Goal: Task Accomplishment & Management: Use online tool/utility

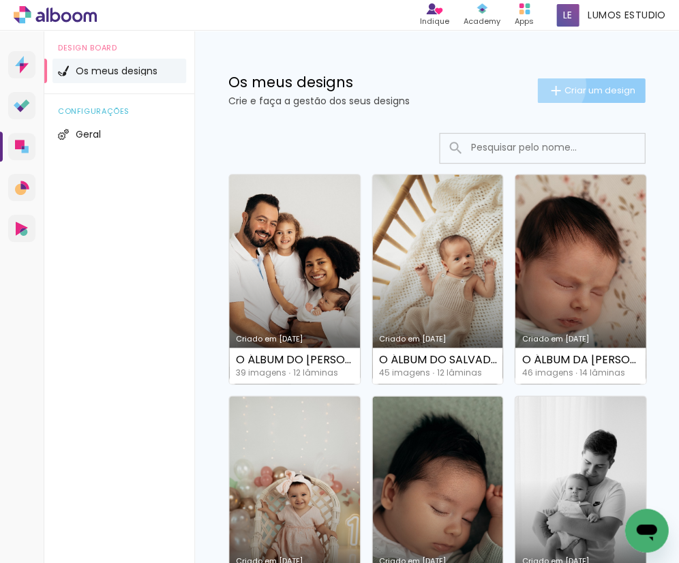
click at [548, 85] on iron-icon at bounding box center [556, 91] width 16 height 16
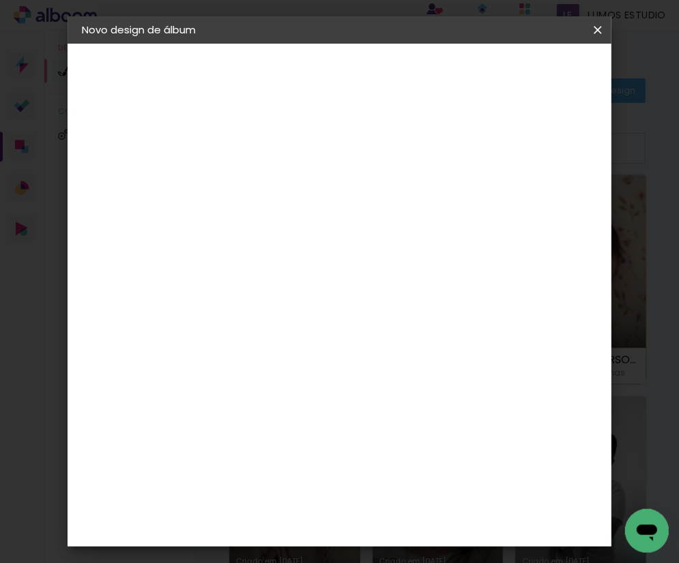
click at [304, 182] on input at bounding box center [304, 183] width 0 height 21
type input "O ÁLBUM DO [PERSON_NAME]"
type paper-input "O ÁLBUM DO [PERSON_NAME]"
click at [0, 0] on slot "Avançar" at bounding box center [0, 0] width 0 height 0
click at [368, 309] on div "DreambooksPro" at bounding box center [339, 308] width 89 height 11
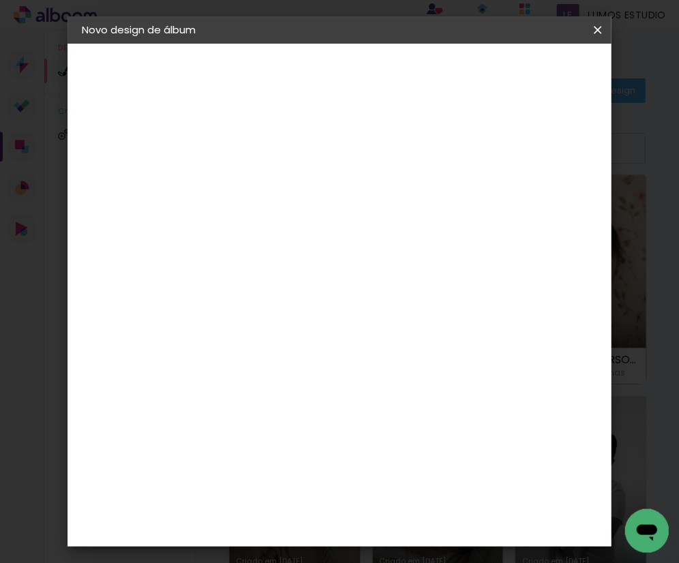
click at [0, 0] on slot "Avançar" at bounding box center [0, 0] width 0 height 0
click at [357, 229] on input "text" at bounding box center [330, 237] width 53 height 21
click at [455, 229] on paper-item "Álbum" at bounding box center [435, 225] width 273 height 27
type input "Álbum"
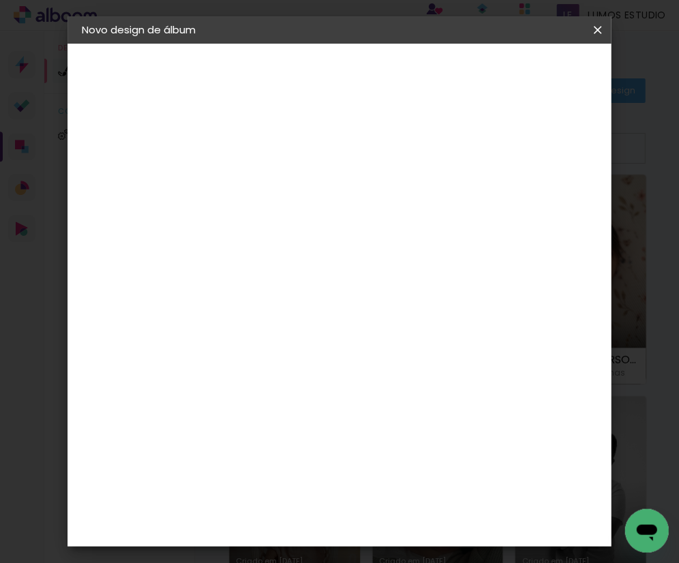
click at [0, 0] on slot "Avançar" at bounding box center [0, 0] width 0 height 0
click at [513, 72] on span "Iniciar design" at bounding box center [497, 77] width 31 height 19
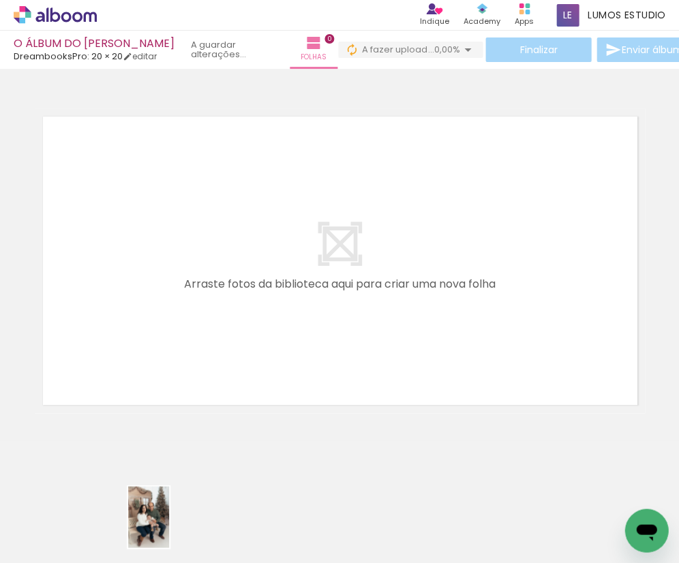
drag, startPoint x: 153, startPoint y: 505, endPoint x: 169, endPoint y: 527, distance: 27.8
click at [159, 527] on div at bounding box center [136, 517] width 45 height 68
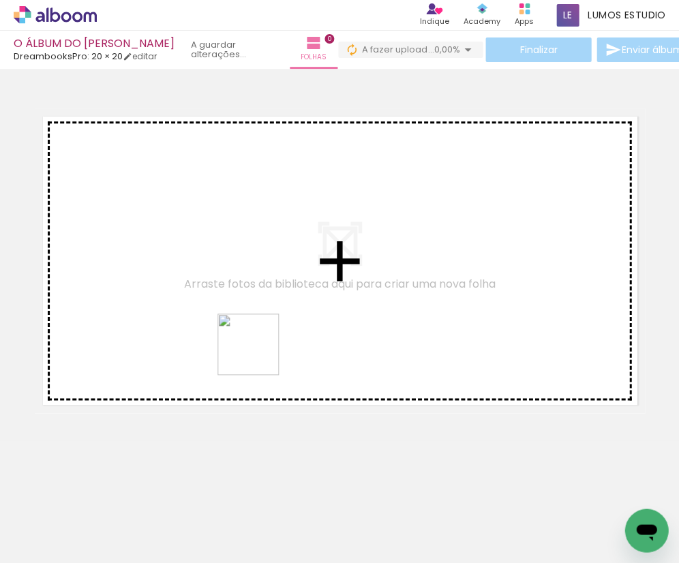
drag, startPoint x: 393, startPoint y: 524, endPoint x: 218, endPoint y: 310, distance: 276.2
click at [218, 310] on quentale-workspace at bounding box center [339, 281] width 679 height 563
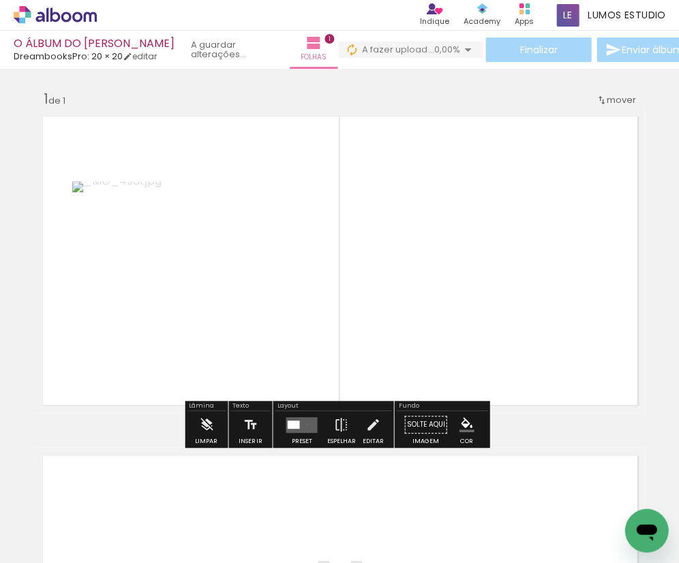
click at [304, 425] on quentale-layouter at bounding box center [301, 425] width 31 height 16
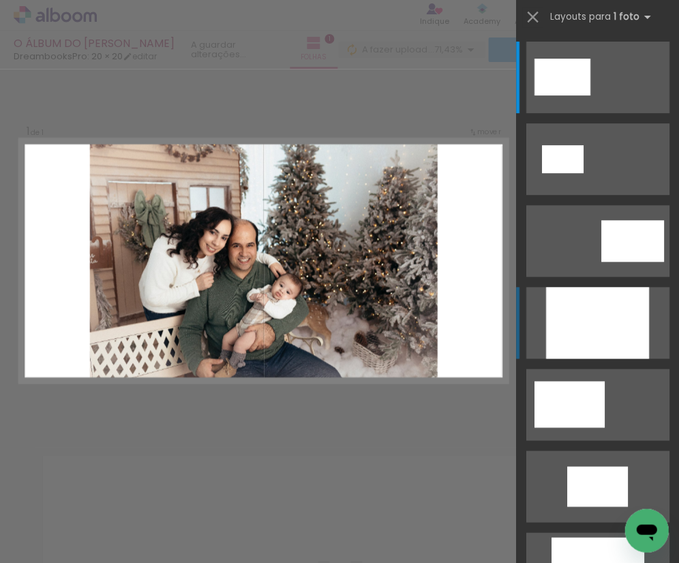
click at [605, 314] on div at bounding box center [596, 323] width 103 height 72
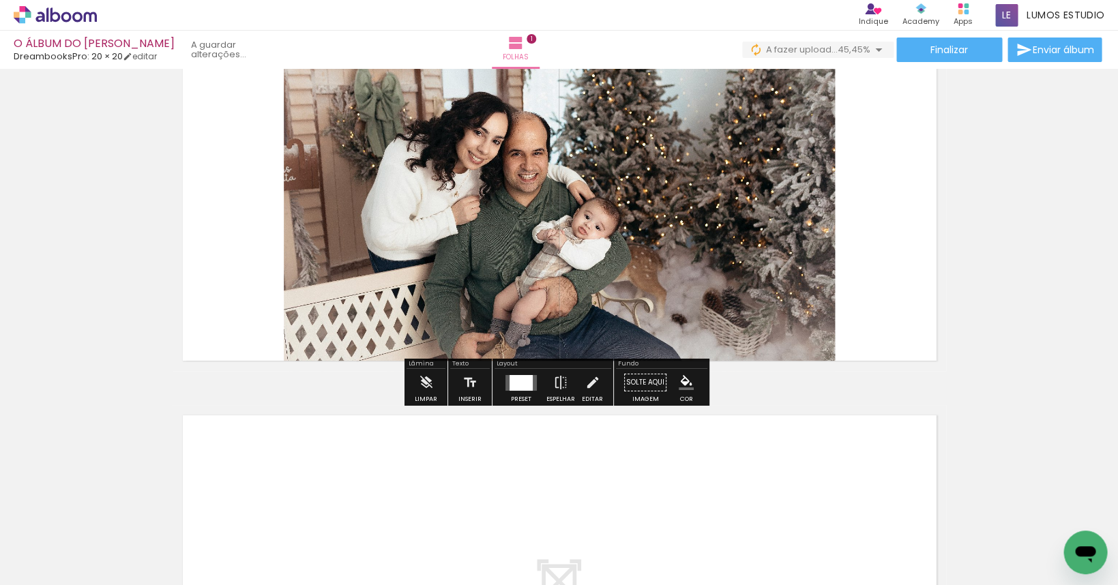
scroll to position [314, 0]
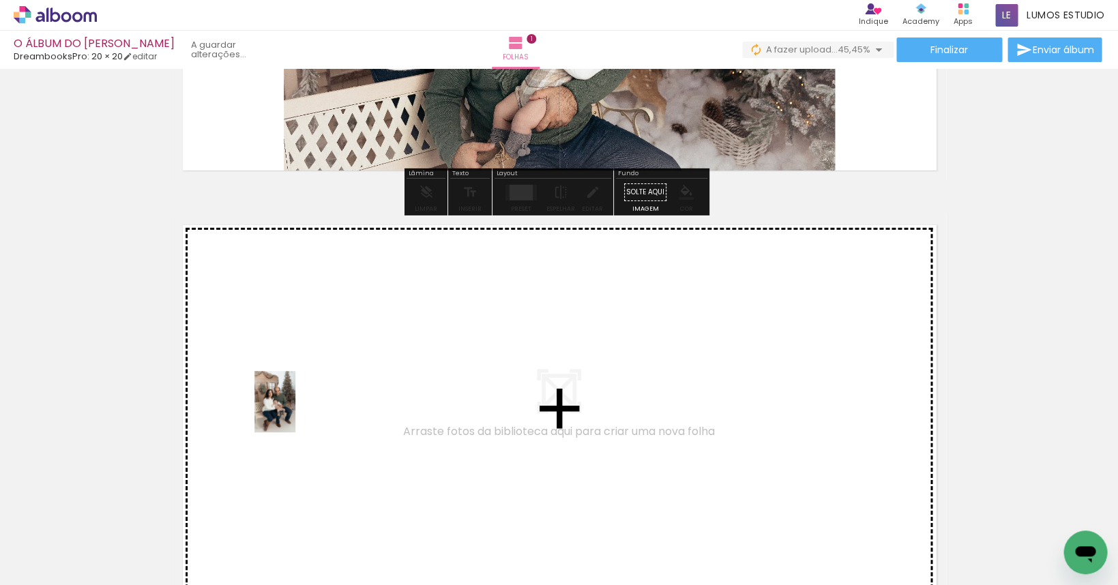
drag, startPoint x: 135, startPoint y: 548, endPoint x: 295, endPoint y: 412, distance: 210.4
click at [295, 412] on quentale-workspace at bounding box center [559, 292] width 1118 height 585
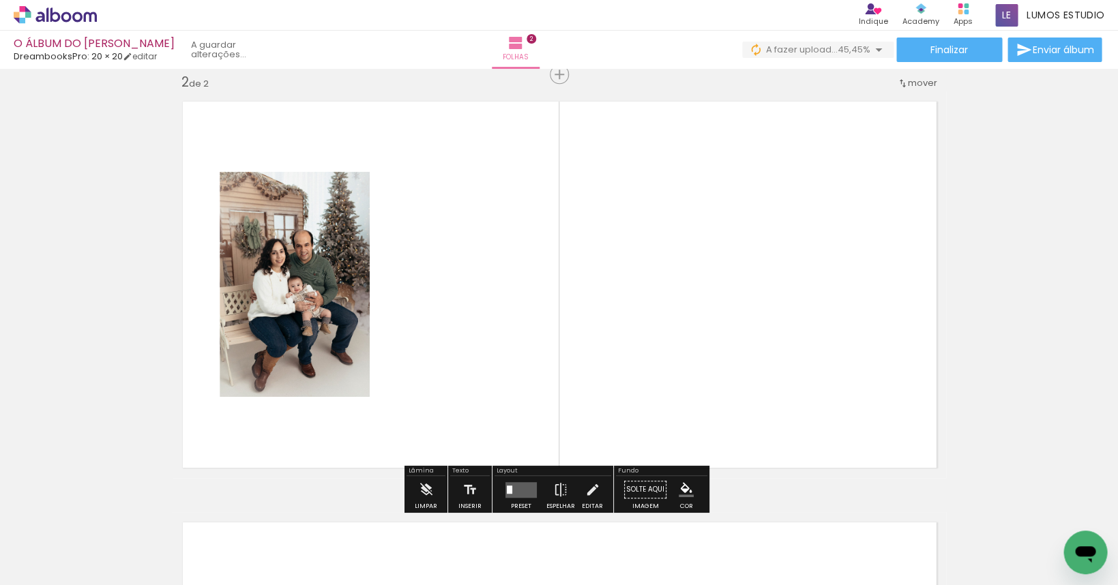
scroll to position [440, 0]
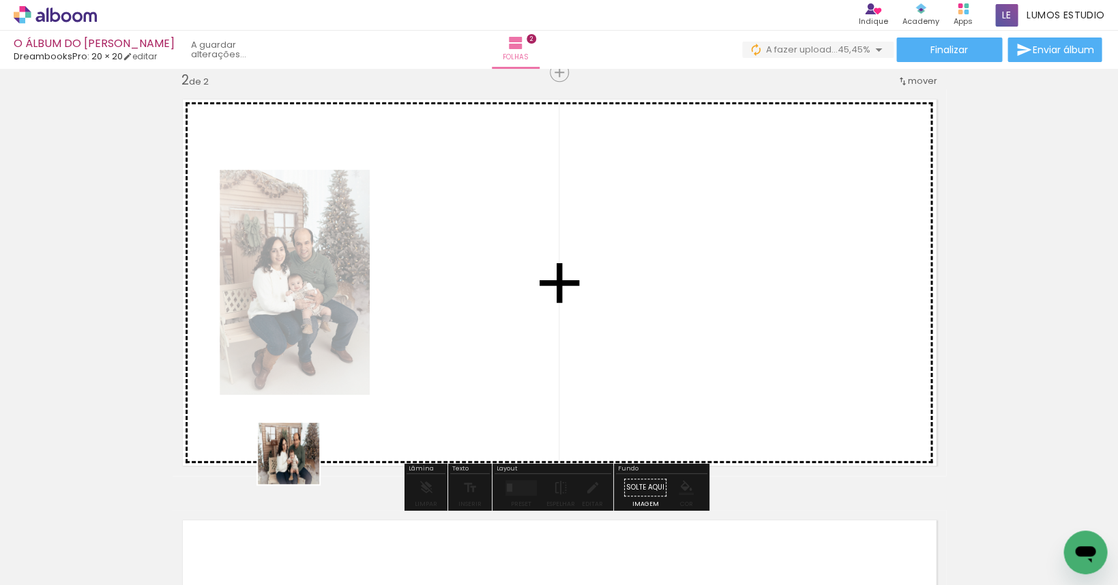
drag, startPoint x: 235, startPoint y: 535, endPoint x: 400, endPoint y: 340, distance: 254.9
click at [400, 340] on quentale-workspace at bounding box center [559, 292] width 1118 height 585
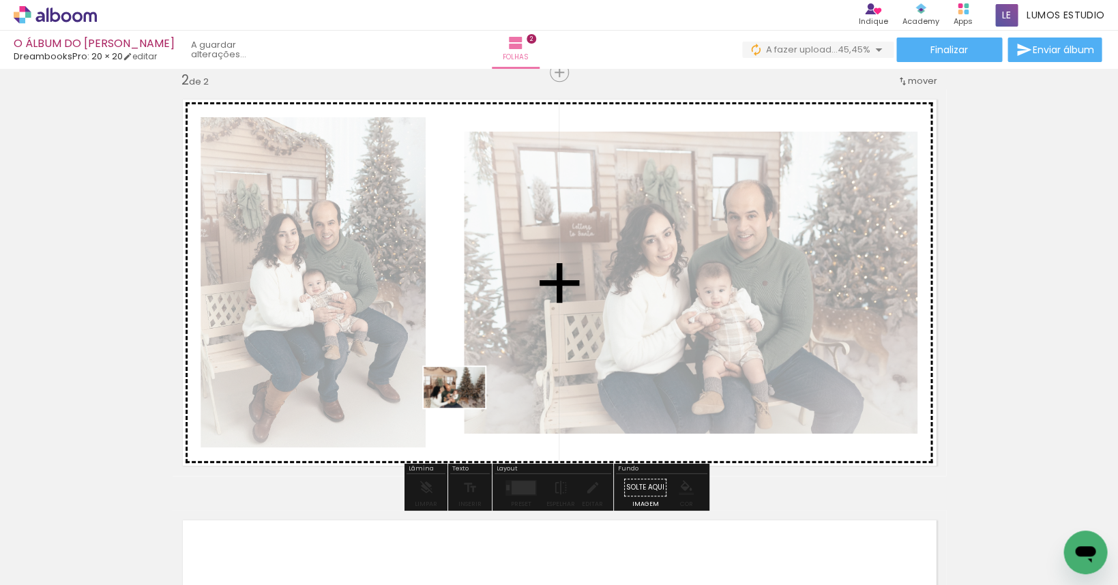
drag, startPoint x: 306, startPoint y: 541, endPoint x: 472, endPoint y: 383, distance: 228.6
click at [472, 383] on quentale-workspace at bounding box center [559, 292] width 1118 height 585
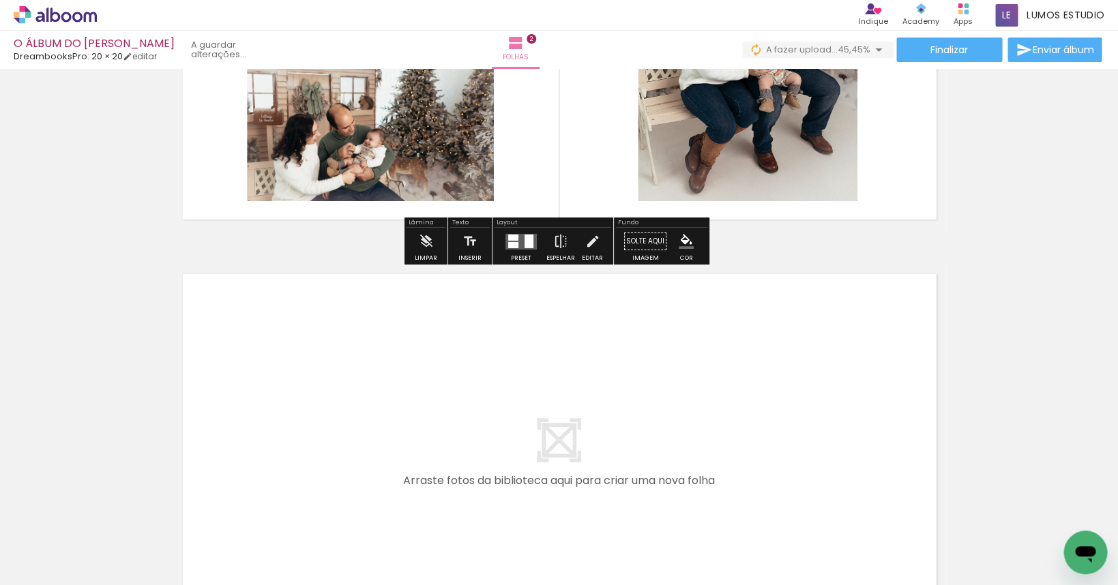
scroll to position [885, 0]
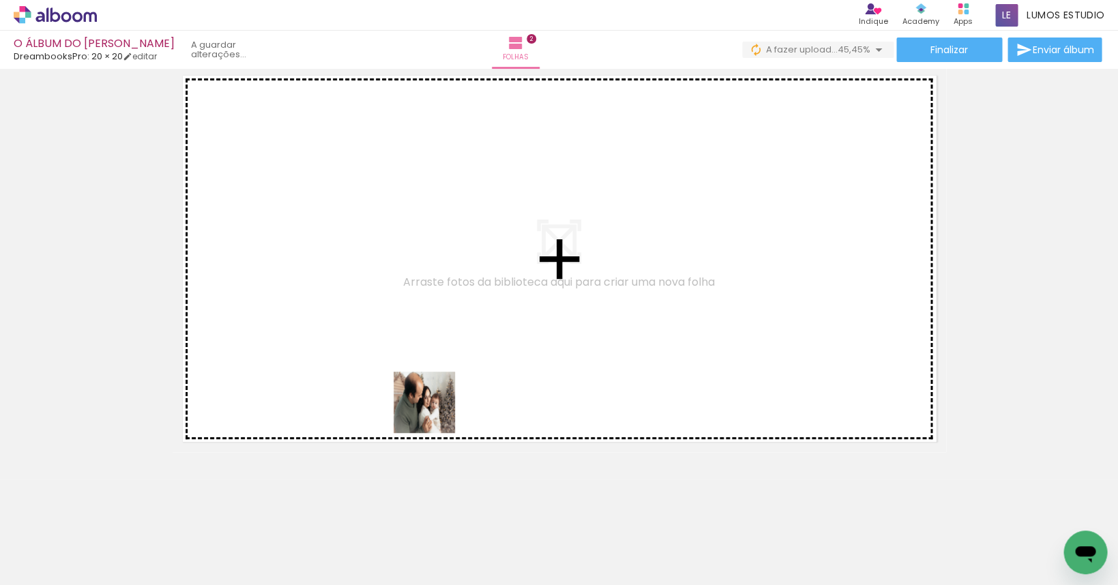
drag, startPoint x: 447, startPoint y: 541, endPoint x: 428, endPoint y: 369, distance: 173.6
click at [428, 369] on quentale-workspace at bounding box center [559, 292] width 1118 height 585
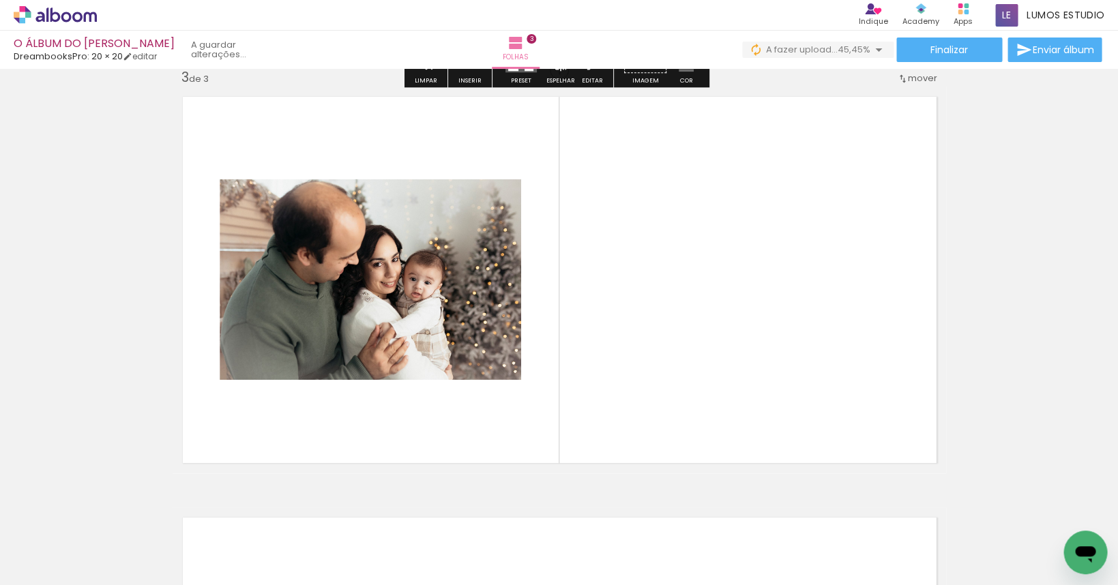
scroll to position [859, 0]
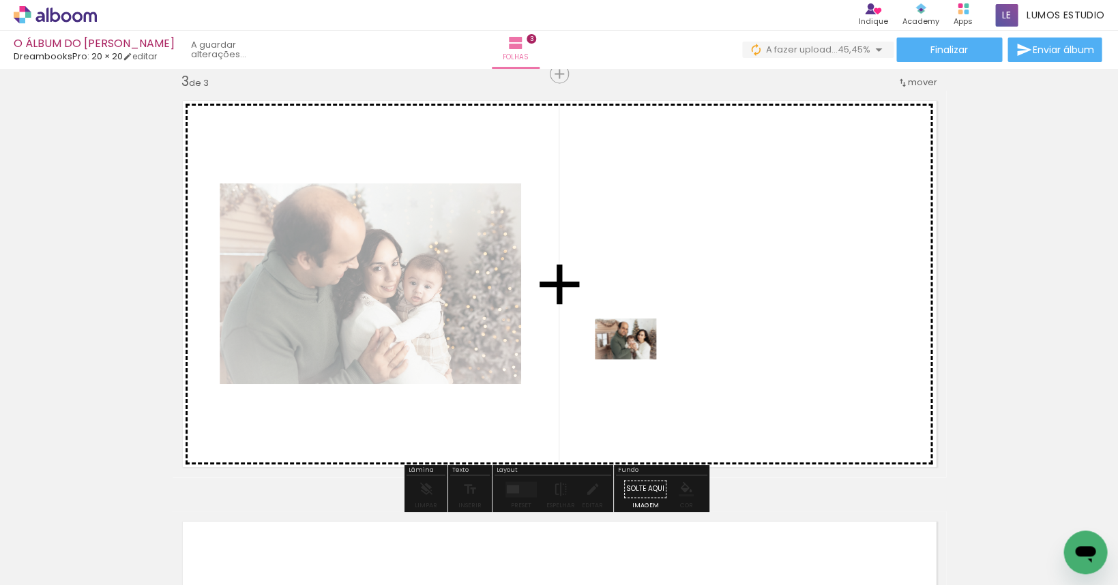
drag, startPoint x: 509, startPoint y: 530, endPoint x: 635, endPoint y: 359, distance: 212.1
click at [635, 359] on quentale-workspace at bounding box center [559, 292] width 1118 height 585
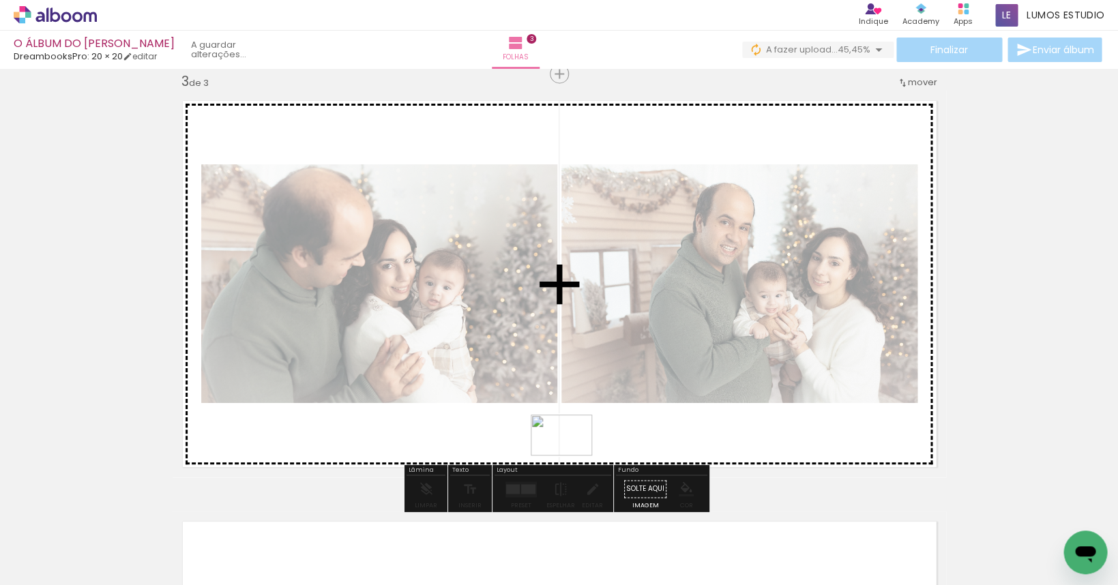
drag, startPoint x: 595, startPoint y: 548, endPoint x: 571, endPoint y: 455, distance: 95.7
click at [571, 455] on quentale-workspace at bounding box center [559, 292] width 1118 height 585
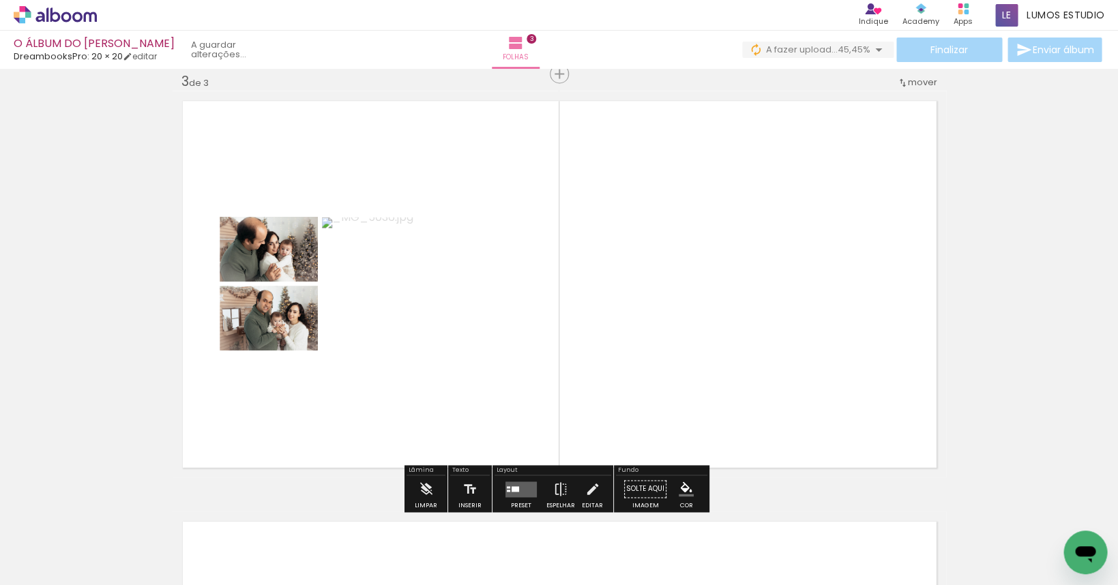
click at [513, 490] on div at bounding box center [515, 487] width 8 height 5
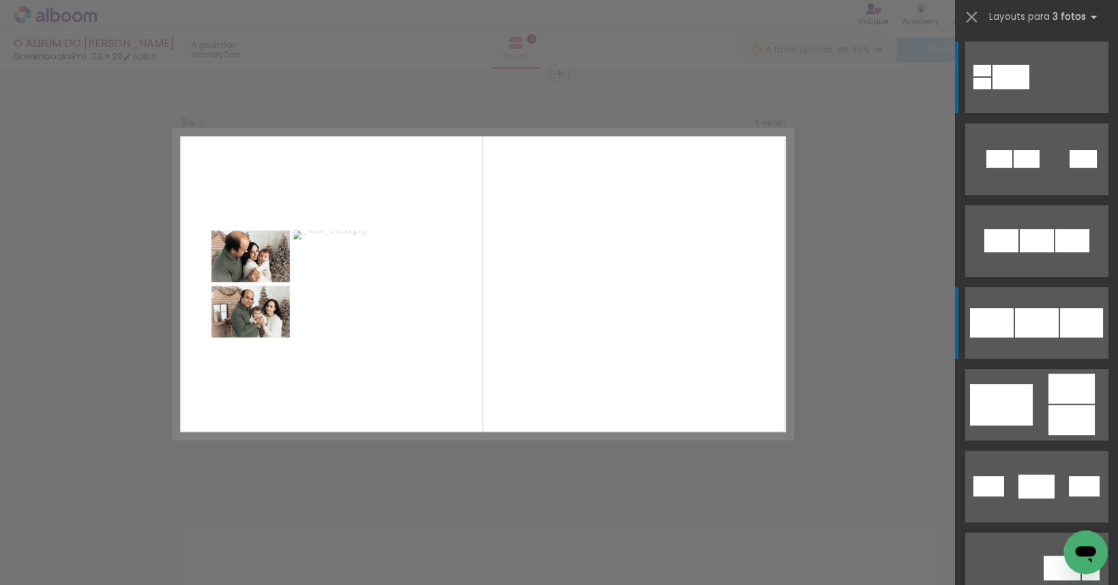
scroll to position [858, 0]
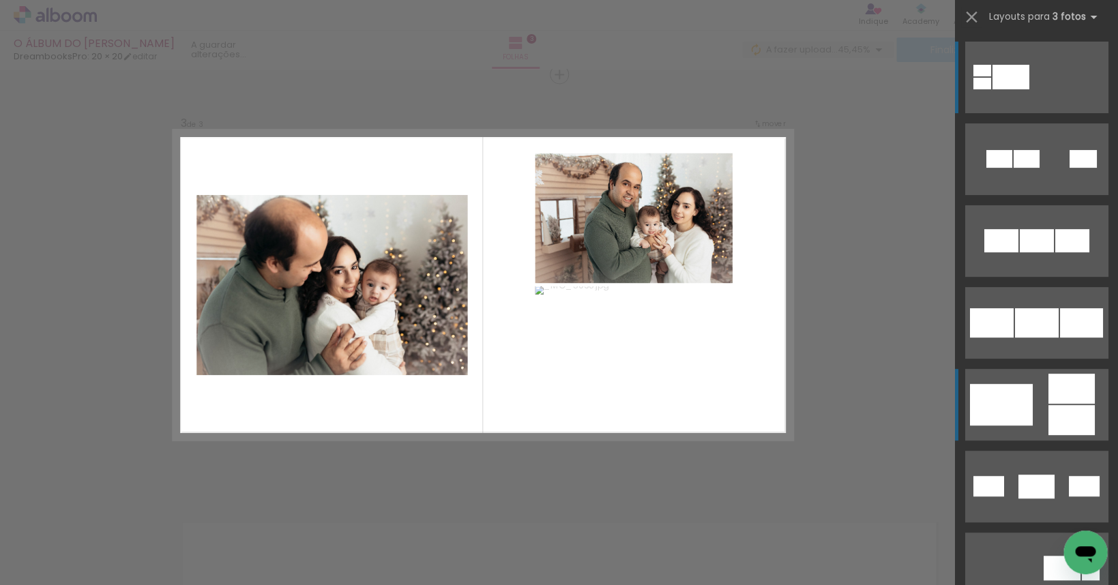
click at [678, 394] on quentale-layouter at bounding box center [1035, 405] width 143 height 72
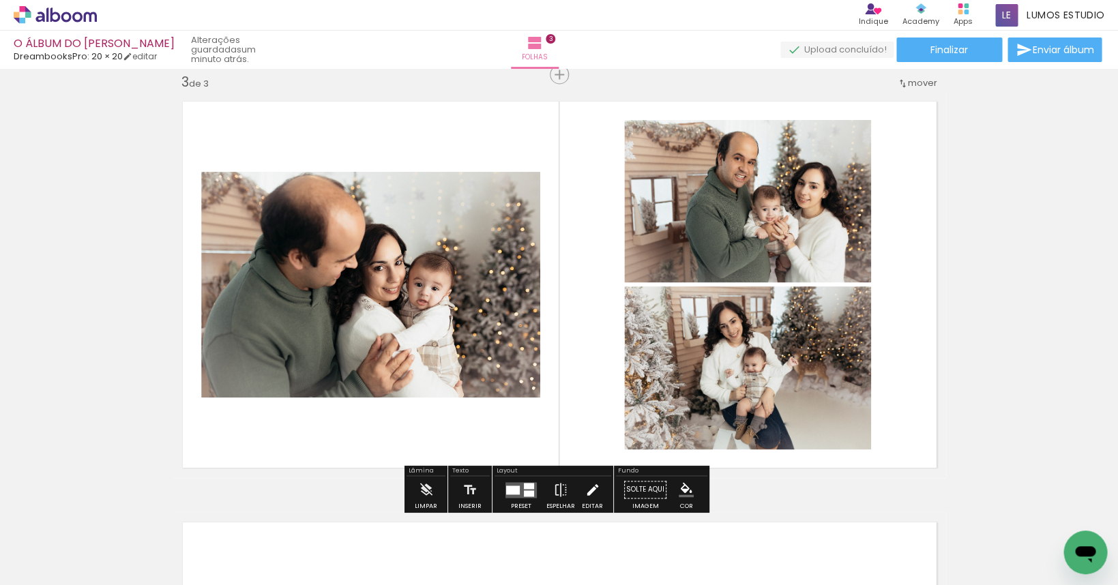
click at [595, 488] on iron-icon at bounding box center [591, 489] width 15 height 27
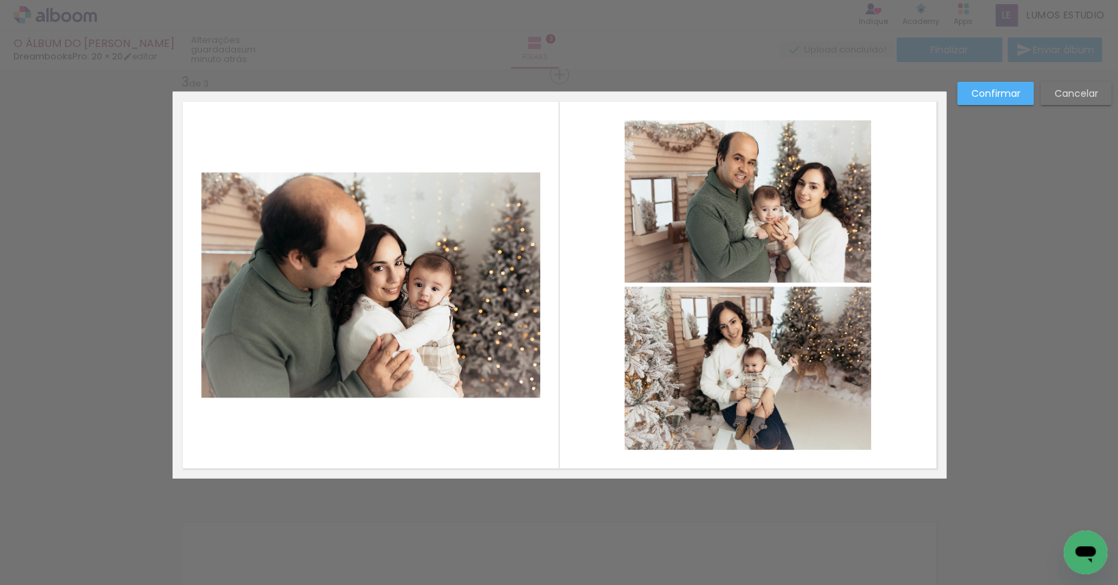
scroll to position [859, 0]
click at [416, 308] on quentale-photo at bounding box center [370, 284] width 339 height 226
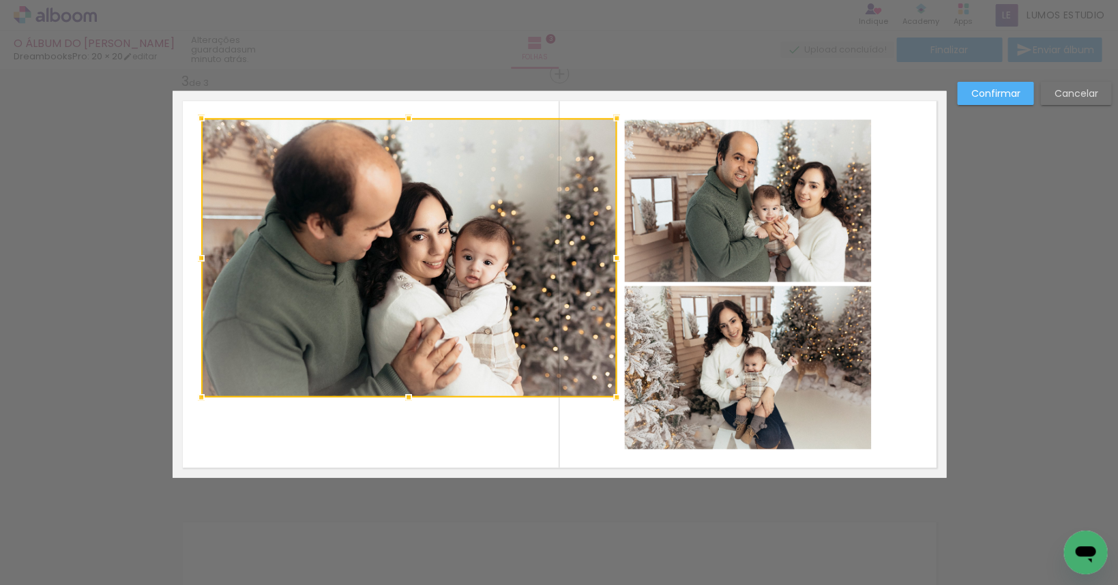
drag, startPoint x: 540, startPoint y: 165, endPoint x: 613, endPoint y: 115, distance: 88.3
click at [613, 115] on div at bounding box center [616, 117] width 27 height 27
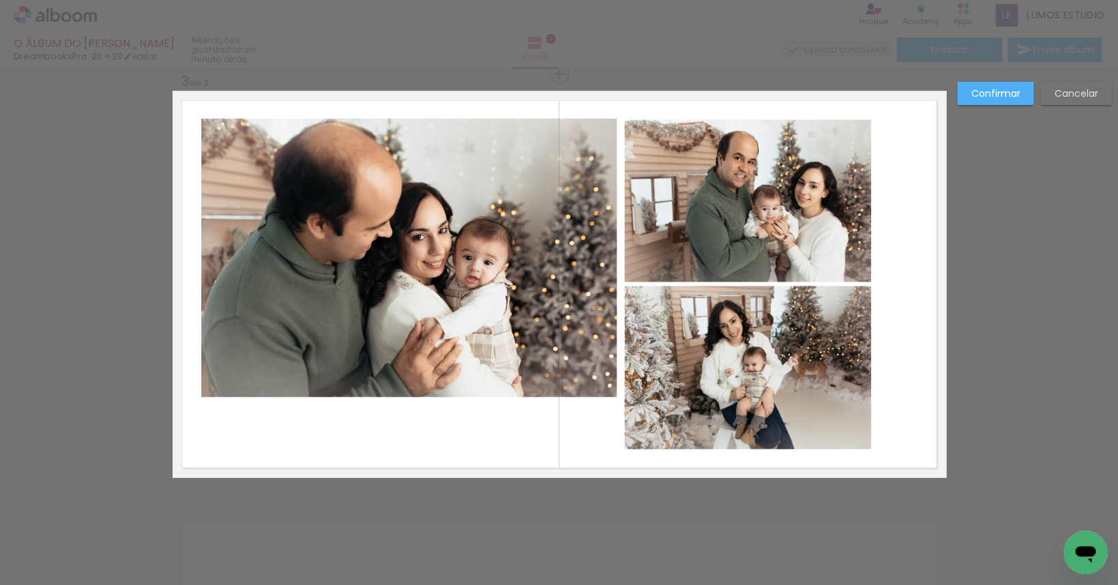
click at [502, 372] on quentale-photo at bounding box center [408, 257] width 415 height 279
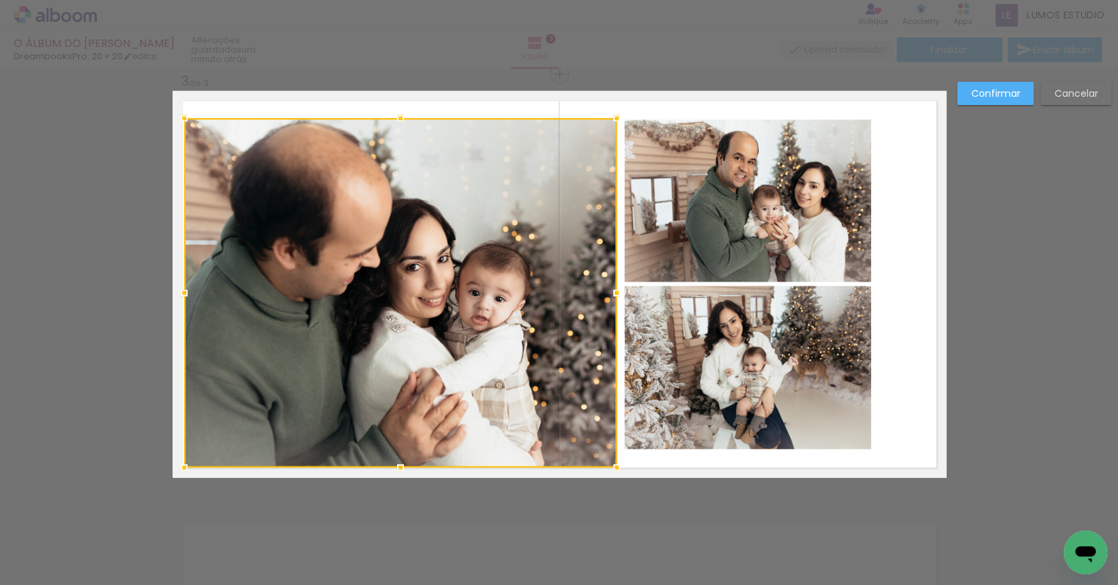
drag, startPoint x: 196, startPoint y: 396, endPoint x: 392, endPoint y: 370, distance: 197.4
click at [180, 466] on div at bounding box center [183, 466] width 27 height 27
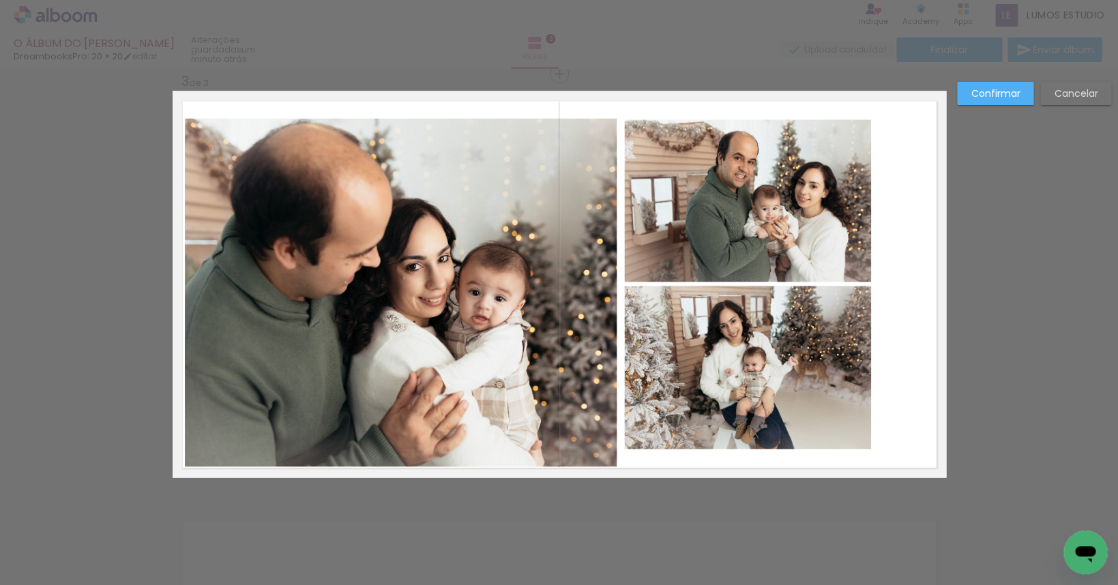
click at [614, 289] on quentale-layouter at bounding box center [559, 284] width 773 height 387
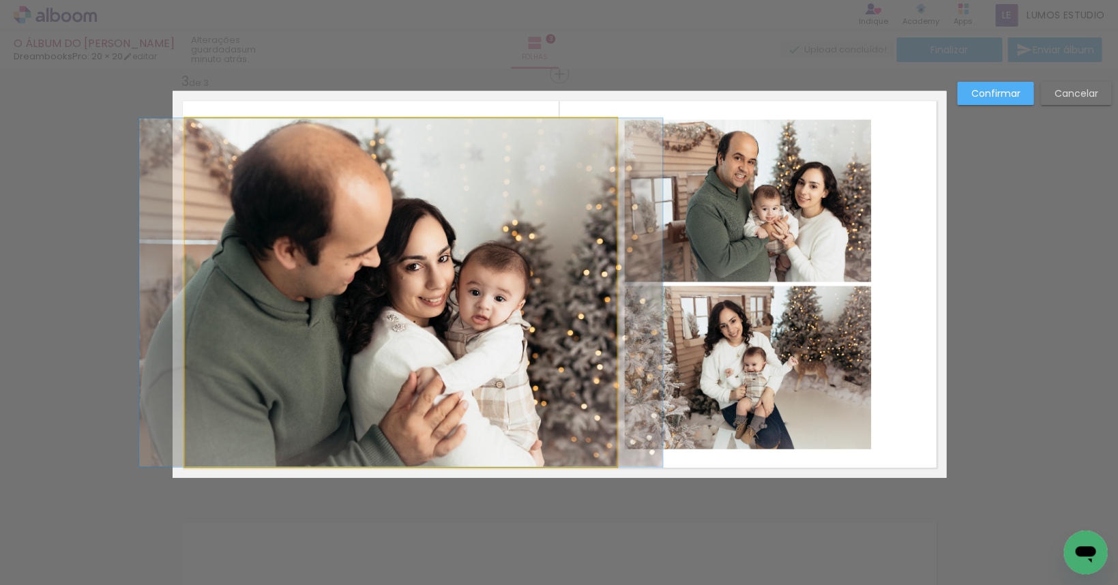
click at [584, 310] on quentale-photo at bounding box center [401, 292] width 432 height 348
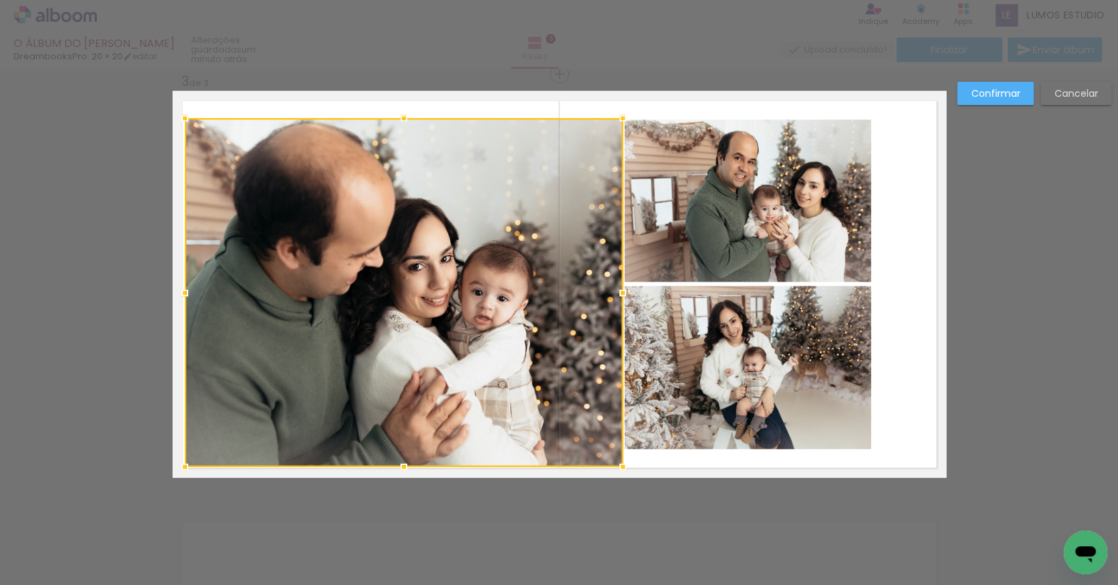
click at [618, 289] on div at bounding box center [622, 292] width 27 height 27
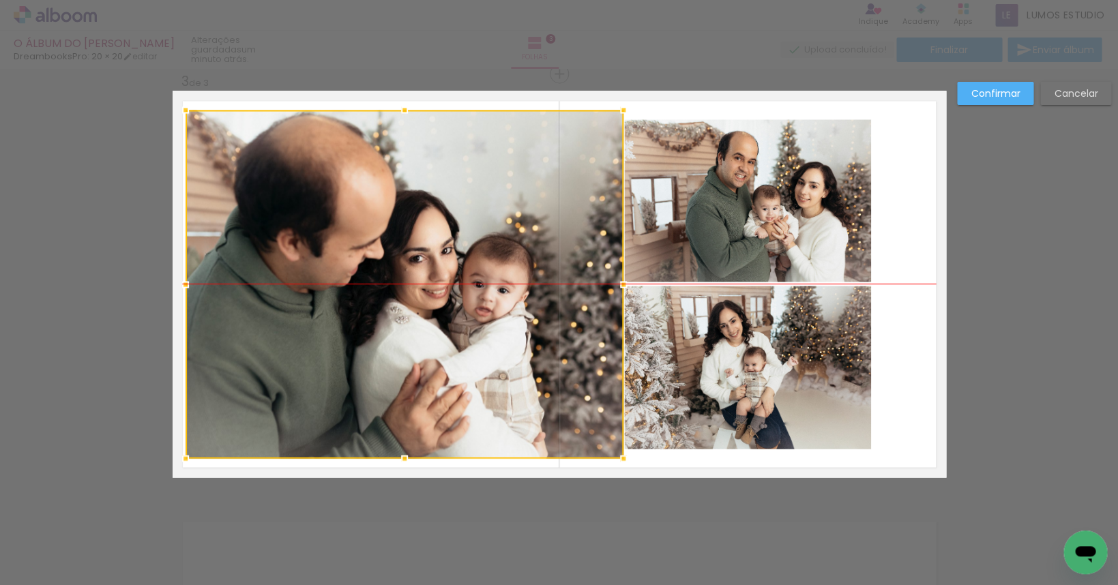
drag, startPoint x: 438, startPoint y: 294, endPoint x: 438, endPoint y: 285, distance: 8.9
click at [438, 285] on div at bounding box center [404, 284] width 438 height 348
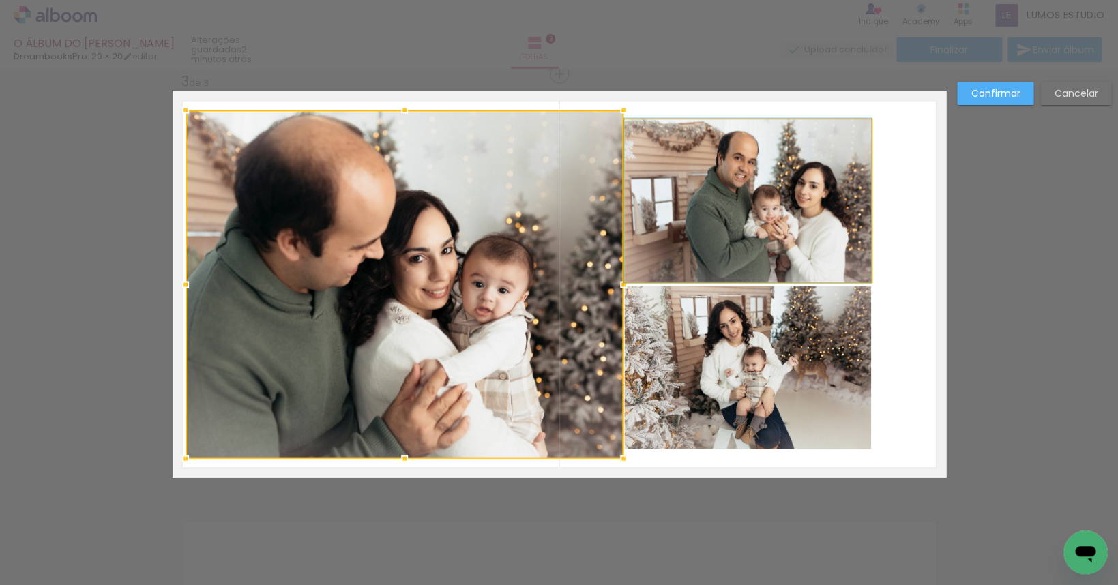
click at [654, 238] on quentale-photo at bounding box center [747, 200] width 247 height 162
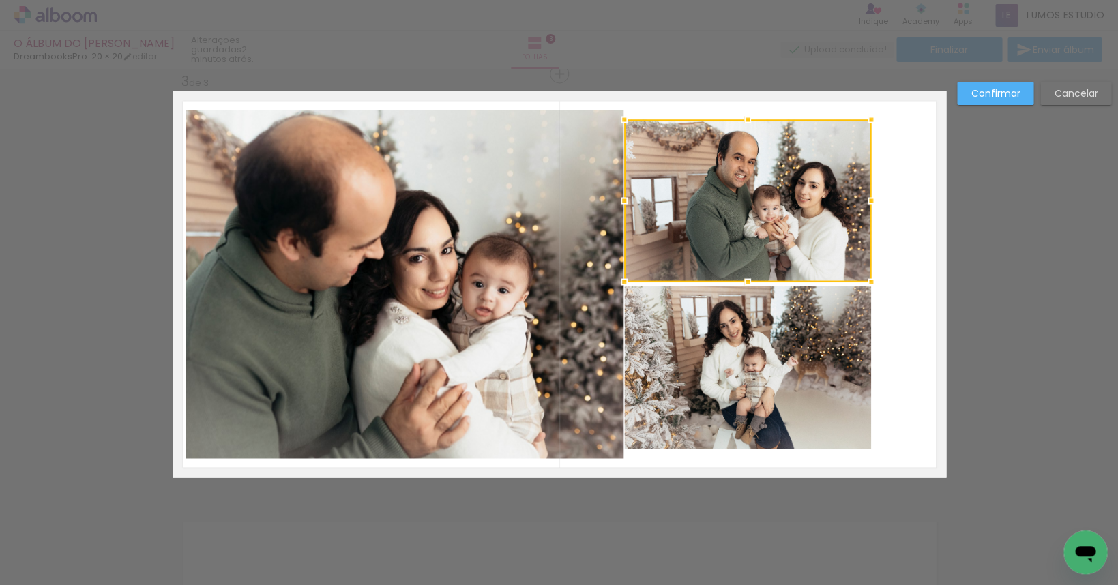
click at [660, 304] on quentale-photo at bounding box center [747, 367] width 247 height 163
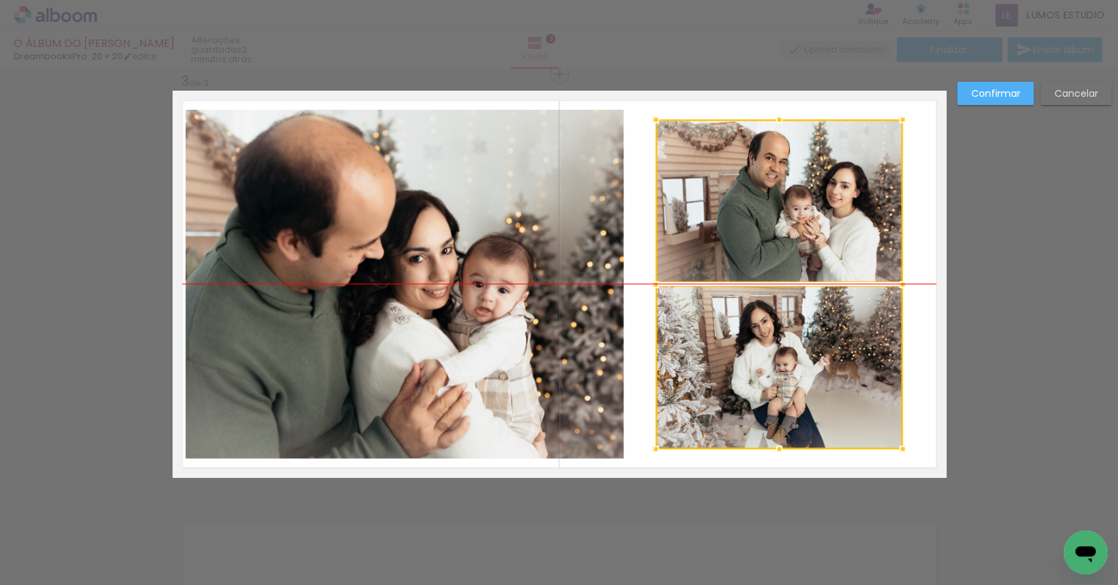
drag, startPoint x: 670, startPoint y: 249, endPoint x: 701, endPoint y: 250, distance: 31.4
click at [678, 250] on div at bounding box center [778, 283] width 247 height 329
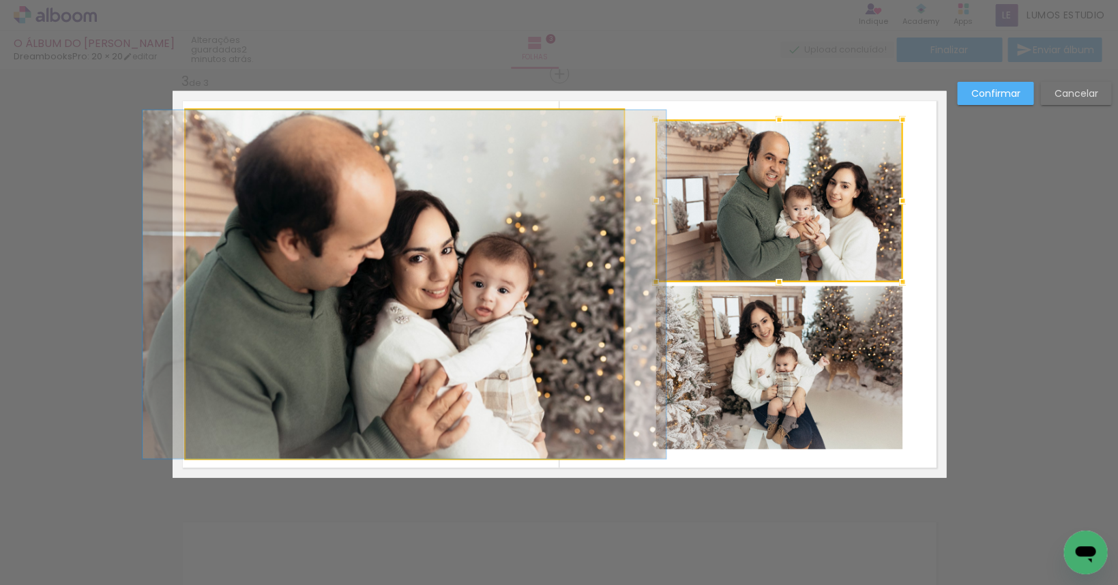
click at [586, 264] on quentale-photo at bounding box center [404, 284] width 438 height 348
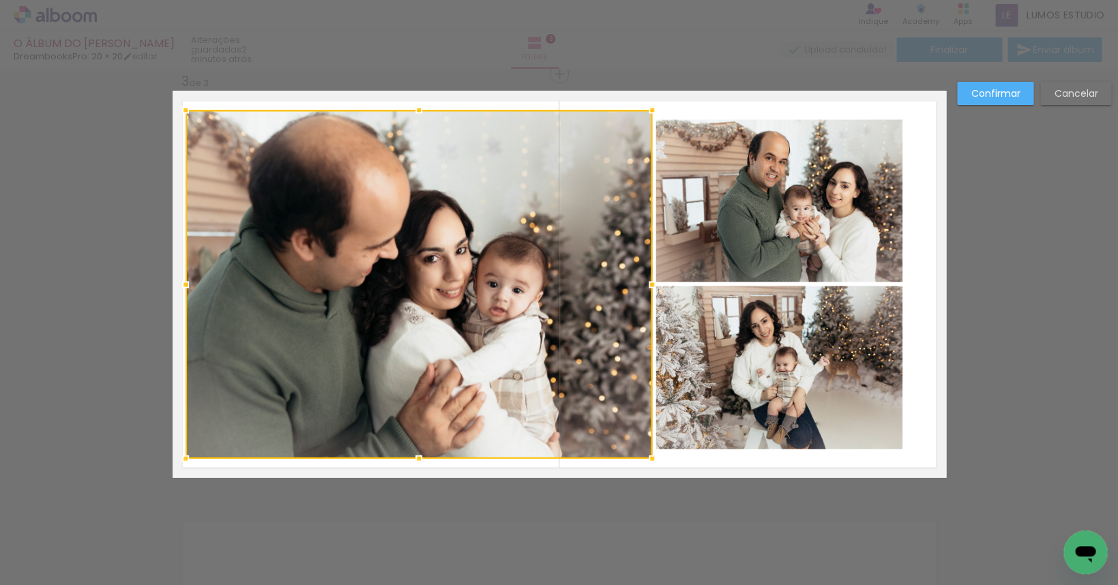
drag, startPoint x: 618, startPoint y: 281, endPoint x: 644, endPoint y: 282, distance: 26.6
click at [644, 282] on div at bounding box center [651, 284] width 27 height 27
click at [0, 0] on slot "Confirmar" at bounding box center [0, 0] width 0 height 0
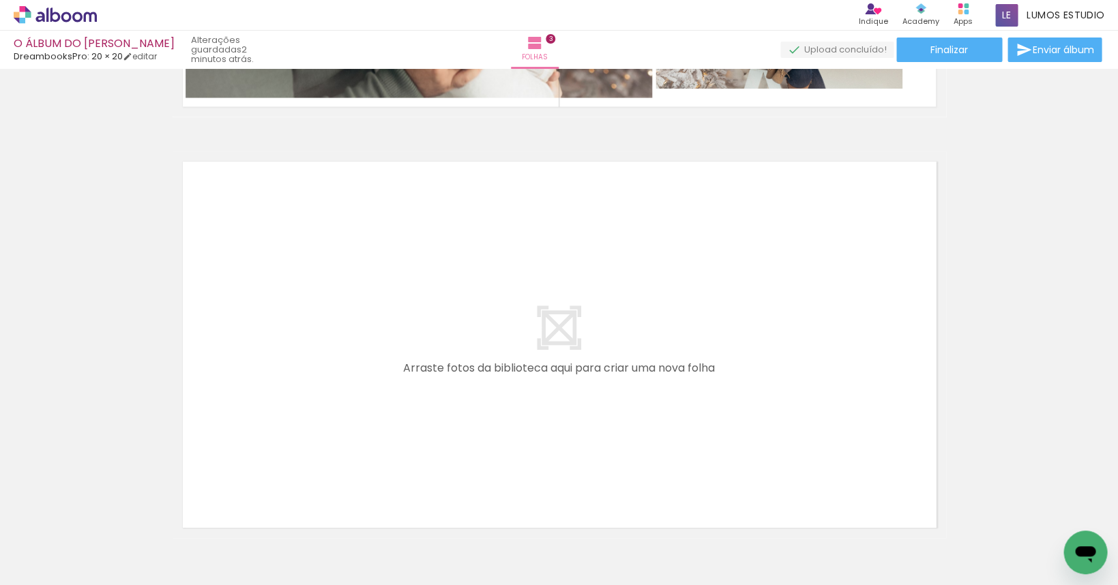
scroll to position [0, 414]
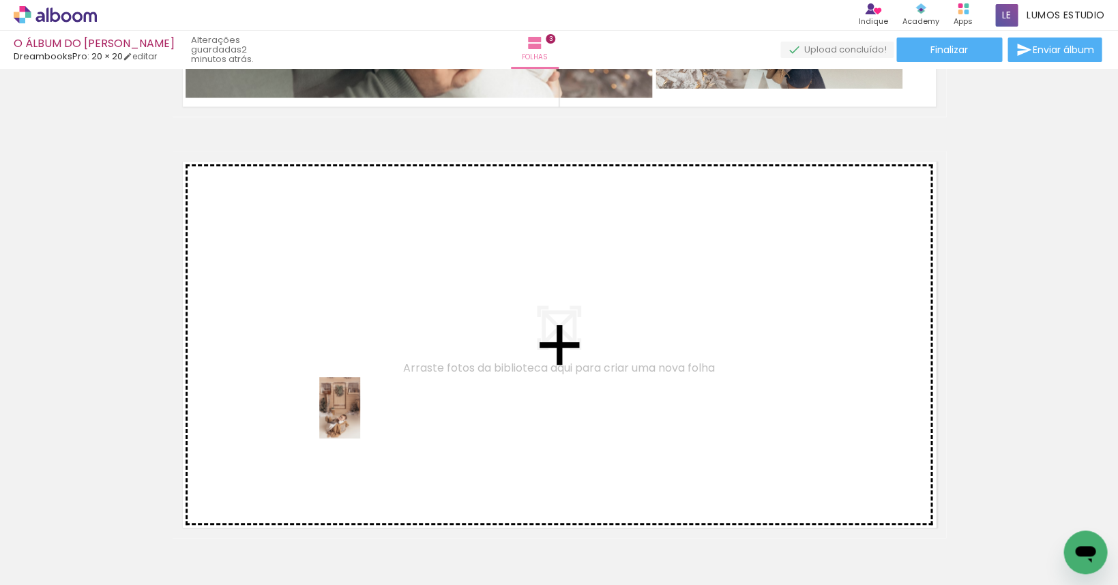
drag, startPoint x: 335, startPoint y: 547, endPoint x: 361, endPoint y: 407, distance: 142.3
click at [361, 407] on quentale-workspace at bounding box center [559, 292] width 1118 height 585
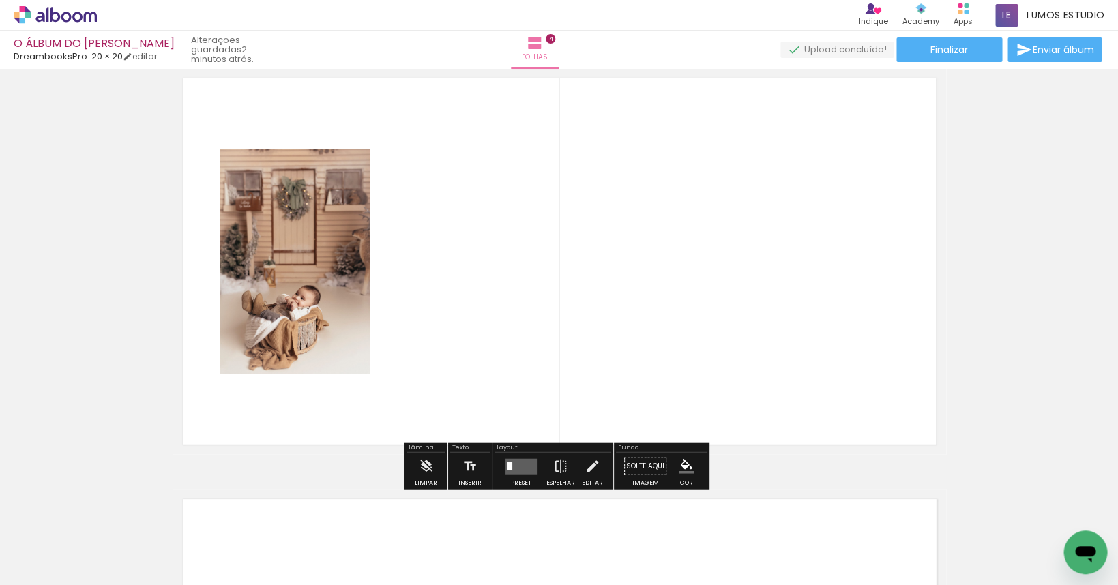
scroll to position [1325, 0]
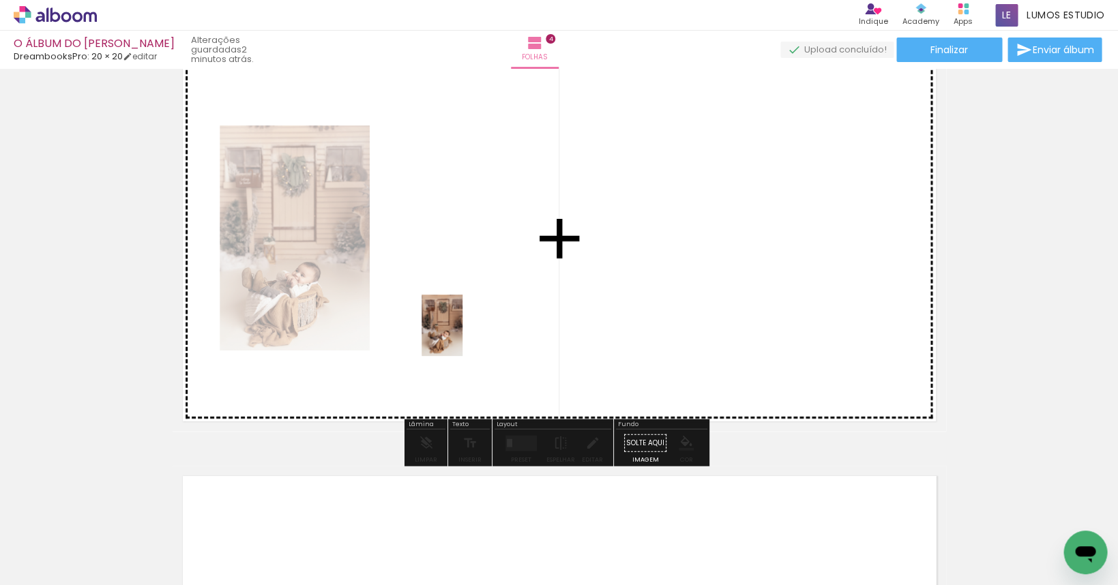
drag, startPoint x: 419, startPoint y: 544, endPoint x: 463, endPoint y: 329, distance: 219.3
click at [463, 329] on quentale-workspace at bounding box center [559, 292] width 1118 height 585
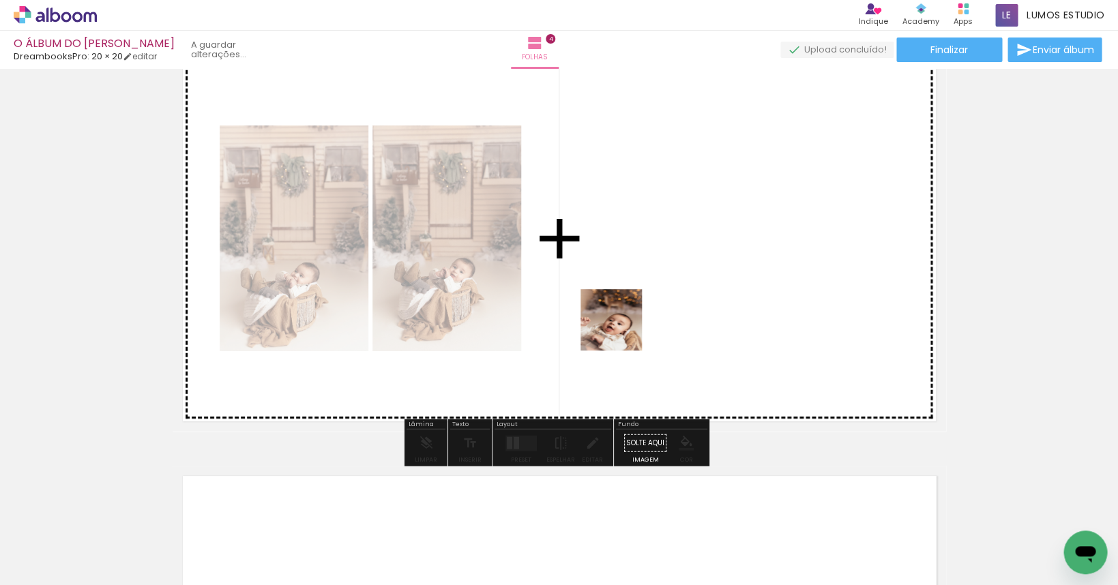
scroll to position [0, 0]
drag, startPoint x: 607, startPoint y: 352, endPoint x: 621, endPoint y: 330, distance: 26.1
click at [621, 330] on quentale-workspace at bounding box center [559, 292] width 1118 height 585
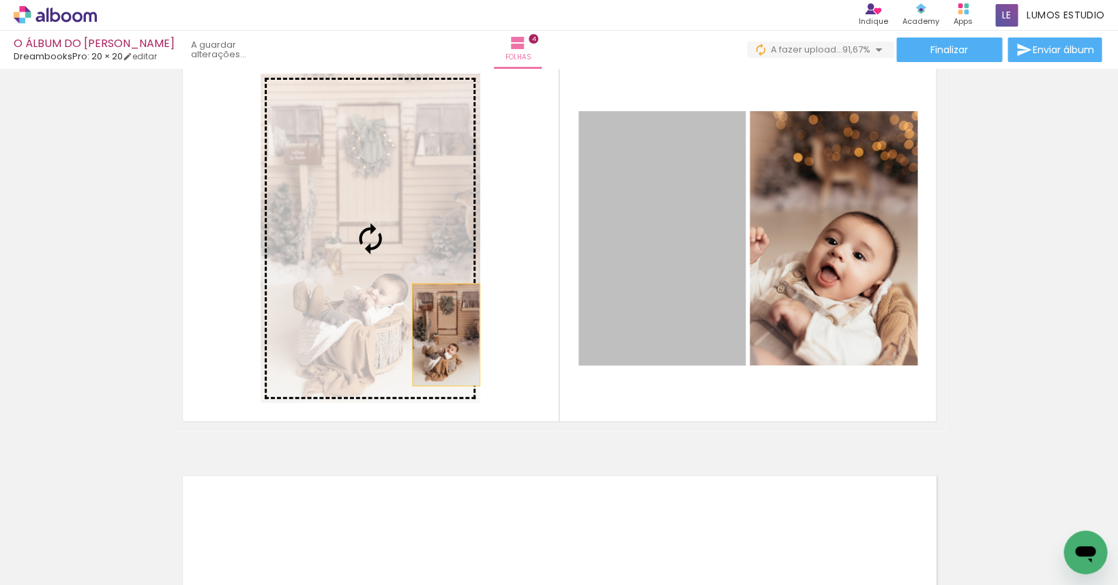
drag, startPoint x: 638, startPoint y: 310, endPoint x: 441, endPoint y: 335, distance: 198.0
click at [0, 0] on slot at bounding box center [0, 0] width 0 height 0
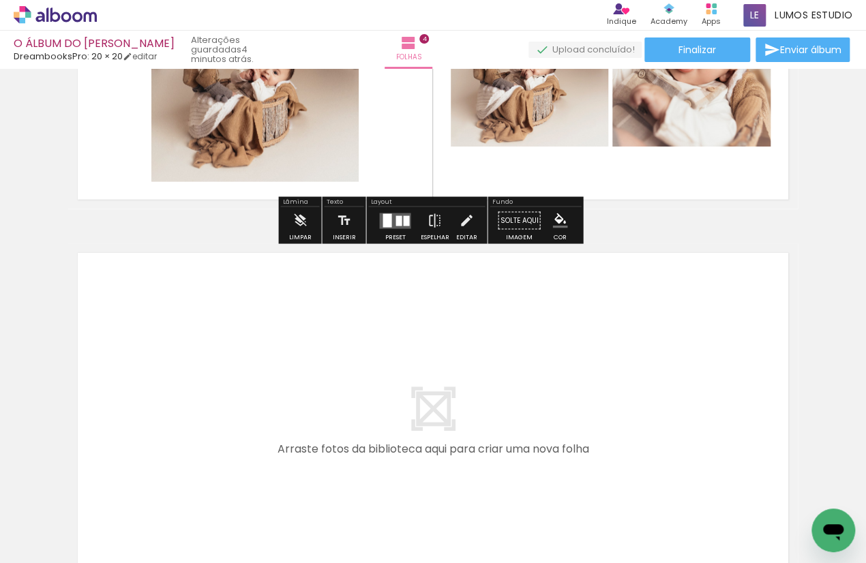
scroll to position [1541, 0]
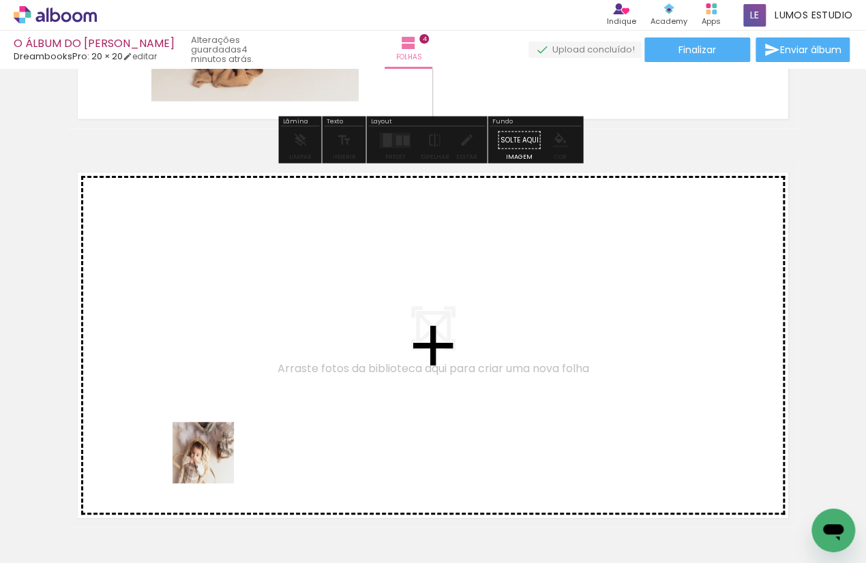
drag, startPoint x: 173, startPoint y: 511, endPoint x: 258, endPoint y: 381, distance: 155.1
click at [258, 381] on quentale-workspace at bounding box center [433, 281] width 866 height 563
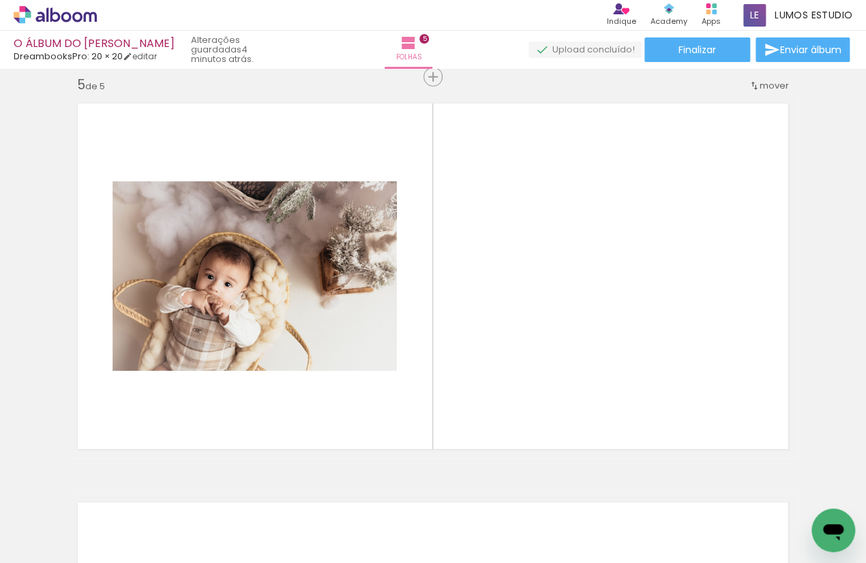
scroll to position [1613, 0]
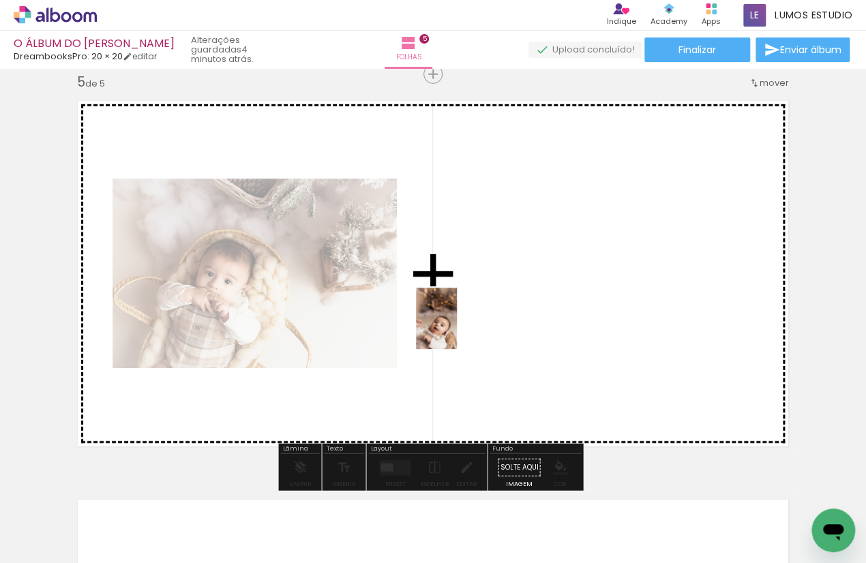
drag, startPoint x: 488, startPoint y: 516, endPoint x: 537, endPoint y: 530, distance: 51.0
click at [456, 325] on quentale-workspace at bounding box center [433, 281] width 866 height 563
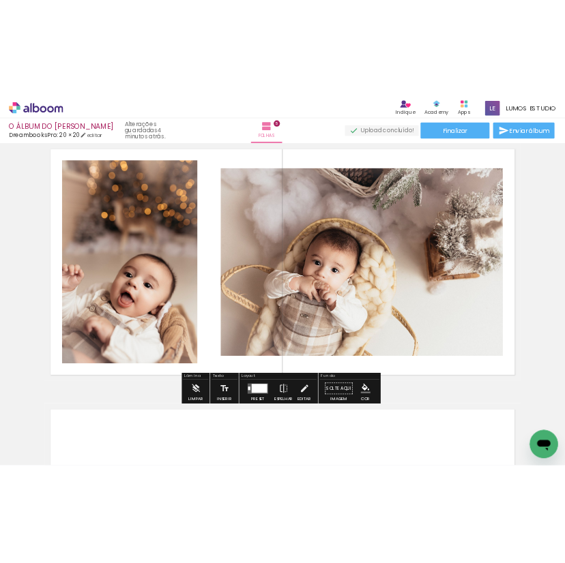
scroll to position [1595, 0]
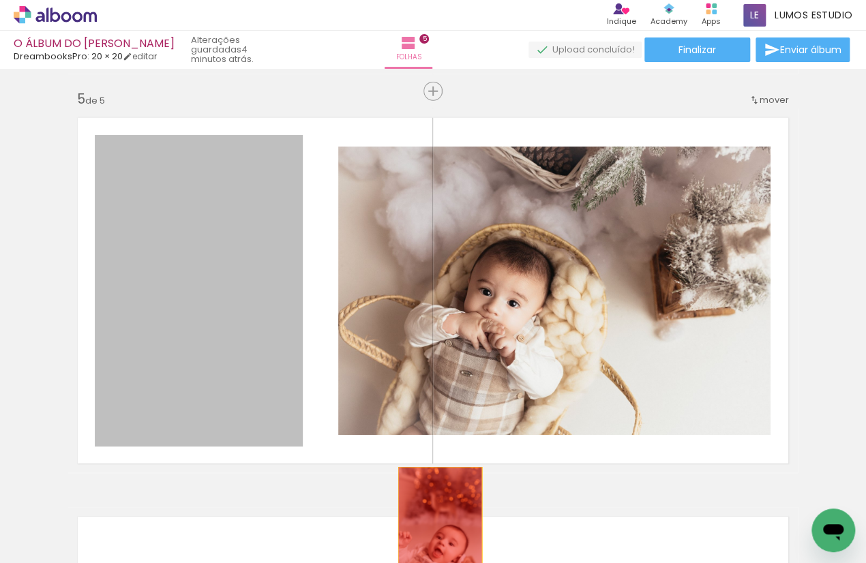
drag, startPoint x: 248, startPoint y: 254, endPoint x: 436, endPoint y: 530, distance: 333.2
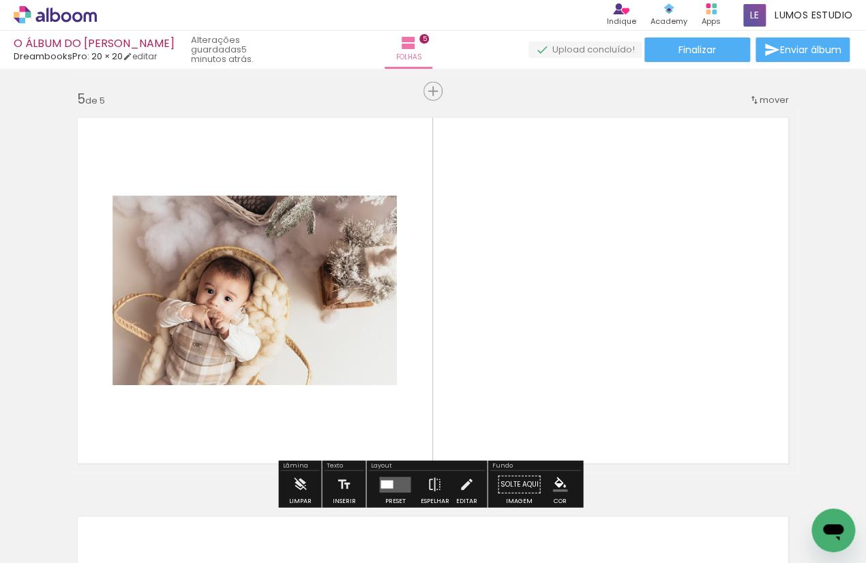
drag, startPoint x: 485, startPoint y: 509, endPoint x: 510, endPoint y: 350, distance: 160.8
click at [510, 350] on quentale-workspace at bounding box center [433, 281] width 866 height 563
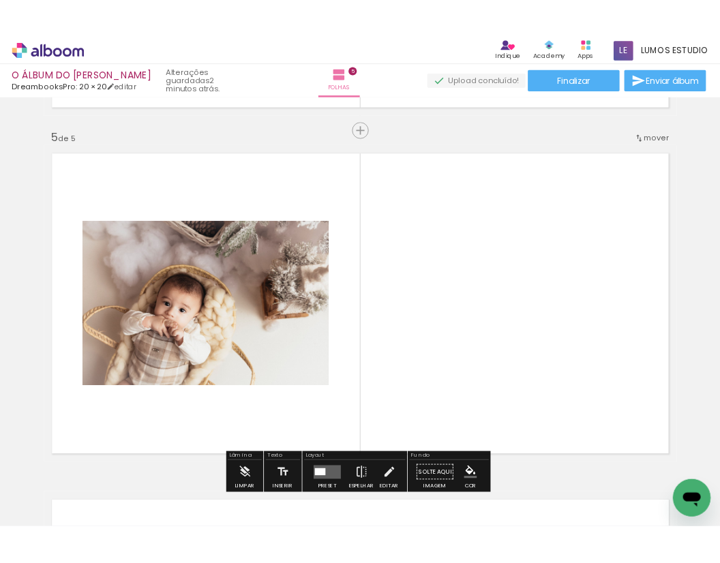
scroll to position [1629, 0]
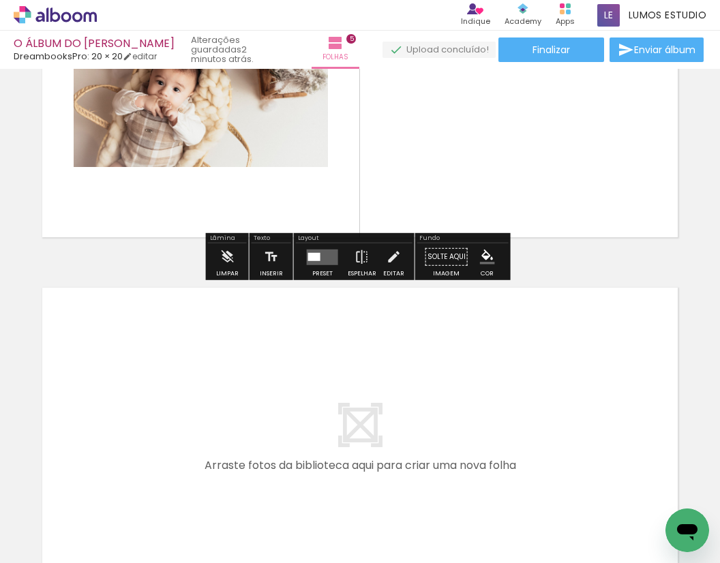
click at [112, 499] on iron-horizontal-list at bounding box center [98, 520] width 27 height 85
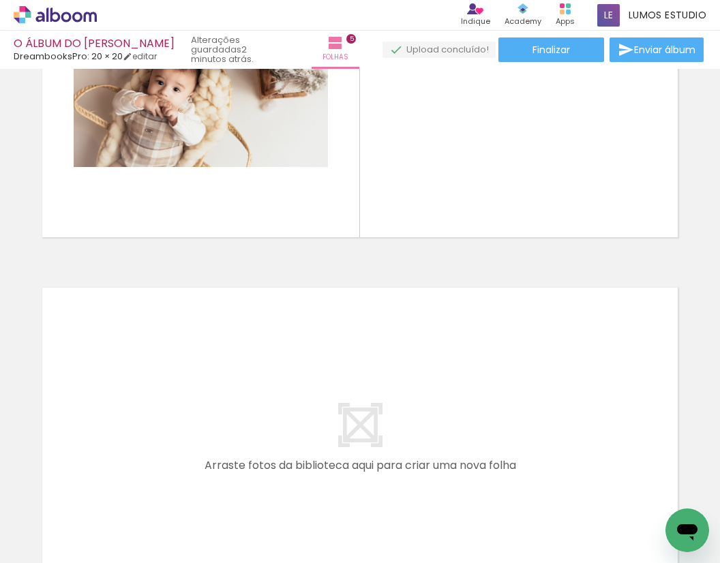
click at [112, 513] on iron-horizontal-list at bounding box center [98, 520] width 27 height 85
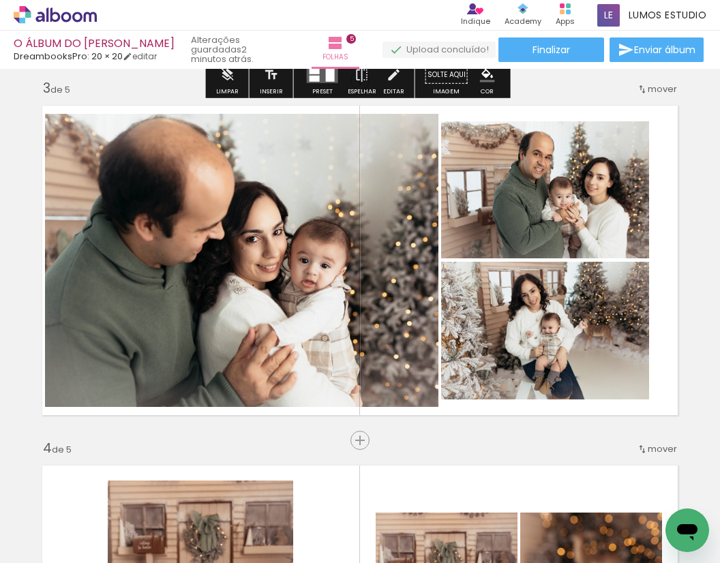
scroll to position [648, 0]
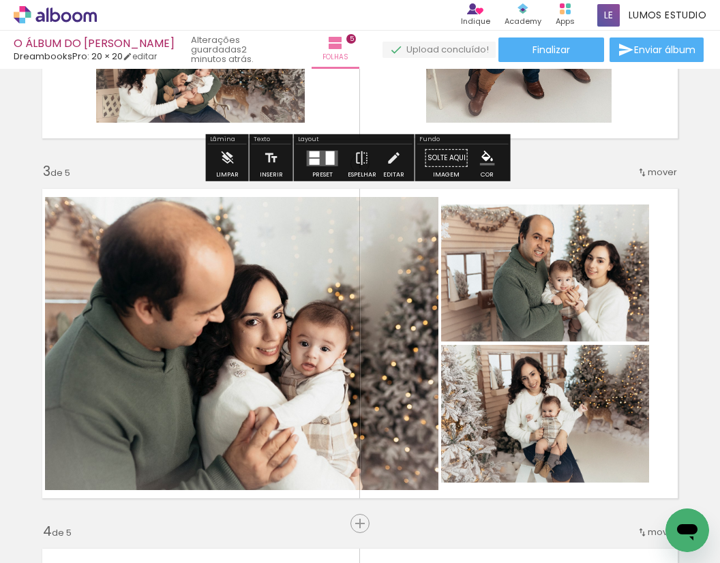
click at [71, 16] on icon at bounding box center [66, 17] width 10 height 10
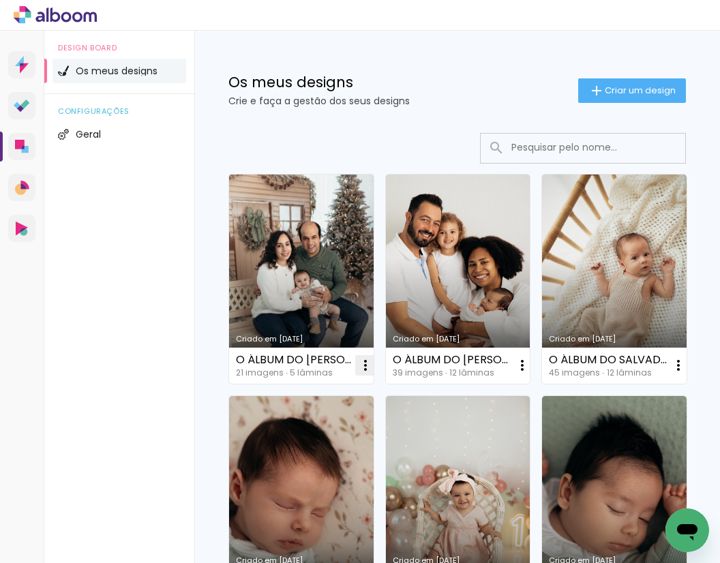
click at [363, 360] on iron-icon at bounding box center [365, 365] width 16 height 16
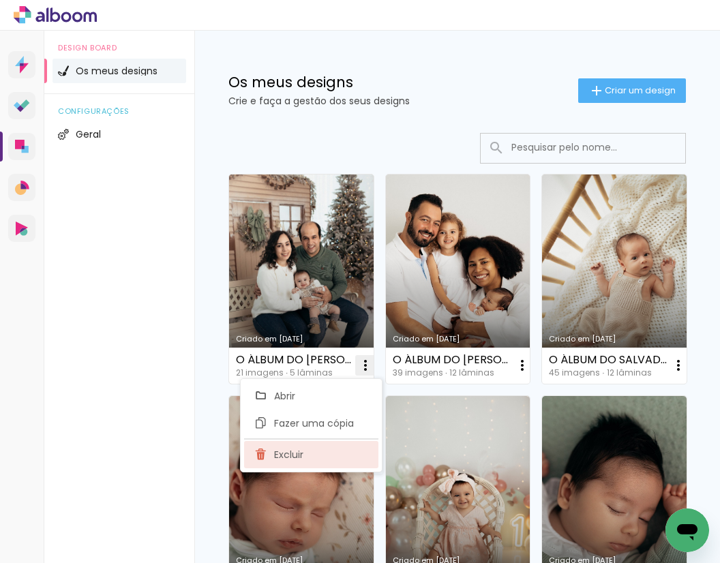
click at [301, 464] on paper-item "Excluir" at bounding box center [311, 454] width 134 height 27
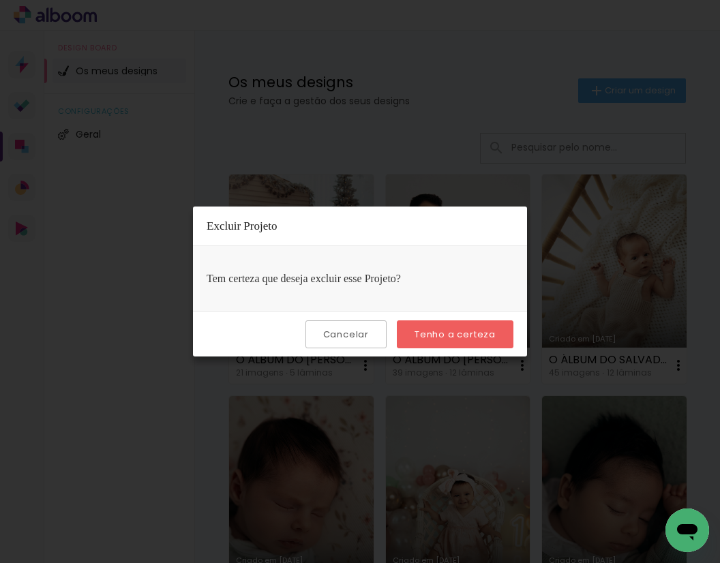
click at [0, 0] on slot "Tenho a certeza" at bounding box center [0, 0] width 0 height 0
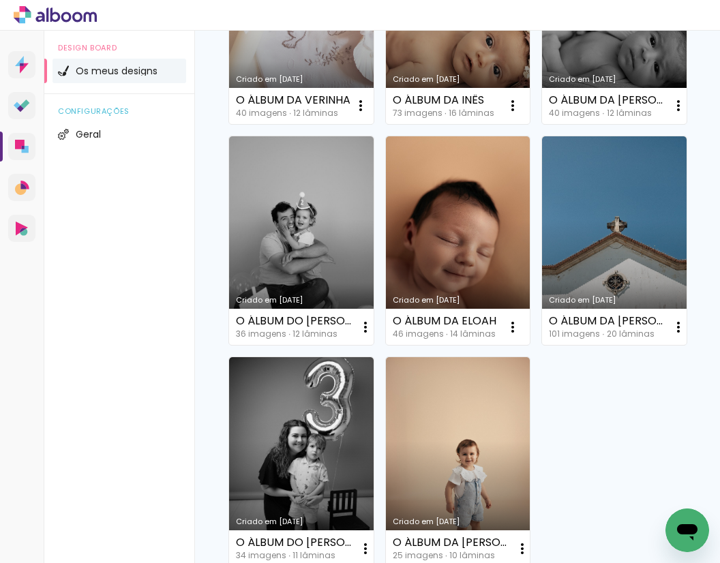
scroll to position [1780, 0]
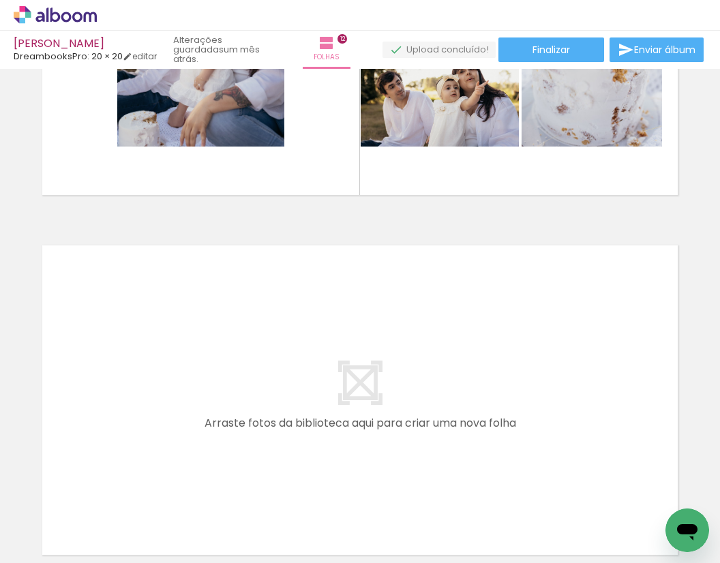
scroll to position [4275, 0]
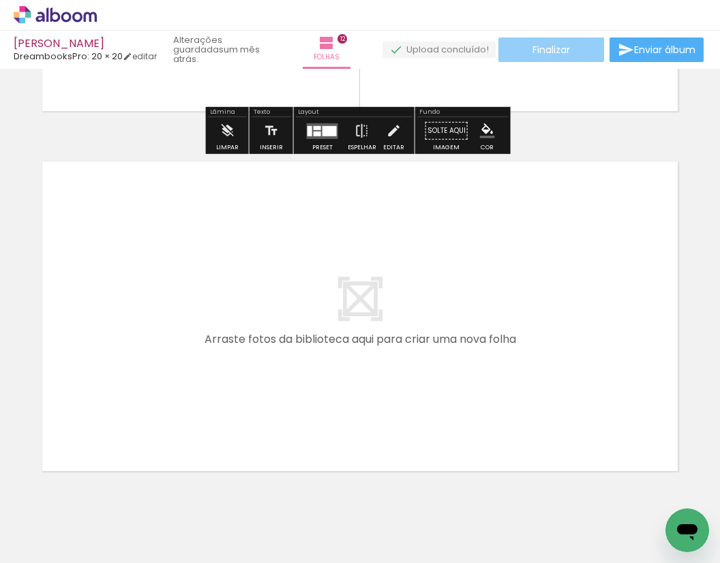
click at [578, 57] on paper-button "Finalizar" at bounding box center [551, 50] width 106 height 25
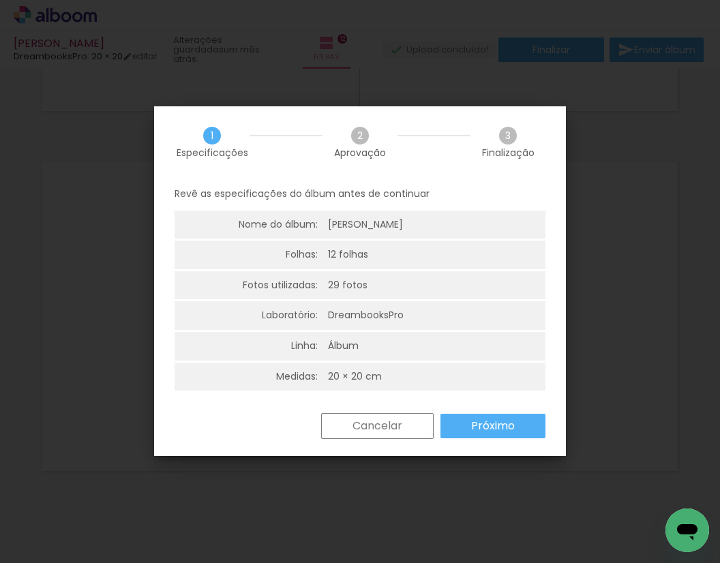
click at [453, 419] on paper-button "Próximo" at bounding box center [492, 426] width 105 height 25
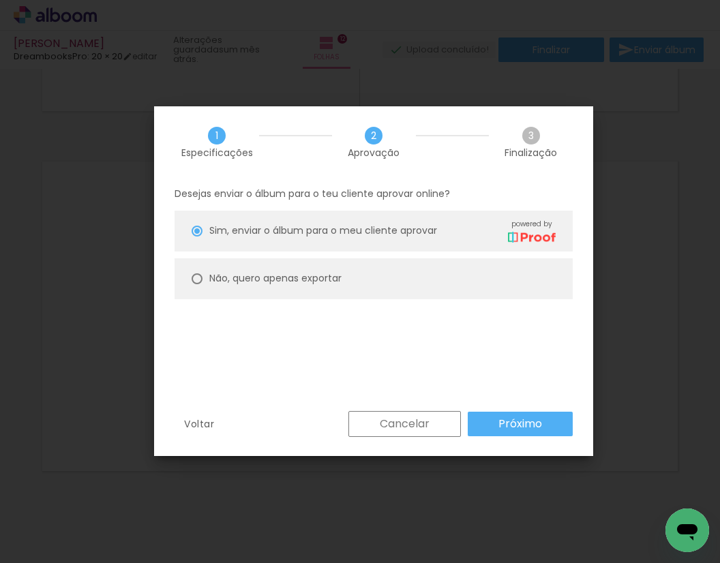
click at [0, 0] on slot "Não, quero apenas exportar" at bounding box center [0, 0] width 0 height 0
type paper-radio-button "on"
click at [491, 428] on paper-button "Próximo" at bounding box center [520, 424] width 105 height 25
type input "Alta, 300 DPI"
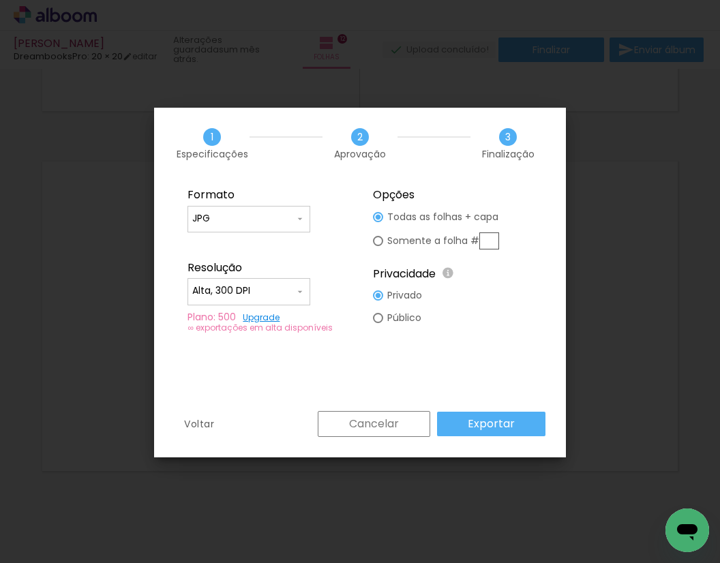
click at [0, 0] on slot "Exportar" at bounding box center [0, 0] width 0 height 0
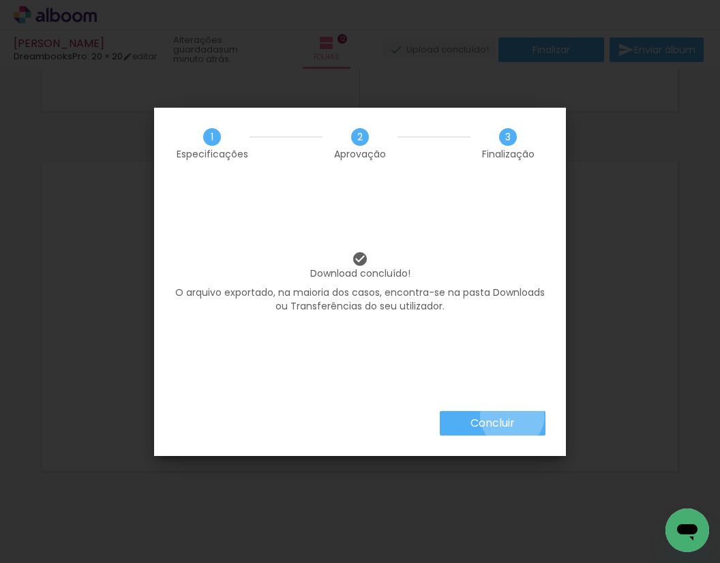
click at [0, 0] on slot "Concluir" at bounding box center [0, 0] width 0 height 0
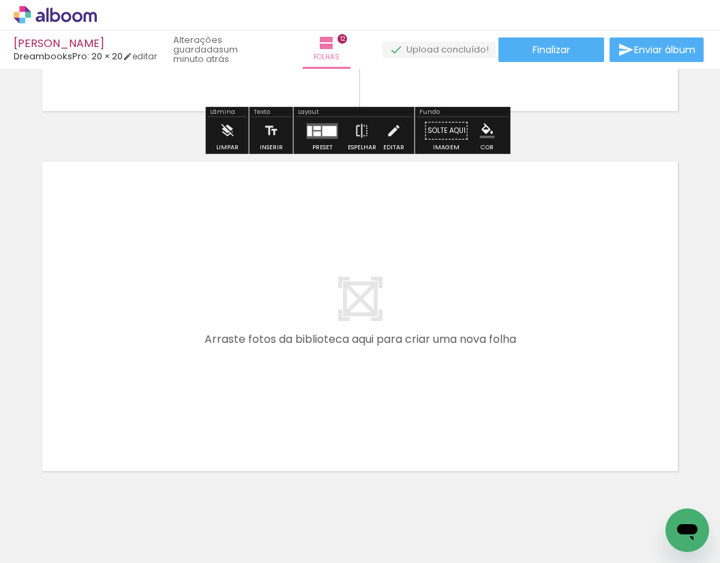
click at [79, 15] on icon at bounding box center [55, 15] width 83 height 18
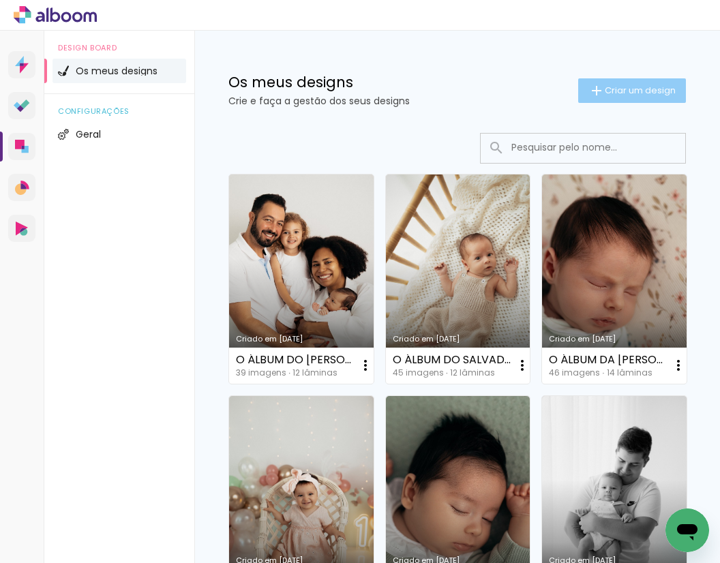
click at [588, 83] on iron-icon at bounding box center [596, 91] width 16 height 16
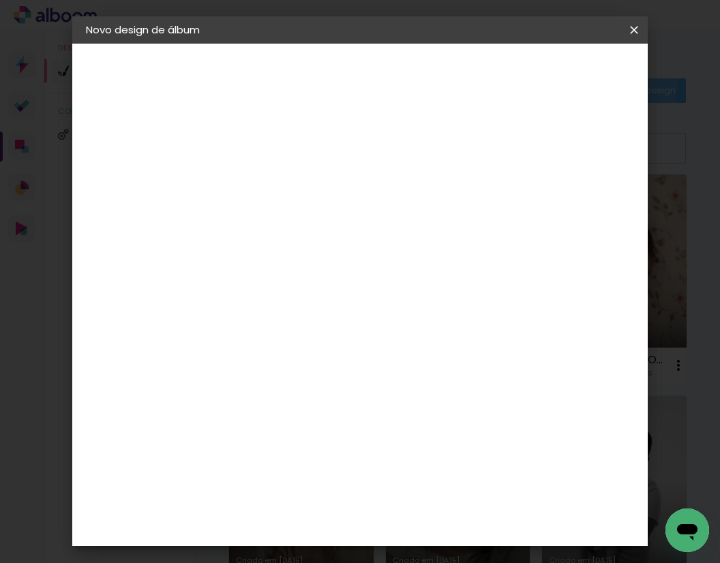
click at [309, 190] on input at bounding box center [309, 183] width 0 height 21
type input "O ÁLBUM DO [PERSON_NAME]"
type paper-input "O ÁLBUM DO [PERSON_NAME]"
click at [0, 0] on slot "Avançar" at bounding box center [0, 0] width 0 height 0
click at [374, 295] on paper-item "DreambooksPro" at bounding box center [329, 308] width 119 height 30
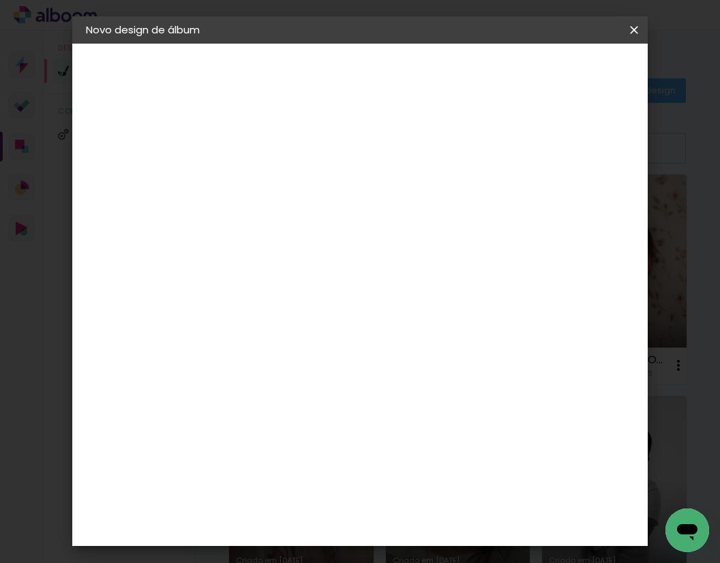
click at [0, 0] on slot "Avançar" at bounding box center [0, 0] width 0 height 0
click at [362, 230] on input "text" at bounding box center [335, 237] width 53 height 21
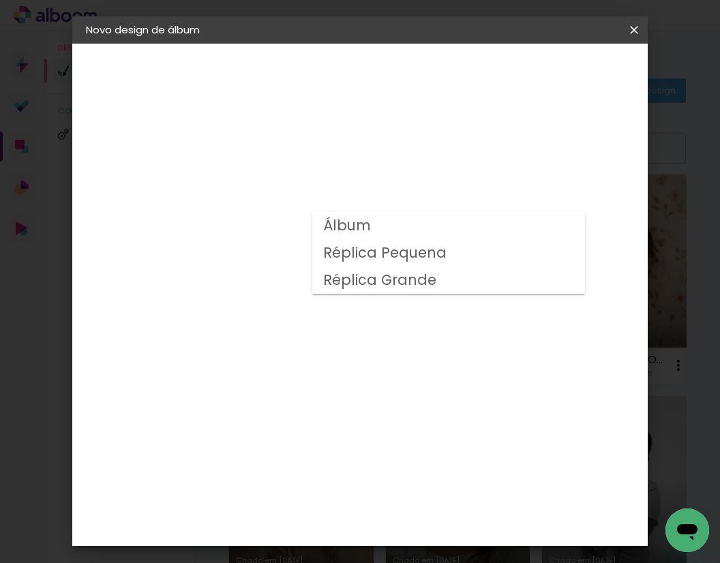
click at [466, 70] on div "Voltar Avançar" at bounding box center [398, 72] width 136 height 23
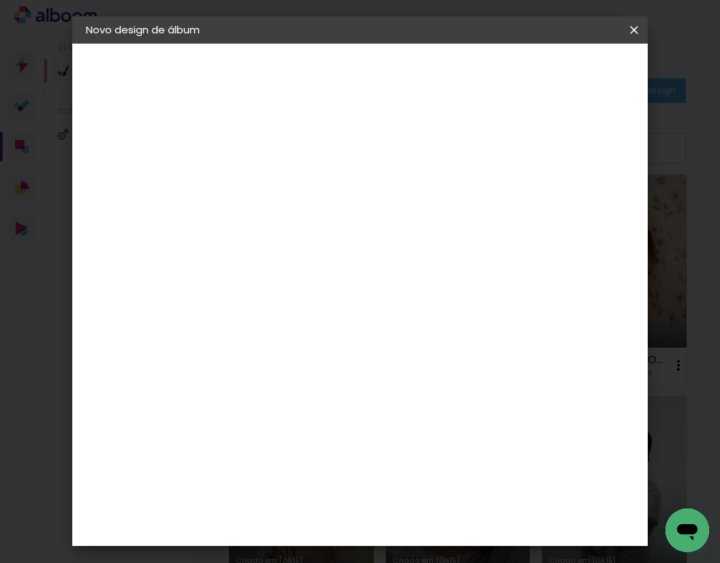
click at [362, 227] on input "text" at bounding box center [335, 237] width 53 height 21
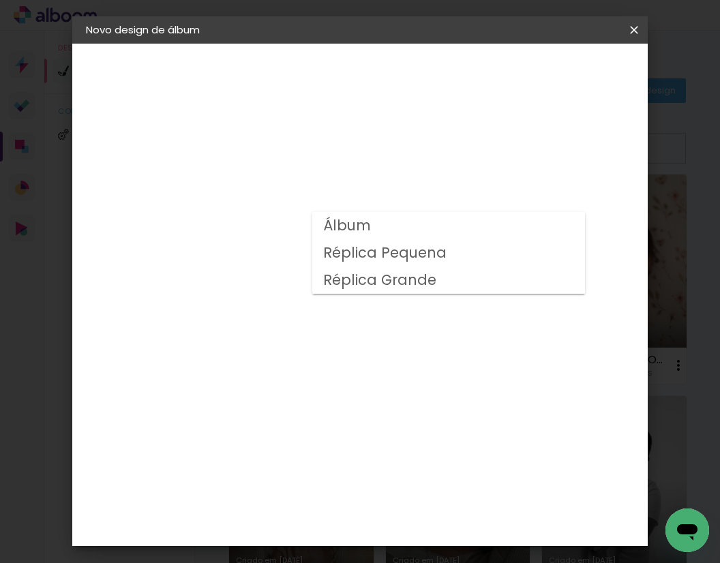
click at [396, 232] on paper-item "Álbum" at bounding box center [448, 225] width 273 height 27
type input "Álbum"
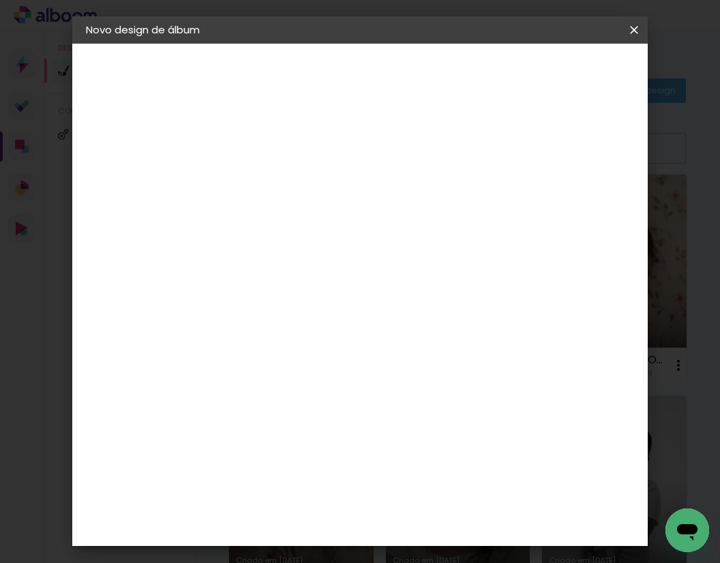
scroll to position [120, 0]
click at [378, 527] on span "25 × 25" at bounding box center [369, 541] width 63 height 28
click at [531, 73] on paper-button "Avançar" at bounding box center [497, 72] width 67 height 23
click at [551, 76] on span "Iniciar design" at bounding box center [535, 77] width 31 height 19
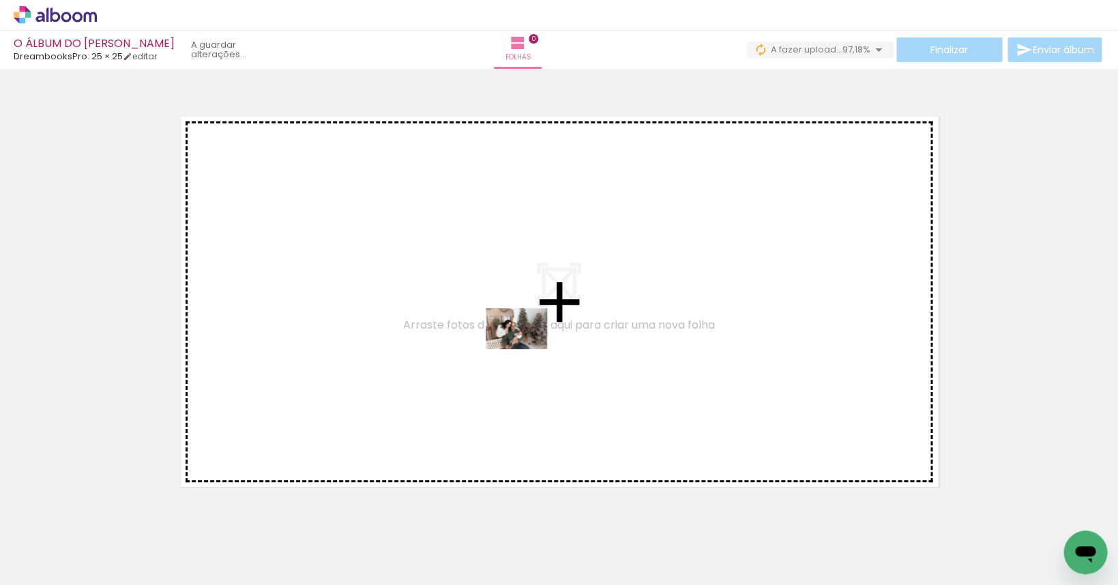
drag, startPoint x: 348, startPoint y: 546, endPoint x: 538, endPoint y: 371, distance: 258.6
click at [526, 349] on quentale-workspace at bounding box center [559, 292] width 1118 height 585
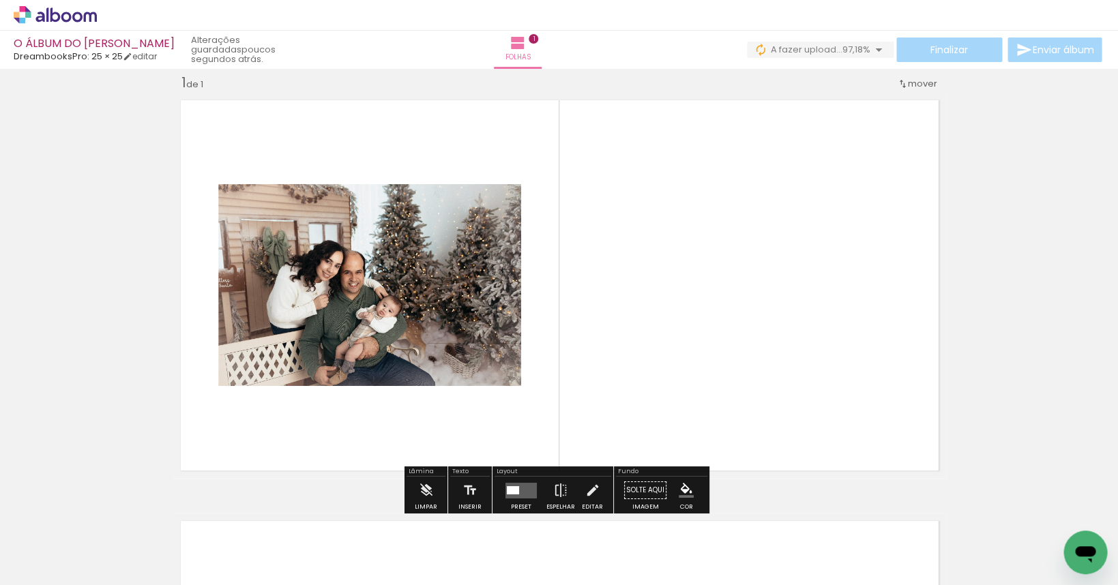
scroll to position [17, 0]
click at [520, 485] on quentale-layouter at bounding box center [520, 489] width 31 height 16
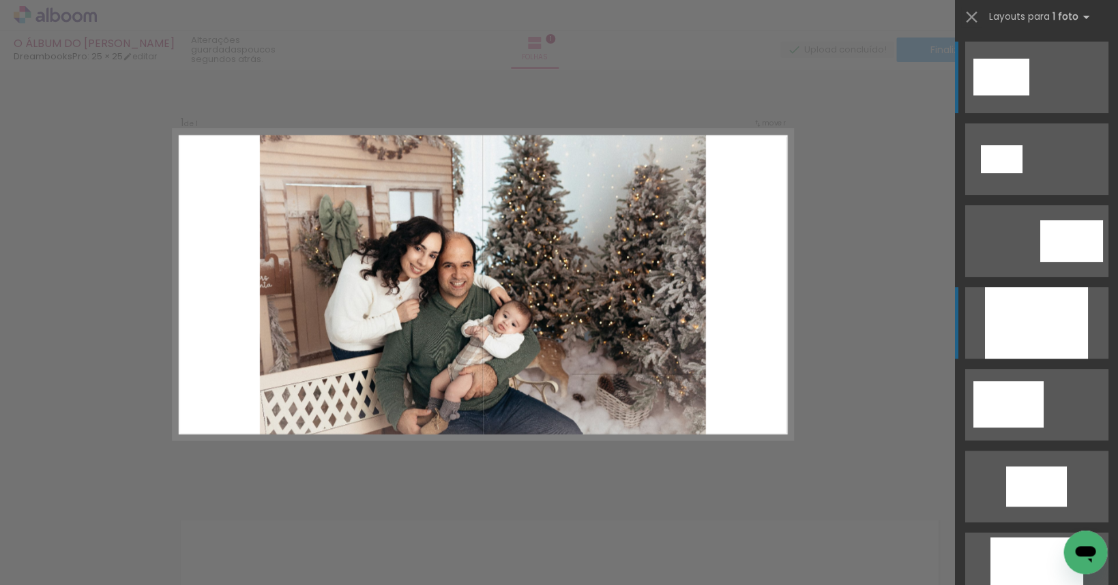
click at [719, 330] on div at bounding box center [1035, 323] width 103 height 72
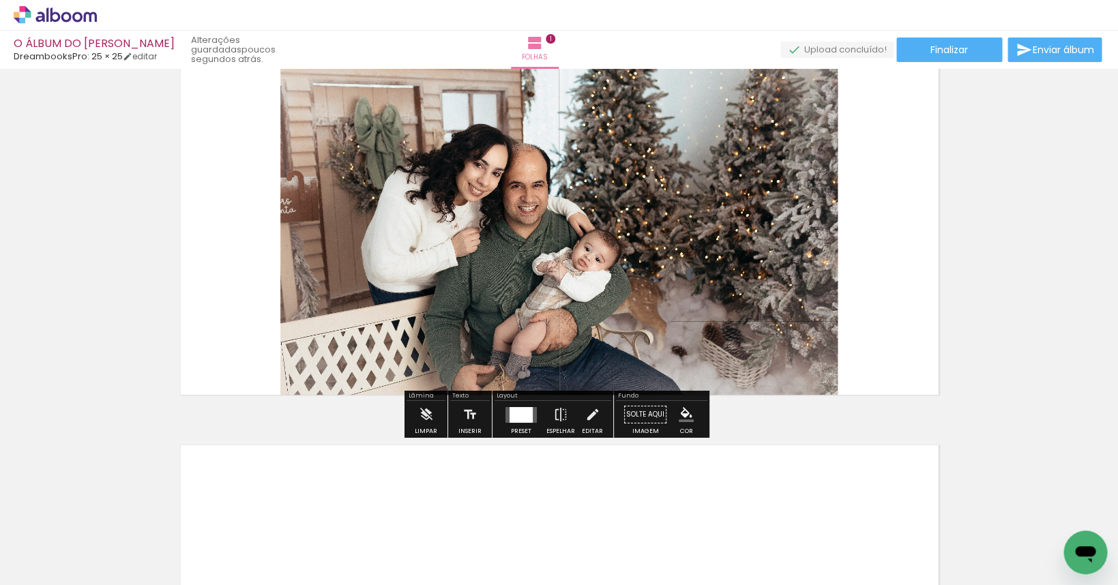
scroll to position [240, 0]
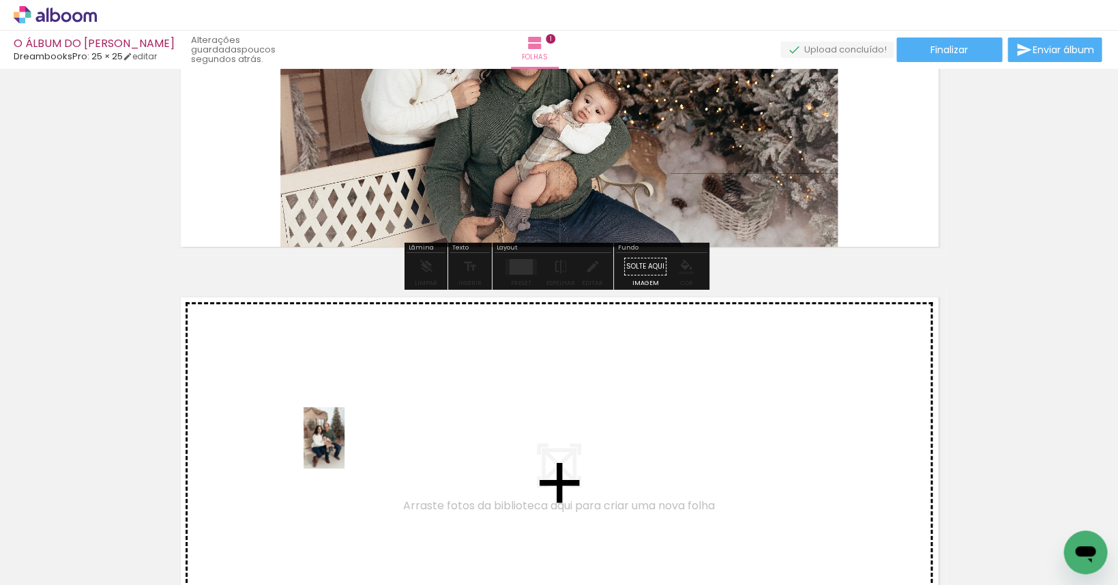
drag, startPoint x: 128, startPoint y: 537, endPoint x: 344, endPoint y: 448, distance: 233.6
click at [344, 448] on quentale-workspace at bounding box center [559, 292] width 1118 height 585
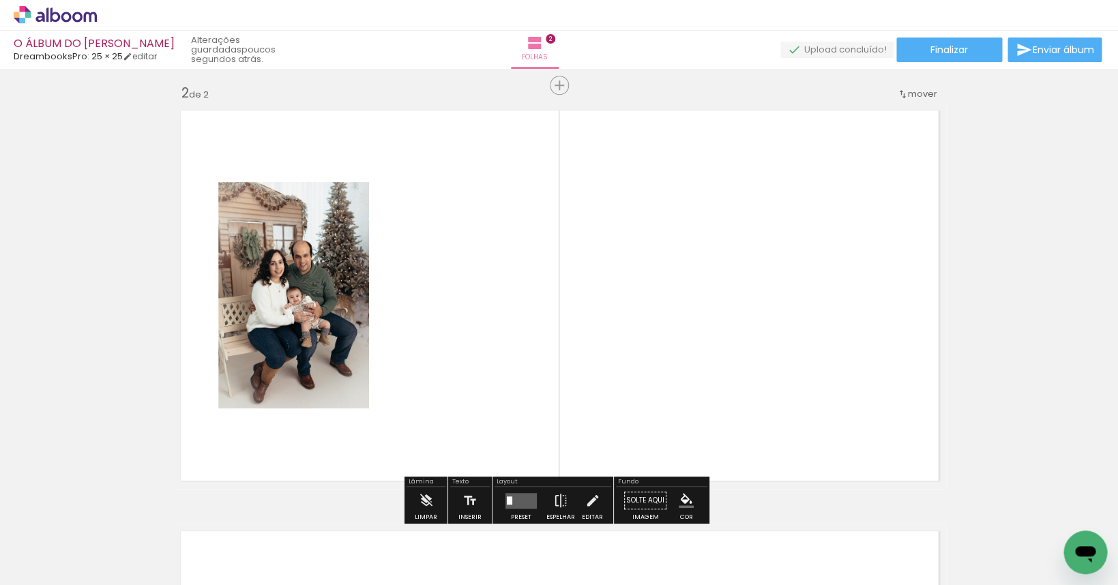
scroll to position [438, 0]
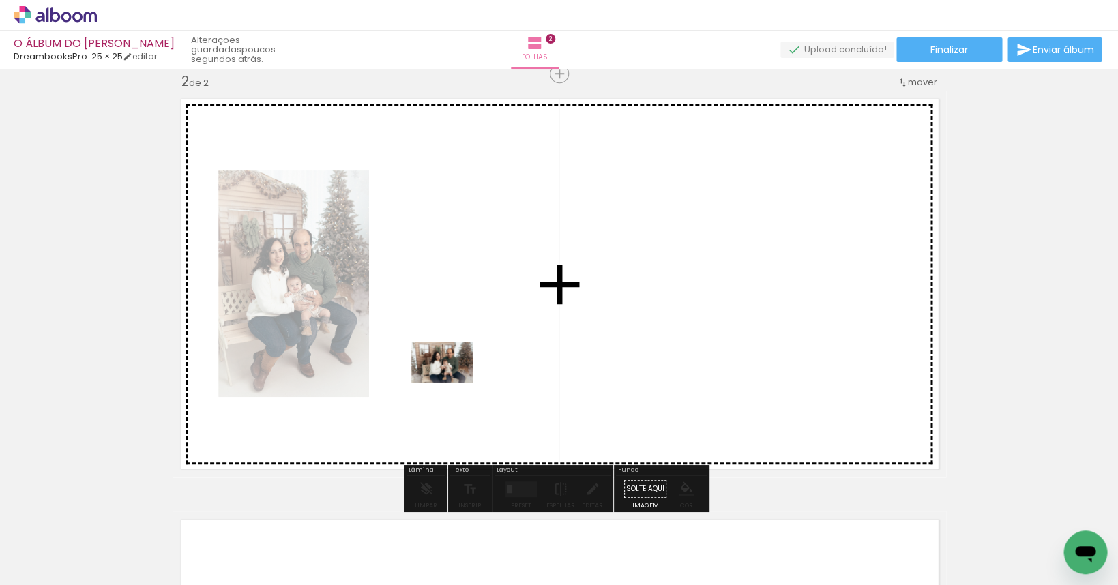
drag, startPoint x: 224, startPoint y: 548, endPoint x: 457, endPoint y: 378, distance: 288.4
click at [457, 378] on quentale-workspace at bounding box center [559, 292] width 1118 height 585
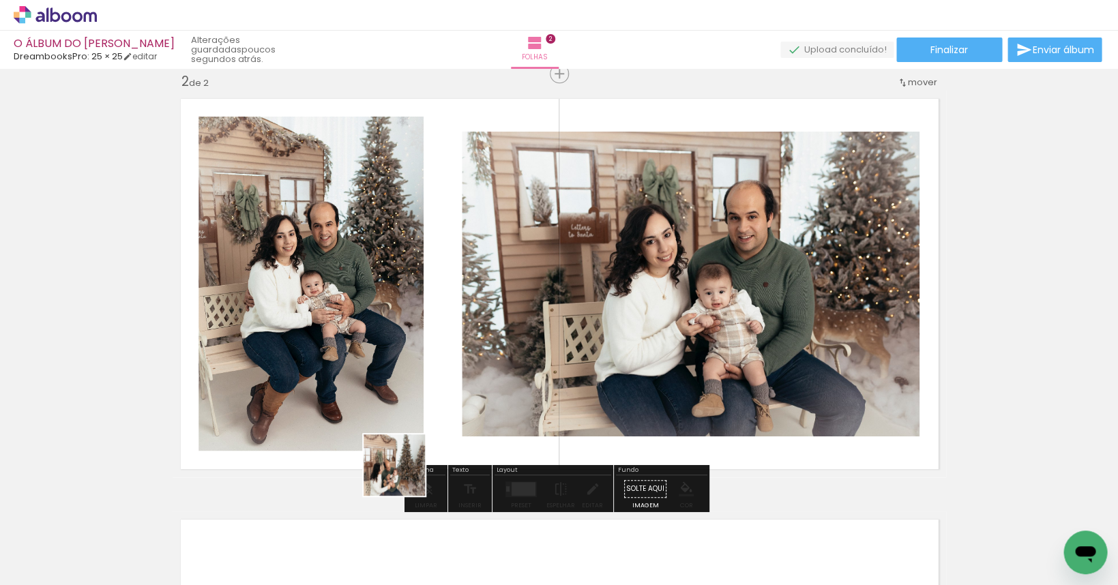
drag, startPoint x: 352, startPoint y: 505, endPoint x: 509, endPoint y: 397, distance: 191.2
click at [509, 397] on quentale-workspace at bounding box center [559, 292] width 1118 height 585
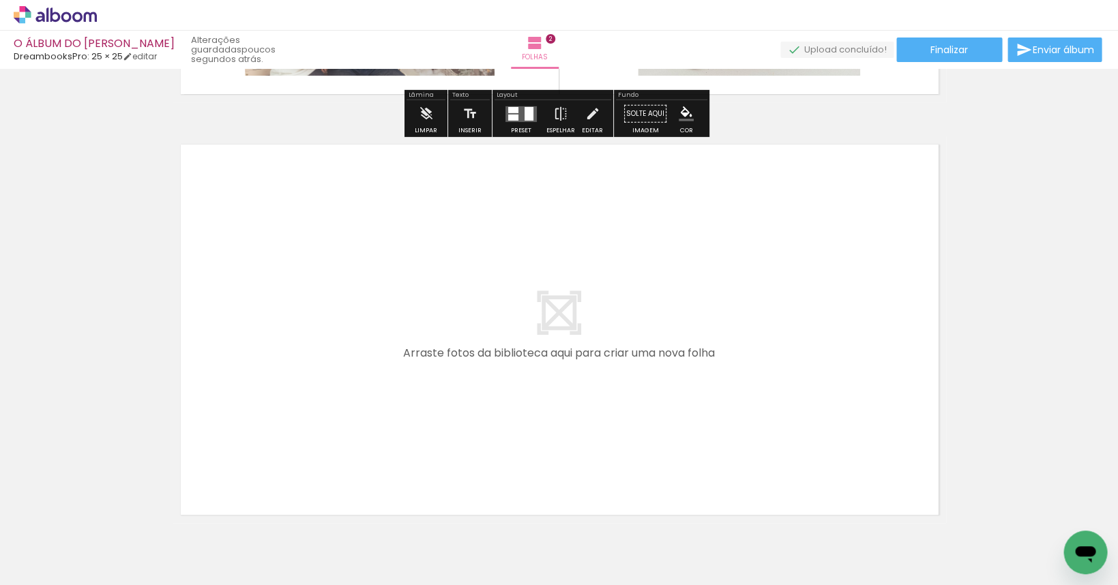
scroll to position [885, 0]
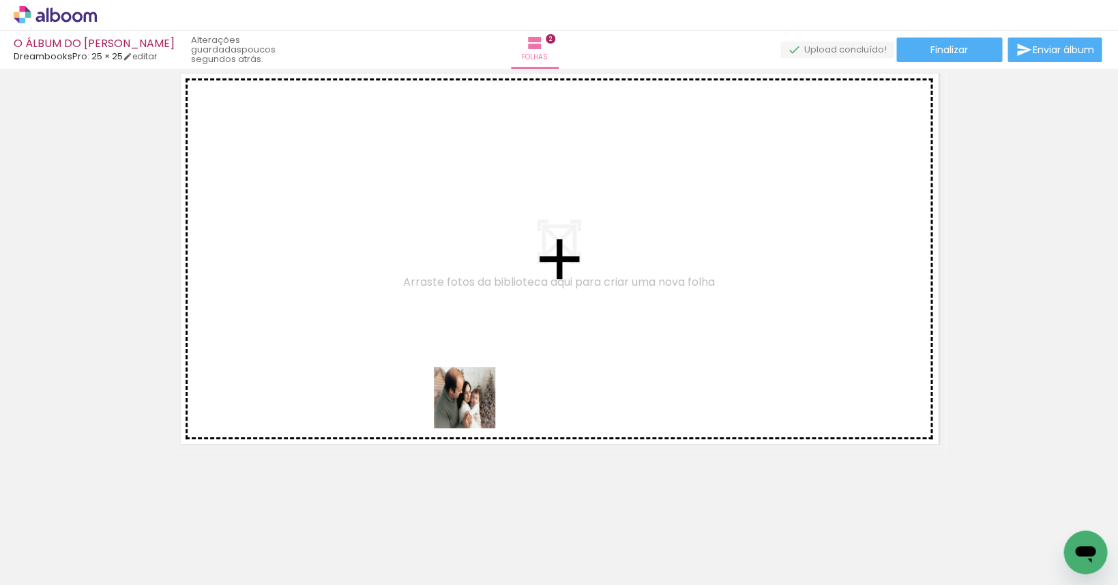
drag, startPoint x: 466, startPoint y: 525, endPoint x: 472, endPoint y: 353, distance: 171.9
click at [472, 353] on quentale-workspace at bounding box center [559, 292] width 1118 height 585
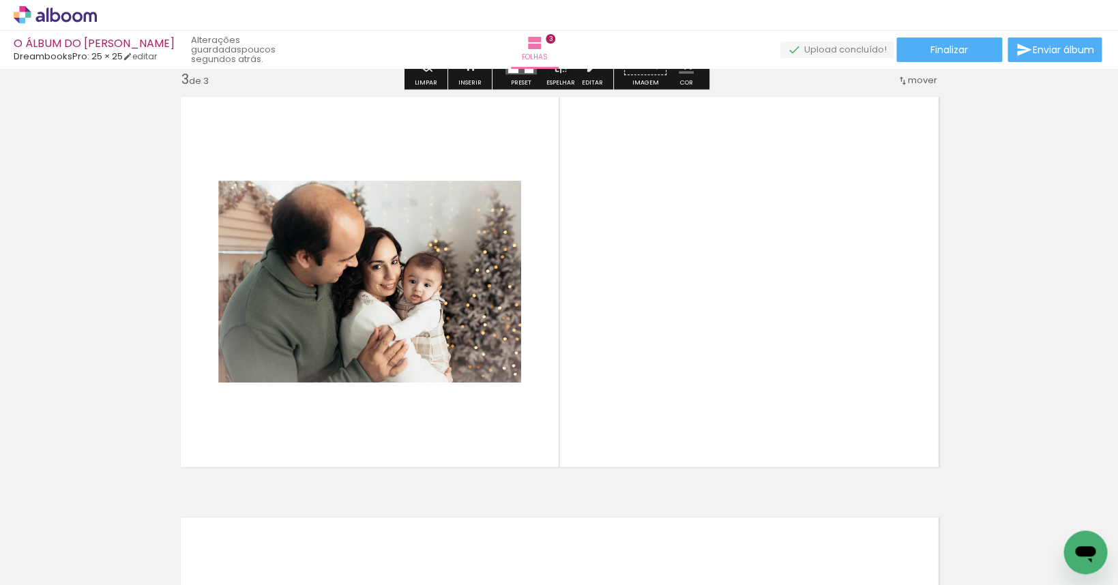
scroll to position [859, 0]
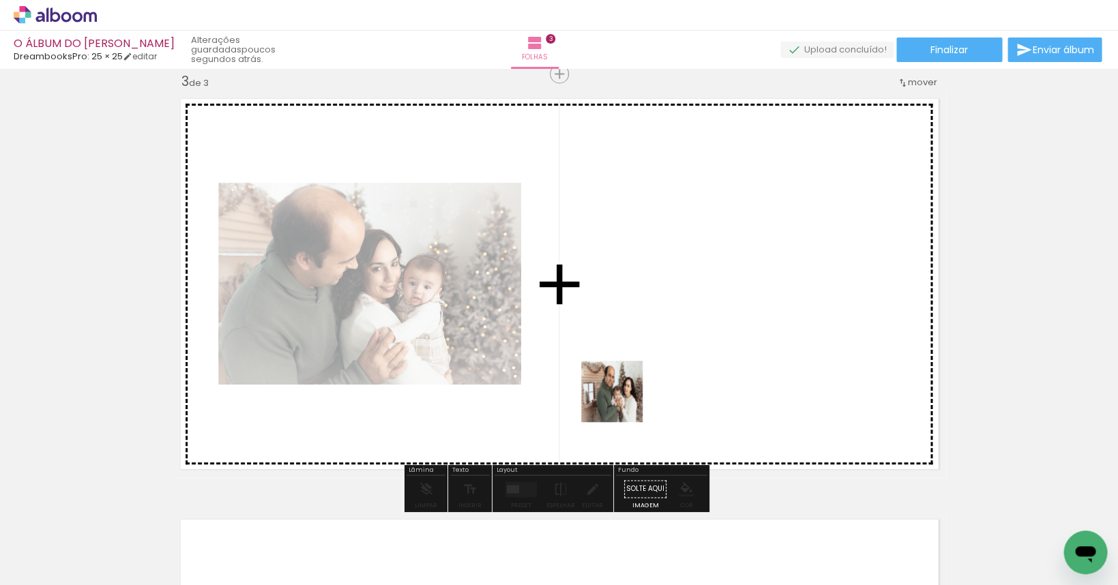
drag, startPoint x: 519, startPoint y: 537, endPoint x: 631, endPoint y: 377, distance: 195.4
click at [631, 377] on quentale-workspace at bounding box center [559, 292] width 1118 height 585
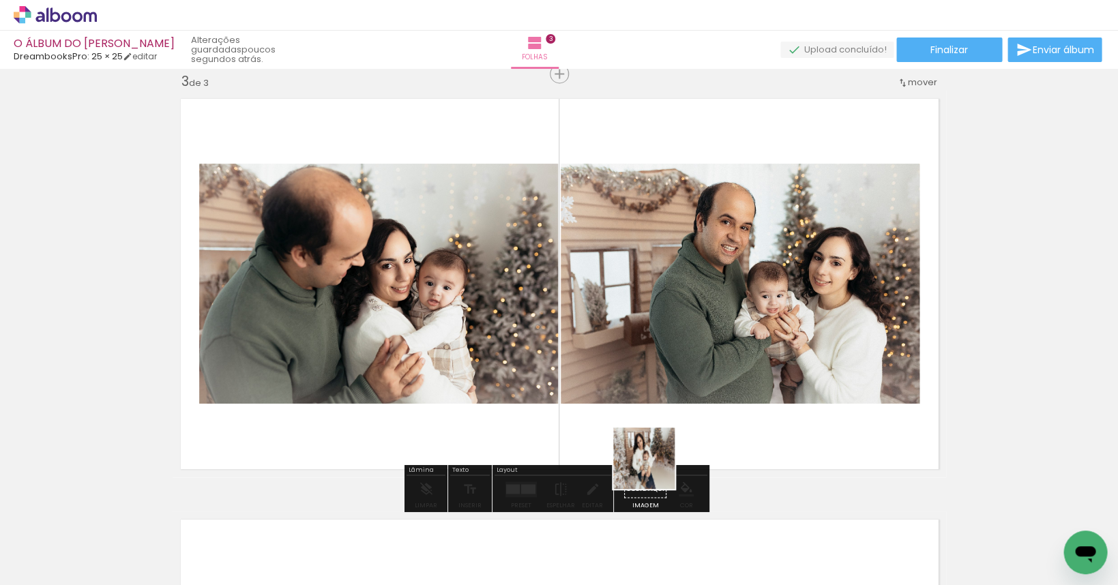
drag, startPoint x: 588, startPoint y: 538, endPoint x: 697, endPoint y: 390, distance: 183.8
click at [697, 390] on quentale-workspace at bounding box center [559, 292] width 1118 height 585
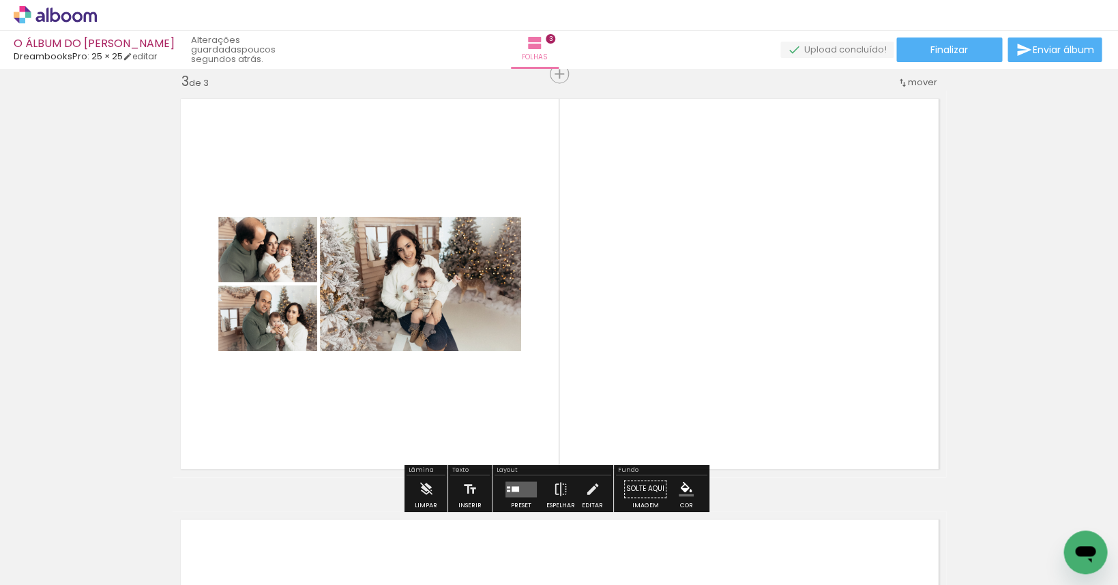
click at [513, 485] on div at bounding box center [515, 487] width 8 height 5
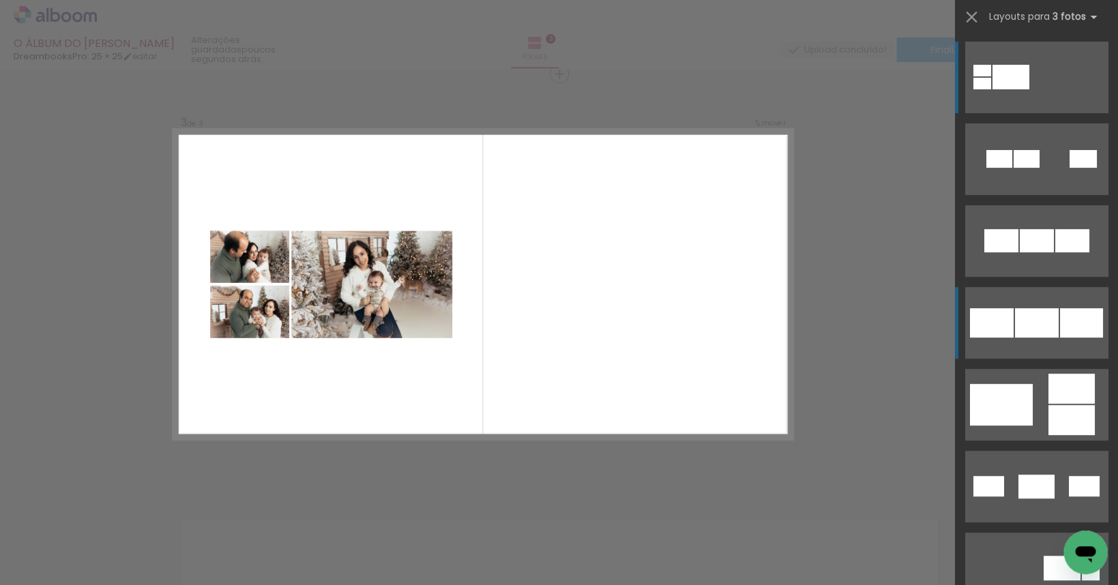
scroll to position [858, 0]
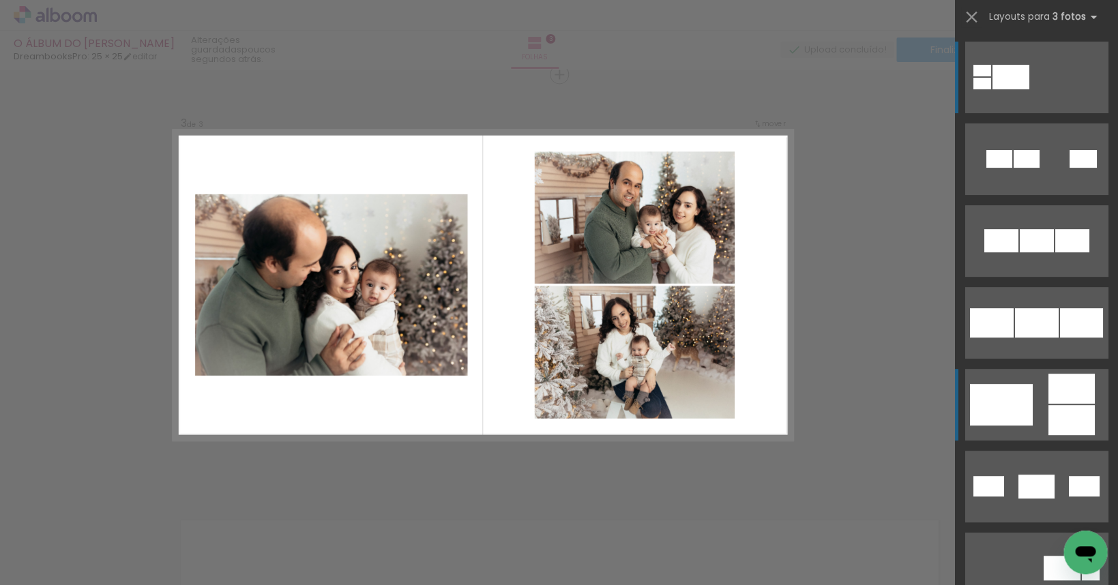
click at [719, 398] on div at bounding box center [1070, 389] width 46 height 30
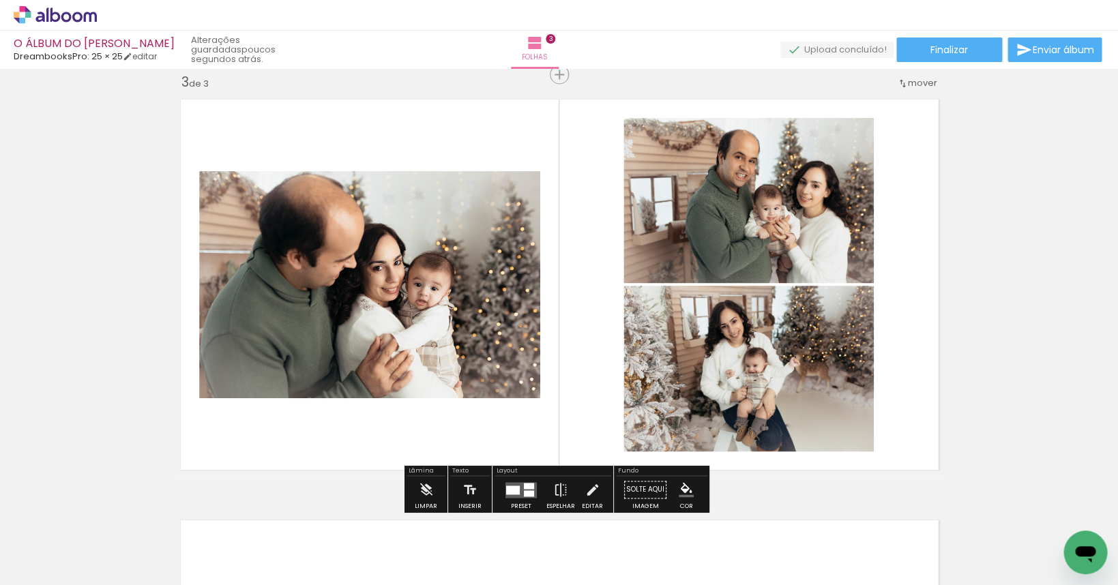
click at [584, 481] on iron-icon at bounding box center [591, 489] width 15 height 27
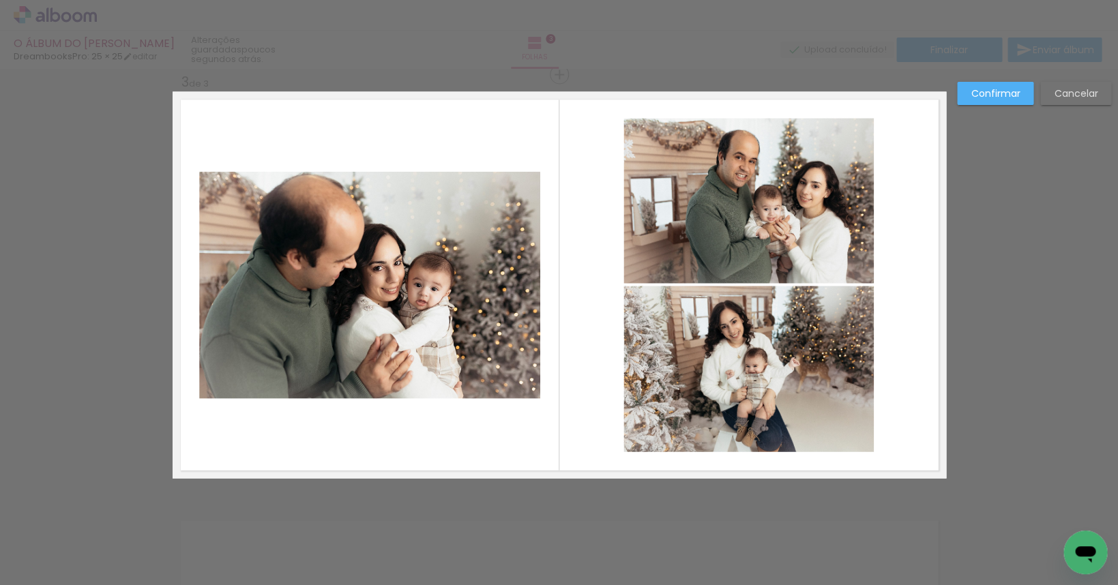
scroll to position [859, 0]
click at [719, 245] on quentale-photo at bounding box center [748, 199] width 250 height 165
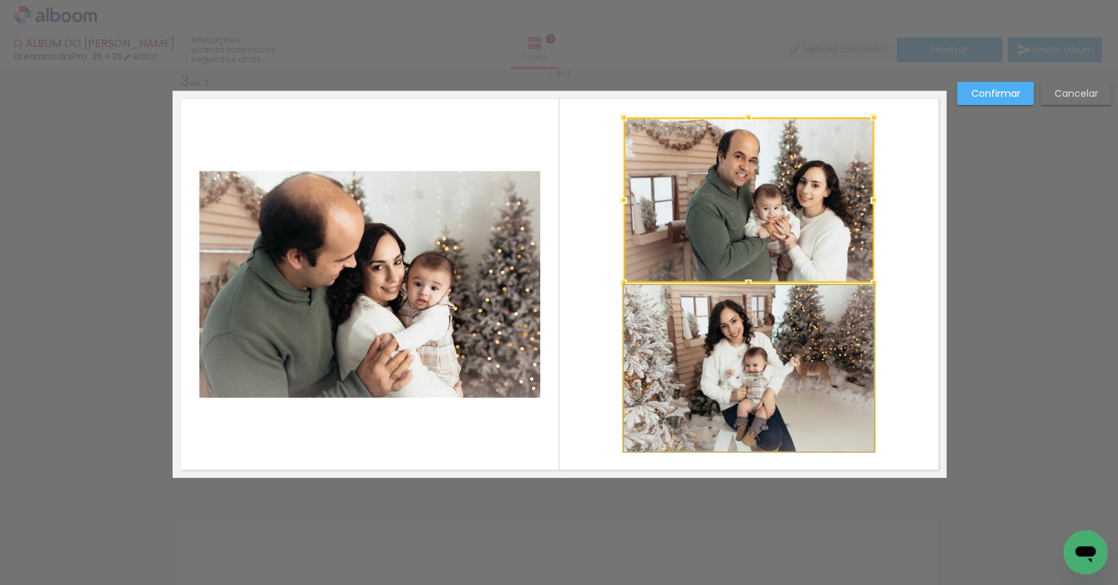
click at [719, 323] on quentale-photo at bounding box center [748, 368] width 250 height 166
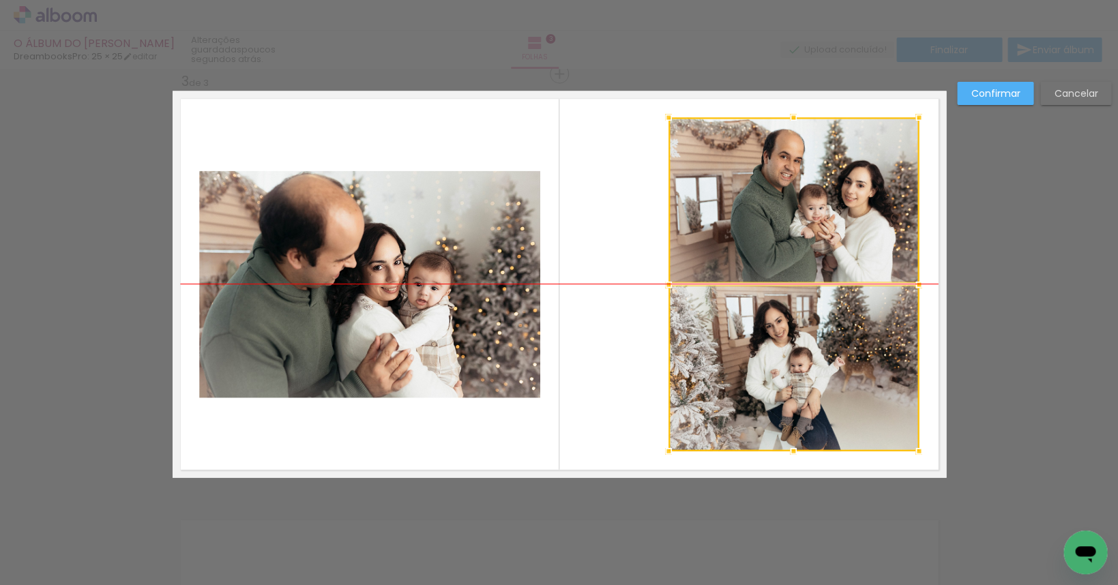
drag, startPoint x: 734, startPoint y: 325, endPoint x: 779, endPoint y: 326, distance: 45.0
click at [719, 326] on div at bounding box center [793, 283] width 250 height 333
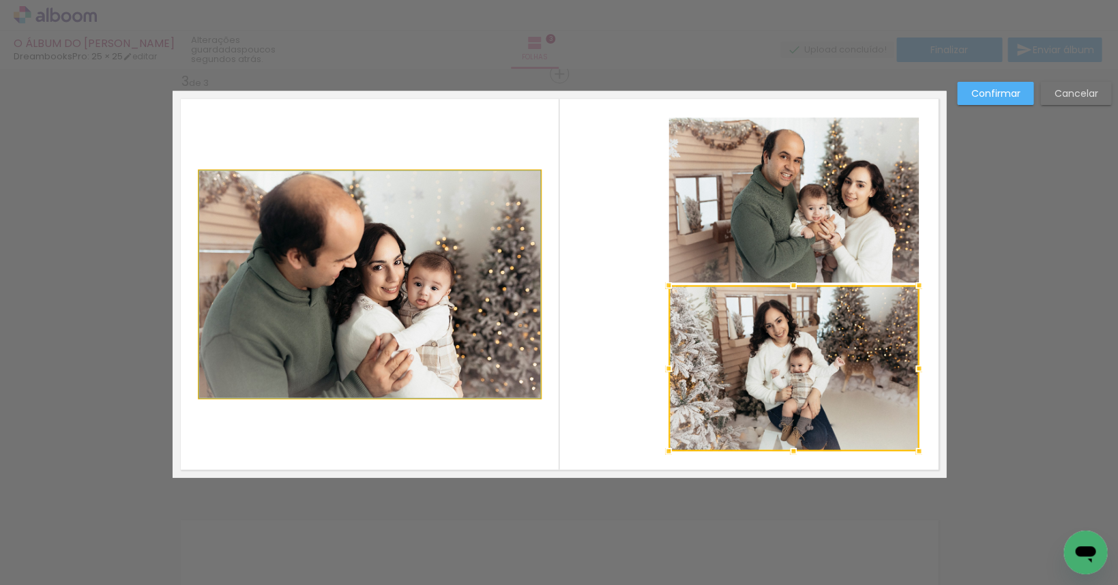
click at [471, 276] on quentale-photo at bounding box center [369, 283] width 341 height 227
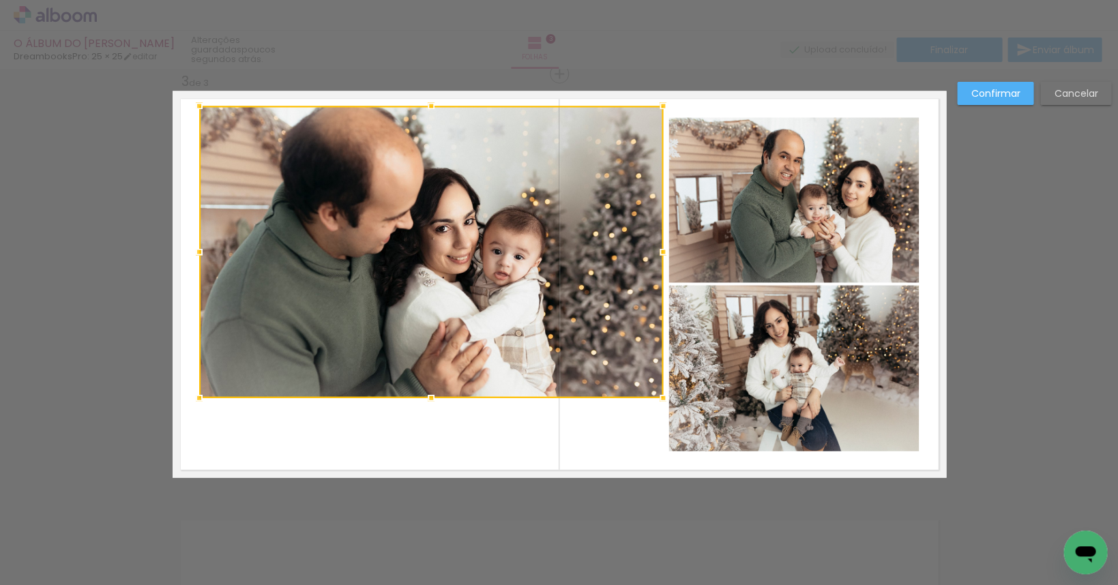
drag, startPoint x: 543, startPoint y: 167, endPoint x: 657, endPoint y: 101, distance: 131.7
click at [657, 101] on div at bounding box center [662, 105] width 27 height 27
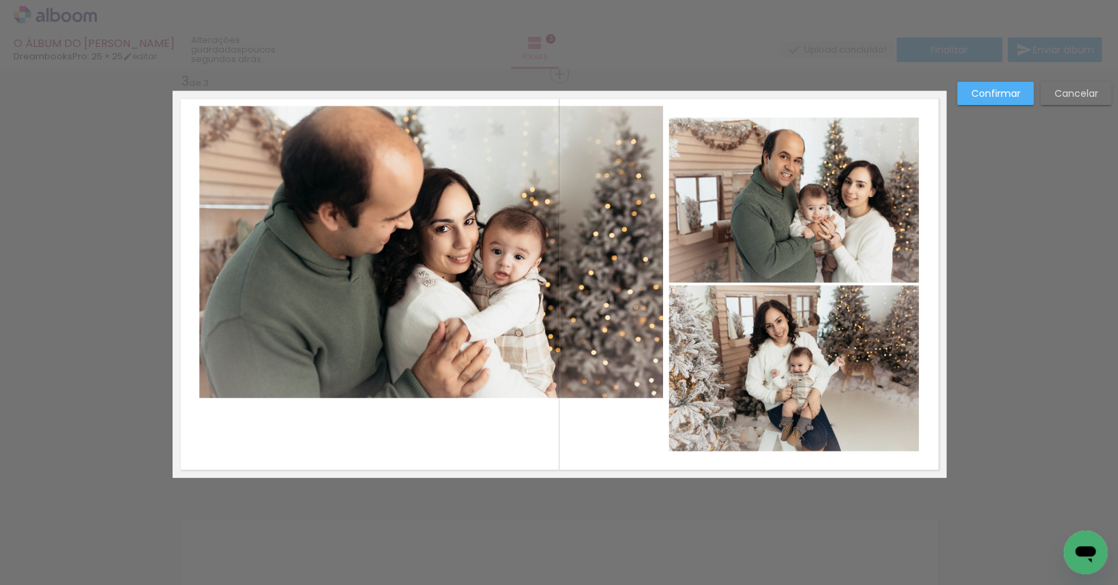
click at [477, 280] on quentale-photo at bounding box center [431, 252] width 464 height 292
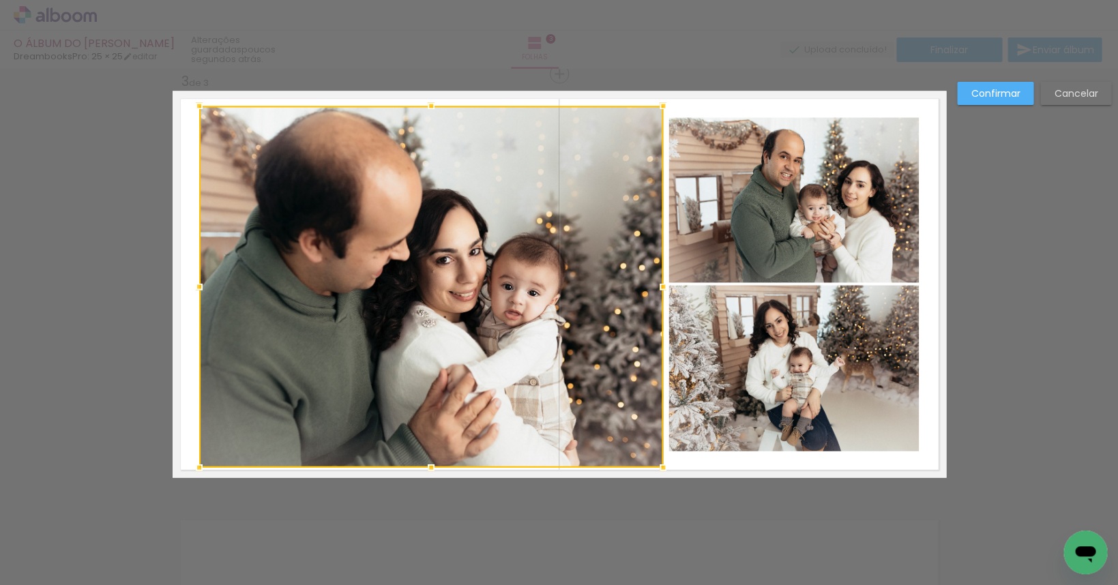
drag, startPoint x: 425, startPoint y: 398, endPoint x: 417, endPoint y: 468, distance: 70.0
click at [417, 468] on div at bounding box center [430, 466] width 27 height 27
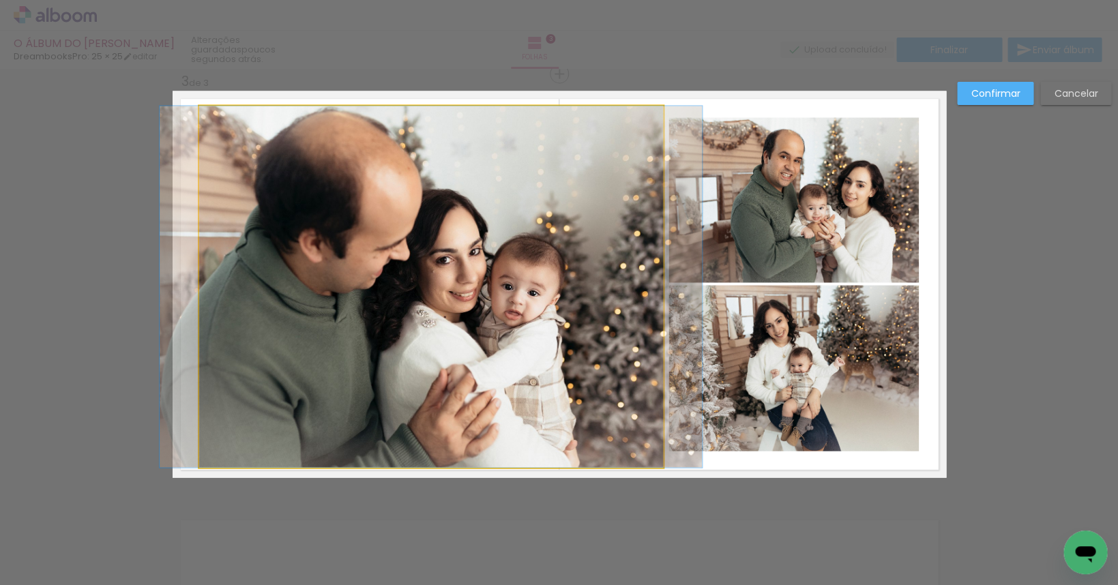
click at [436, 284] on quentale-photo at bounding box center [431, 286] width 464 height 361
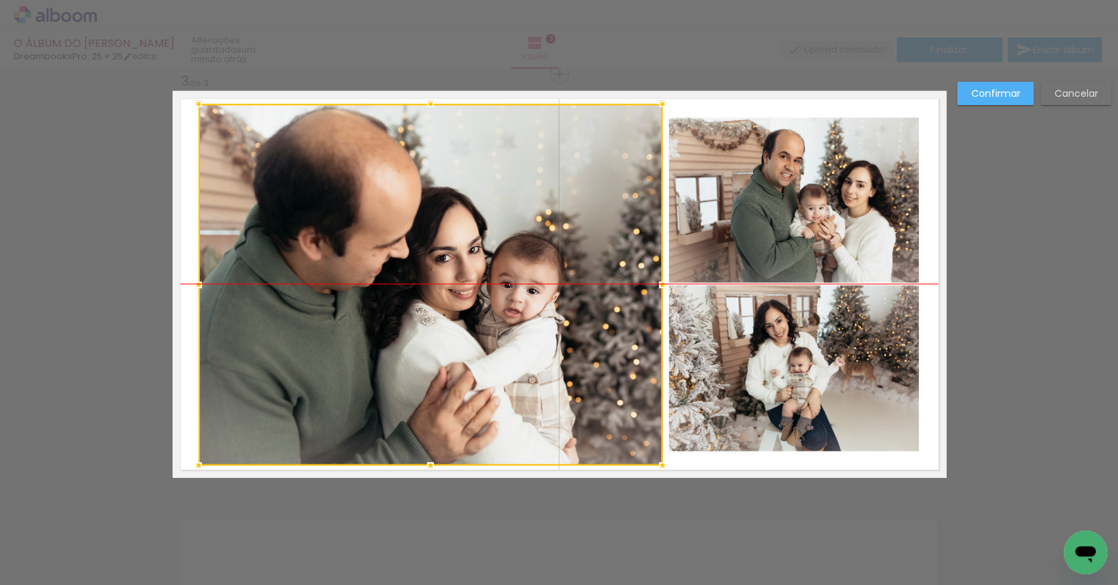
click at [431, 275] on div at bounding box center [430, 284] width 464 height 361
click at [0, 0] on slot "Confirmar" at bounding box center [0, 0] width 0 height 0
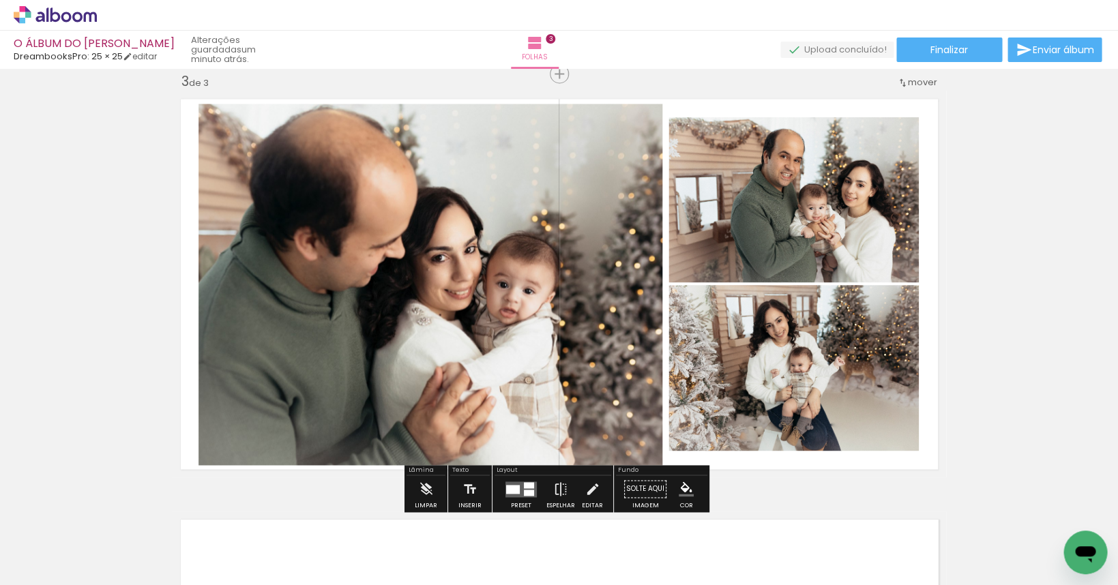
drag, startPoint x: 591, startPoint y: 492, endPoint x: 433, endPoint y: 372, distance: 198.6
click at [591, 492] on iron-icon at bounding box center [591, 488] width 15 height 27
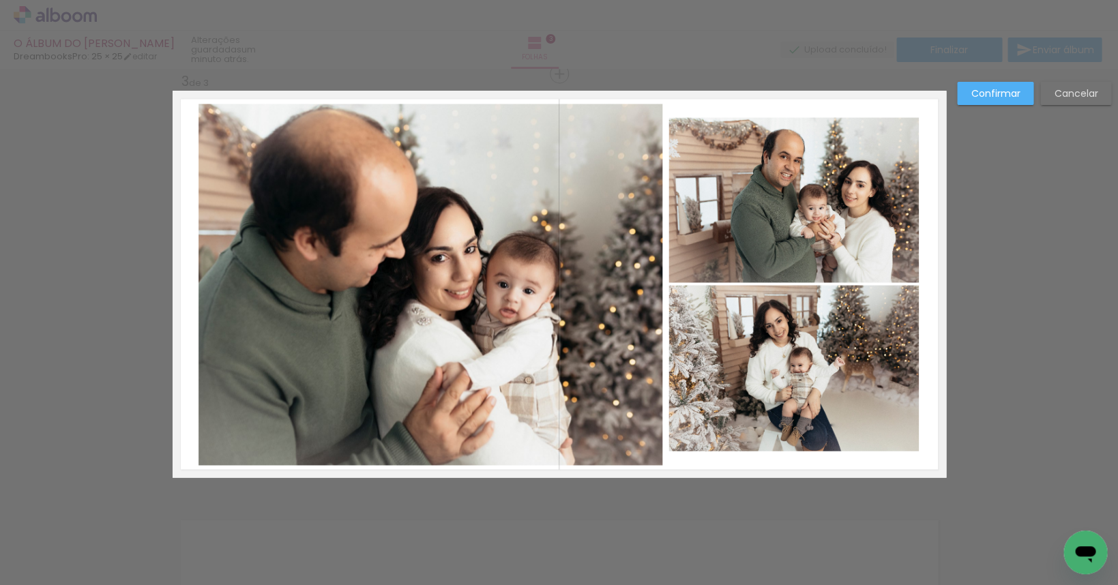
scroll to position [858, 0]
drag, startPoint x: 376, startPoint y: 302, endPoint x: 295, endPoint y: 288, distance: 82.4
click at [376, 302] on quentale-photo at bounding box center [430, 284] width 464 height 361
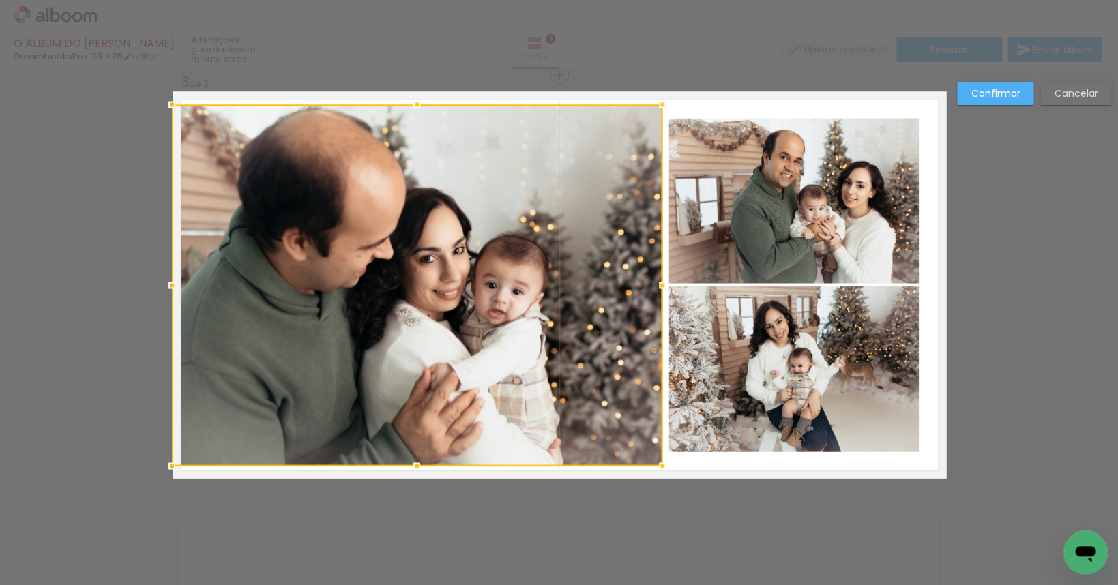
drag, startPoint x: 194, startPoint y: 286, endPoint x: 174, endPoint y: 286, distance: 19.8
click at [174, 286] on div at bounding box center [171, 284] width 27 height 27
click at [719, 91] on paper-button "Confirmar" at bounding box center [995, 93] width 76 height 23
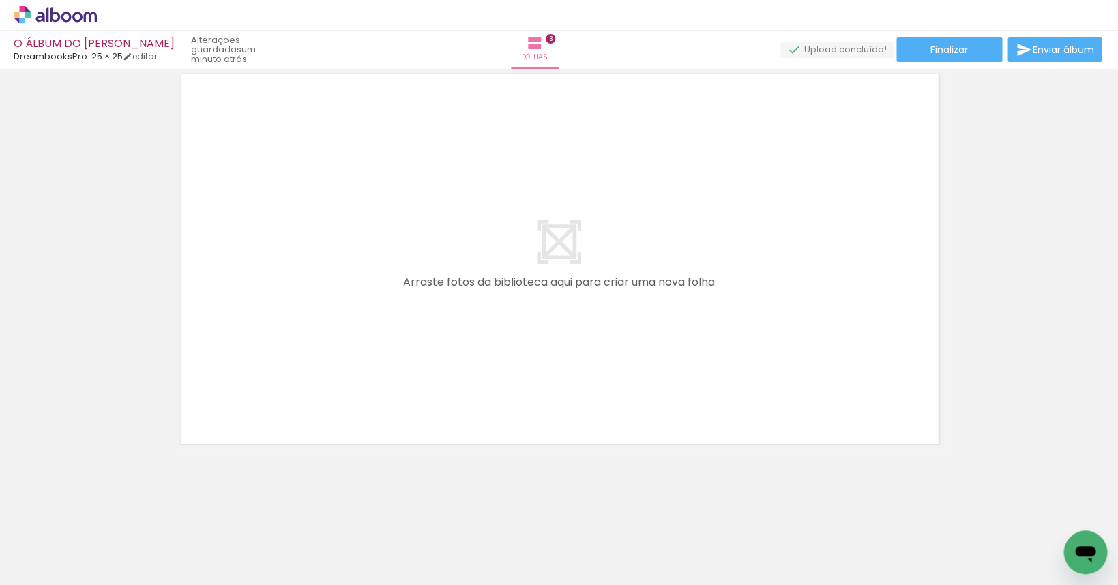
scroll to position [0, 461]
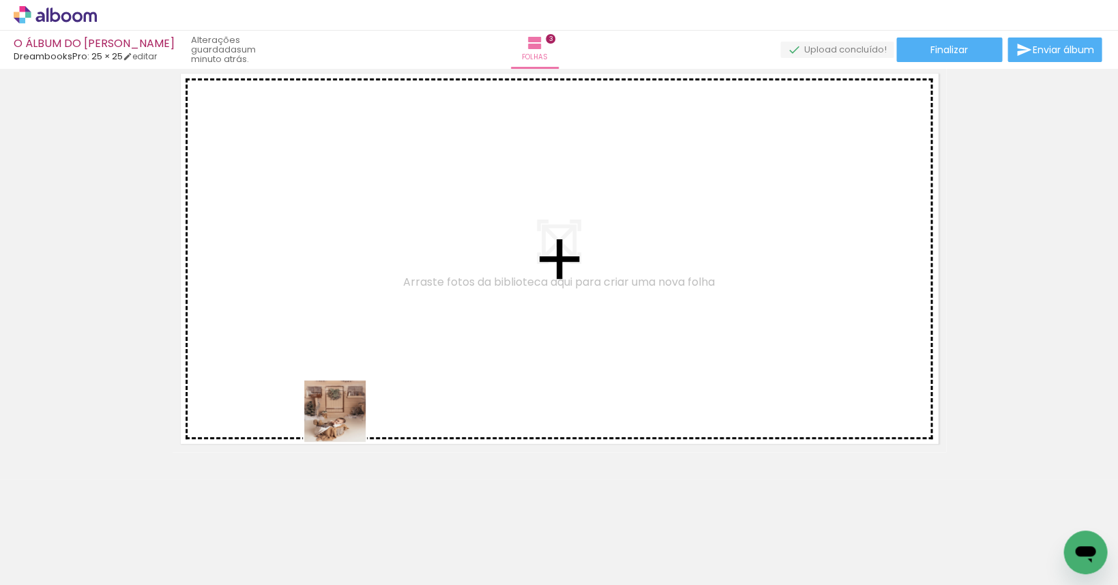
drag, startPoint x: 300, startPoint y: 551, endPoint x: 365, endPoint y: 323, distance: 237.4
click at [365, 323] on quentale-workspace at bounding box center [559, 292] width 1118 height 585
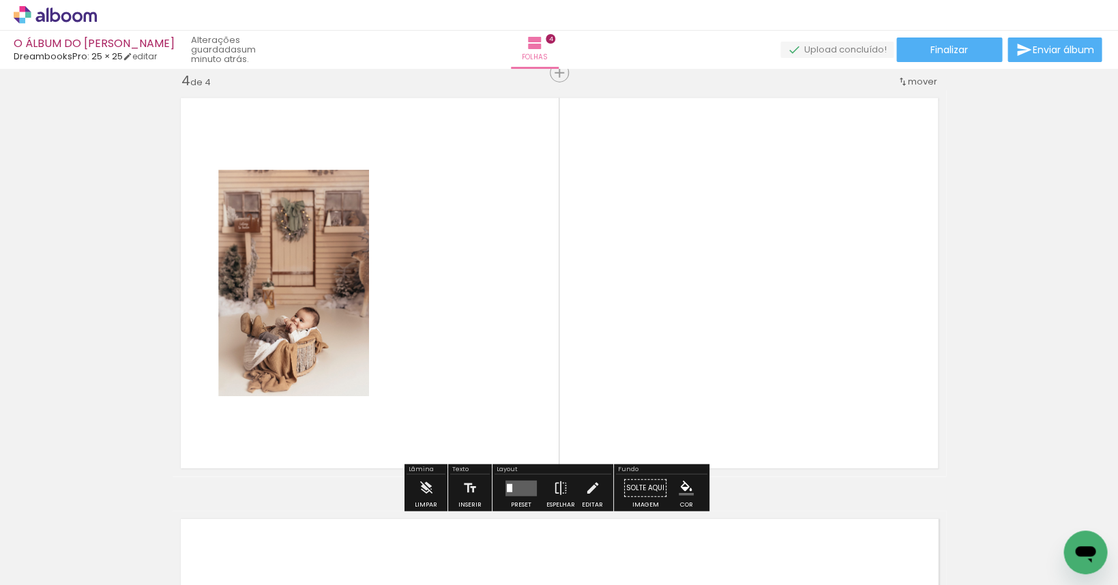
scroll to position [1280, 0]
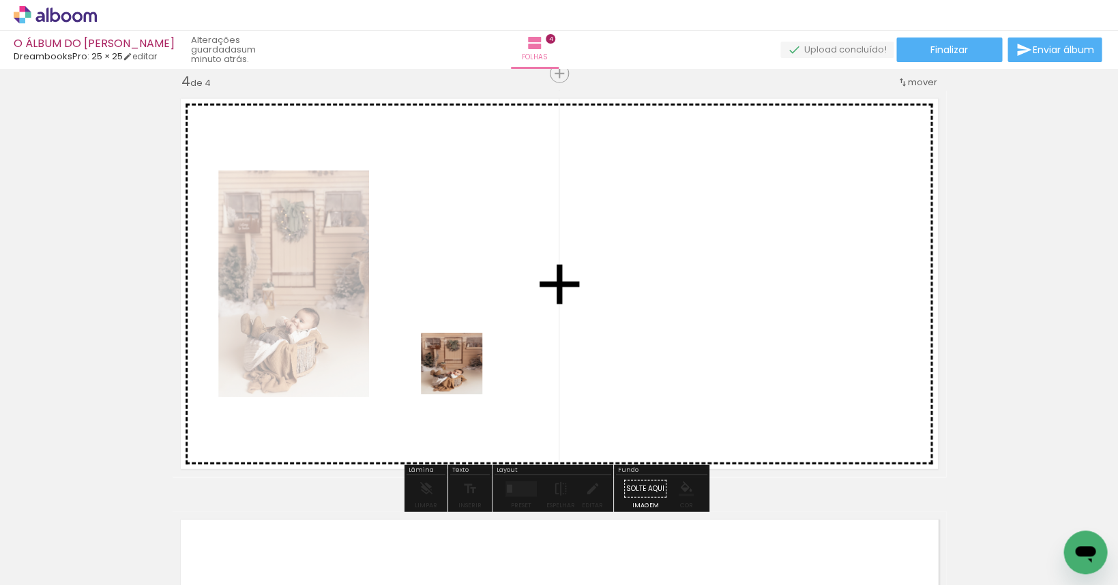
drag, startPoint x: 380, startPoint y: 543, endPoint x: 483, endPoint y: 333, distance: 234.2
click at [483, 333] on quentale-workspace at bounding box center [559, 292] width 1118 height 585
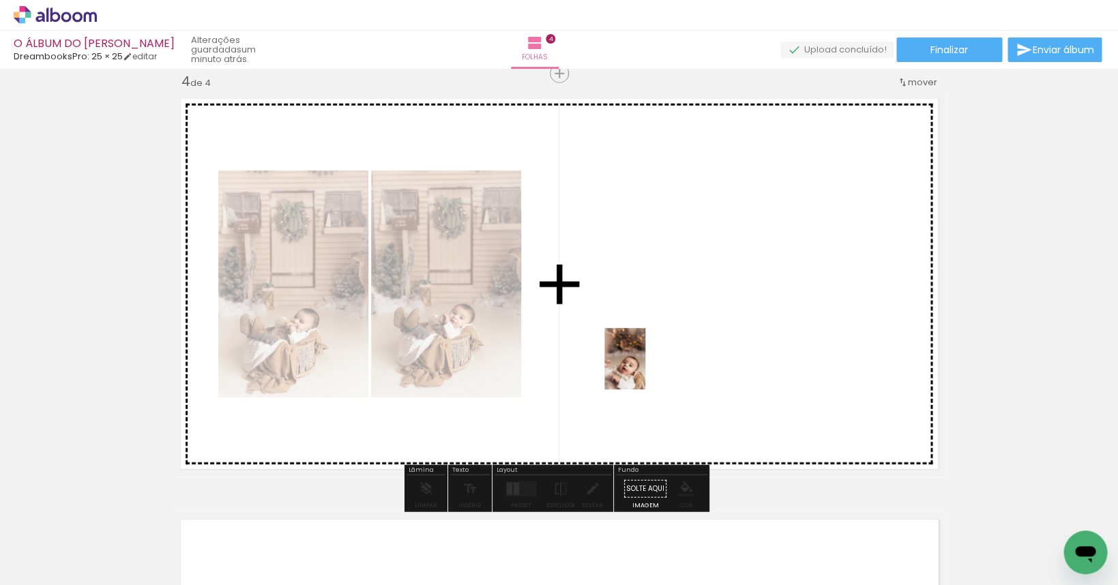
drag, startPoint x: 510, startPoint y: 554, endPoint x: 646, endPoint y: 369, distance: 229.2
click at [646, 369] on quentale-workspace at bounding box center [559, 292] width 1118 height 585
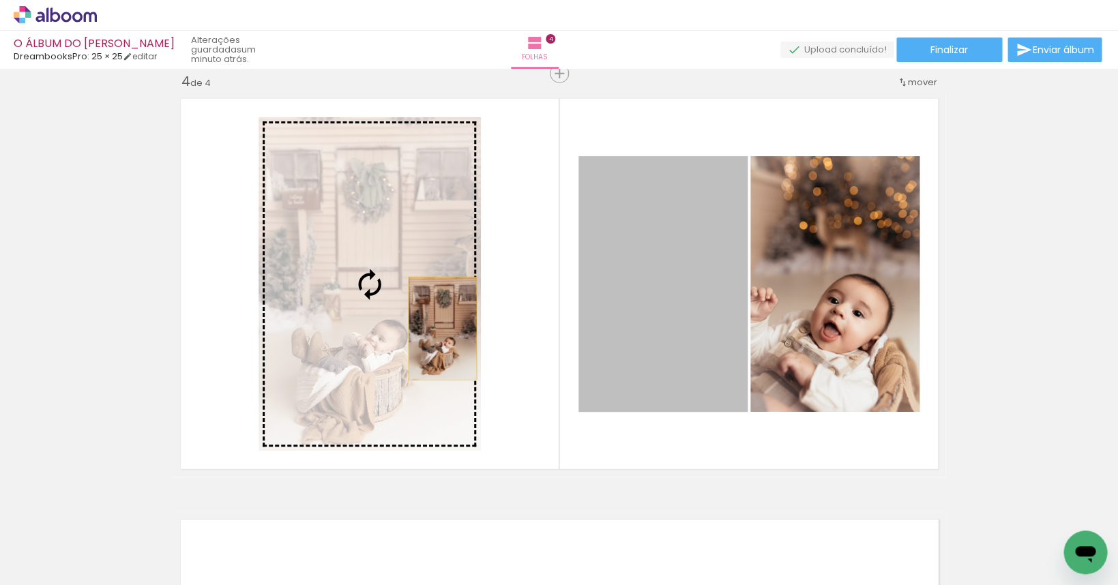
drag, startPoint x: 661, startPoint y: 348, endPoint x: 438, endPoint y: 329, distance: 223.8
click at [0, 0] on slot at bounding box center [0, 0] width 0 height 0
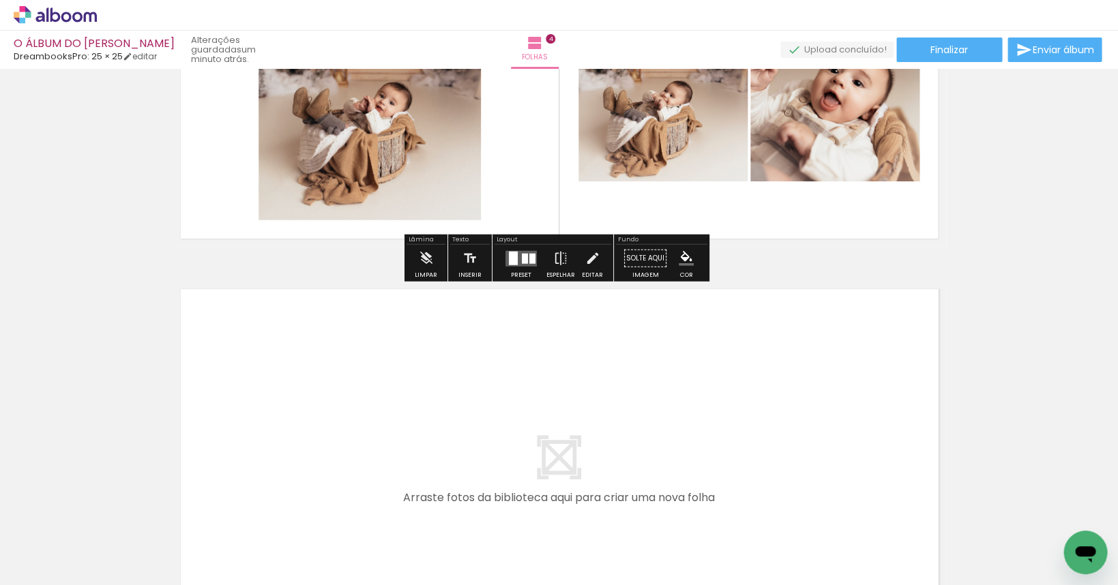
scroll to position [1690, 0]
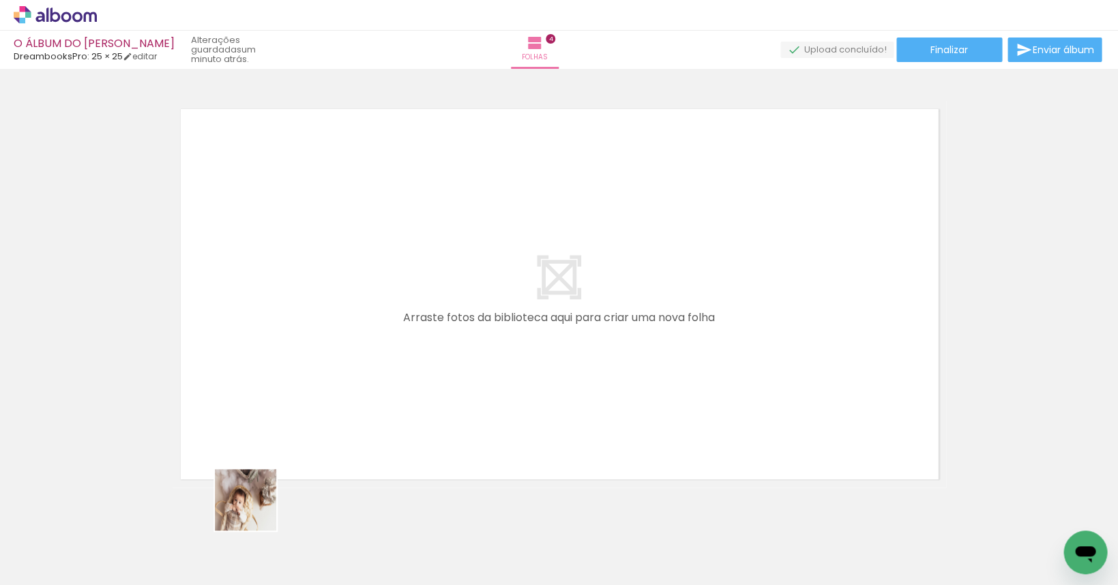
drag, startPoint x: 229, startPoint y: 540, endPoint x: 368, endPoint y: 359, distance: 228.0
click at [368, 359] on quentale-workspace at bounding box center [559, 292] width 1118 height 585
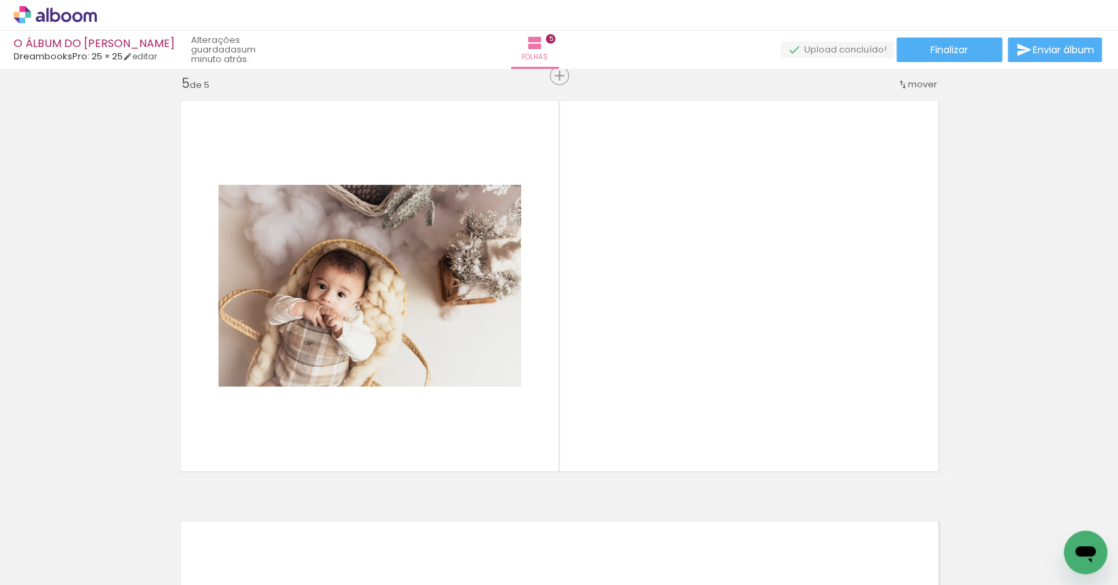
scroll to position [1700, 0]
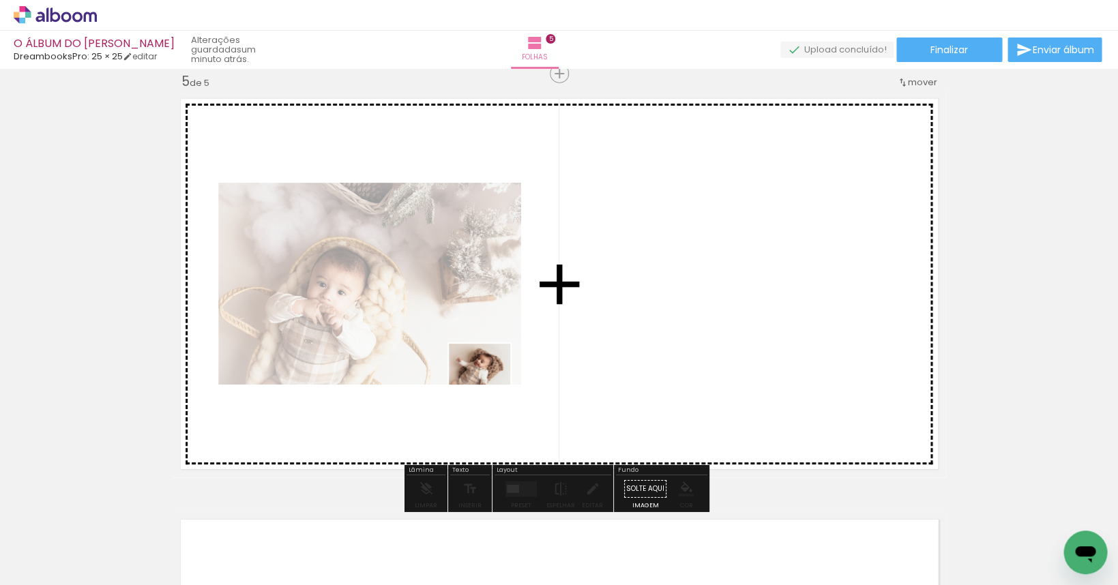
drag, startPoint x: 804, startPoint y: 543, endPoint x: 490, endPoint y: 385, distance: 351.9
click at [490, 385] on quentale-workspace at bounding box center [559, 292] width 1118 height 585
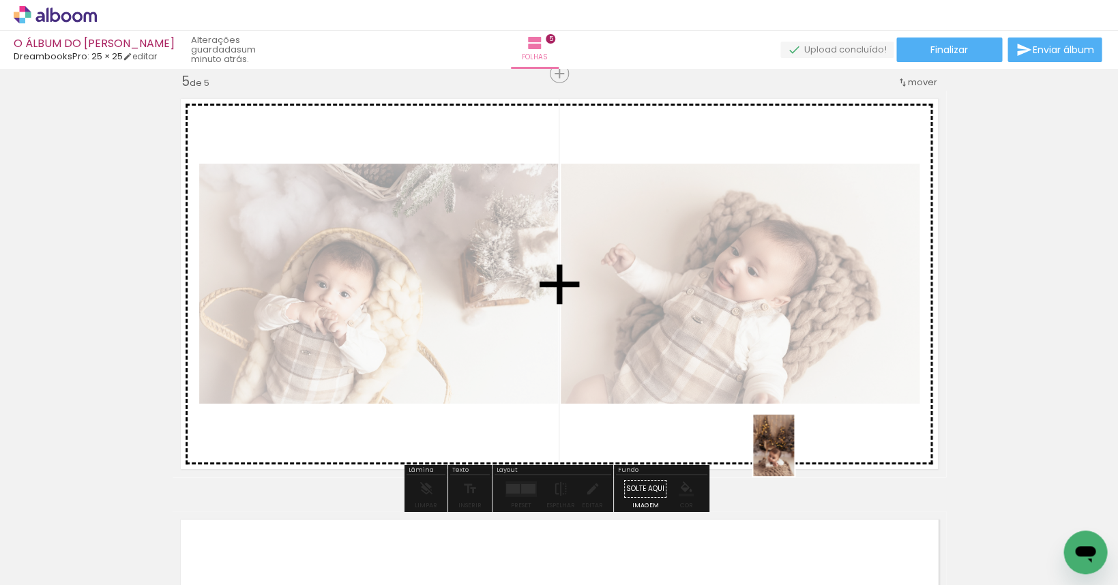
drag, startPoint x: 739, startPoint y: 547, endPoint x: 794, endPoint y: 455, distance: 106.4
click at [719, 455] on quentale-workspace at bounding box center [559, 292] width 1118 height 585
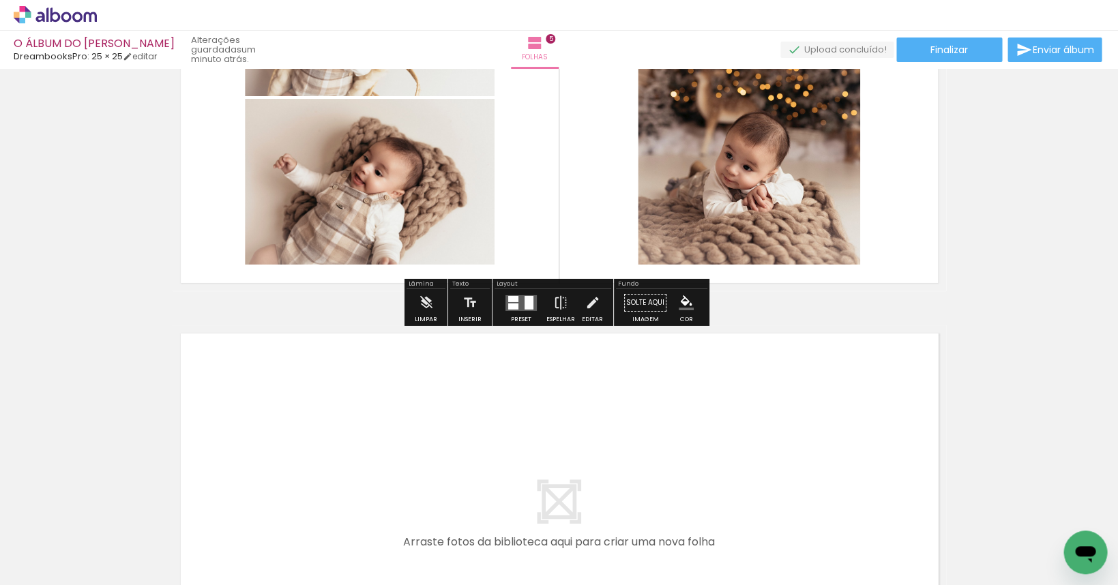
scroll to position [2076, 0]
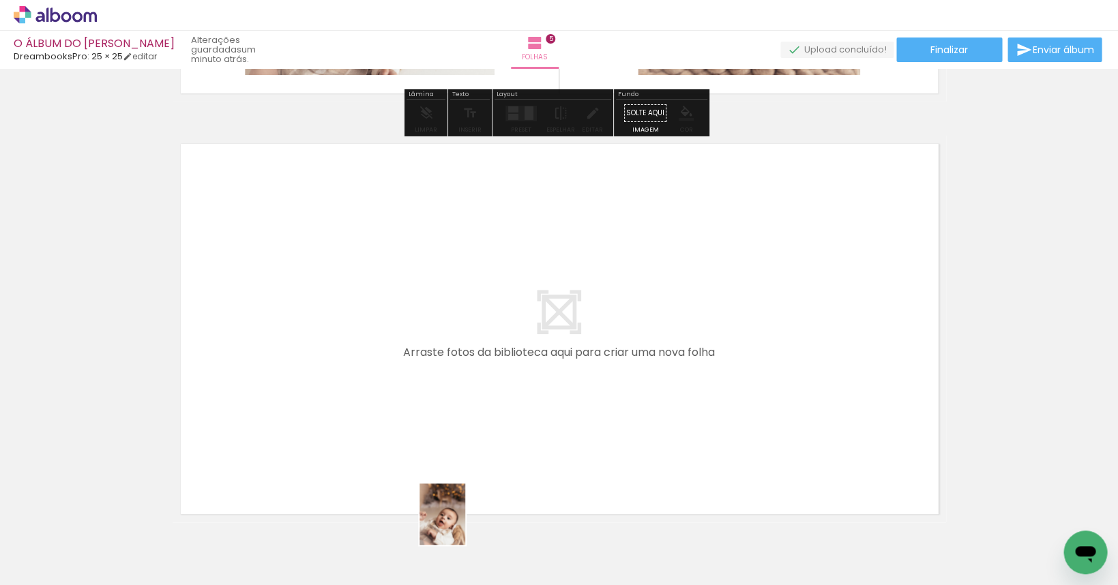
drag, startPoint x: 439, startPoint y: 550, endPoint x: 455, endPoint y: 550, distance: 15.7
click at [455, 550] on div at bounding box center [439, 539] width 50 height 68
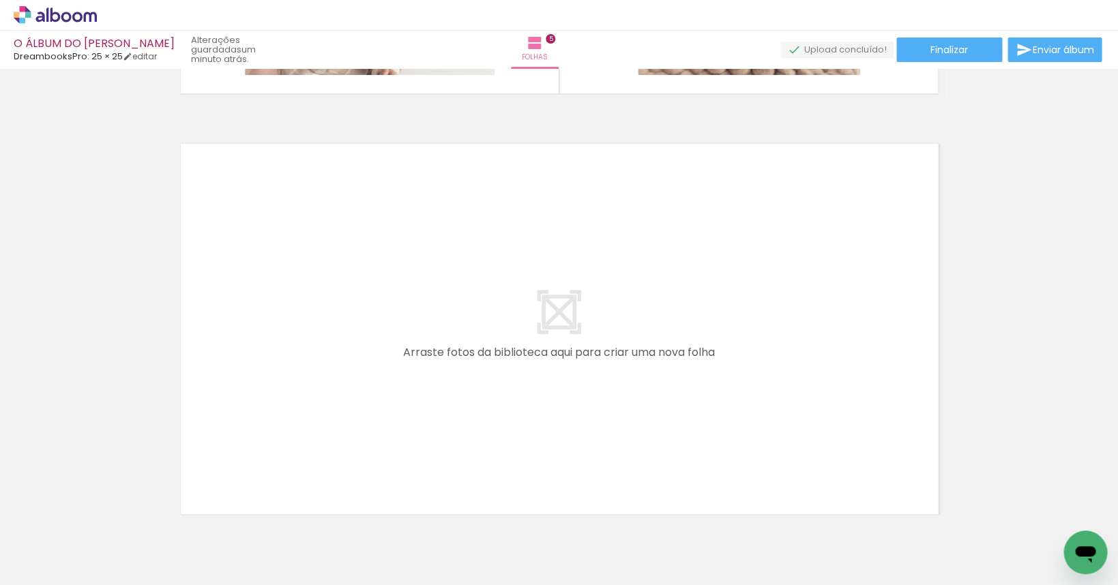
drag, startPoint x: 609, startPoint y: 551, endPoint x: 530, endPoint y: 381, distance: 187.3
click at [530, 381] on quentale-workspace at bounding box center [559, 292] width 1118 height 585
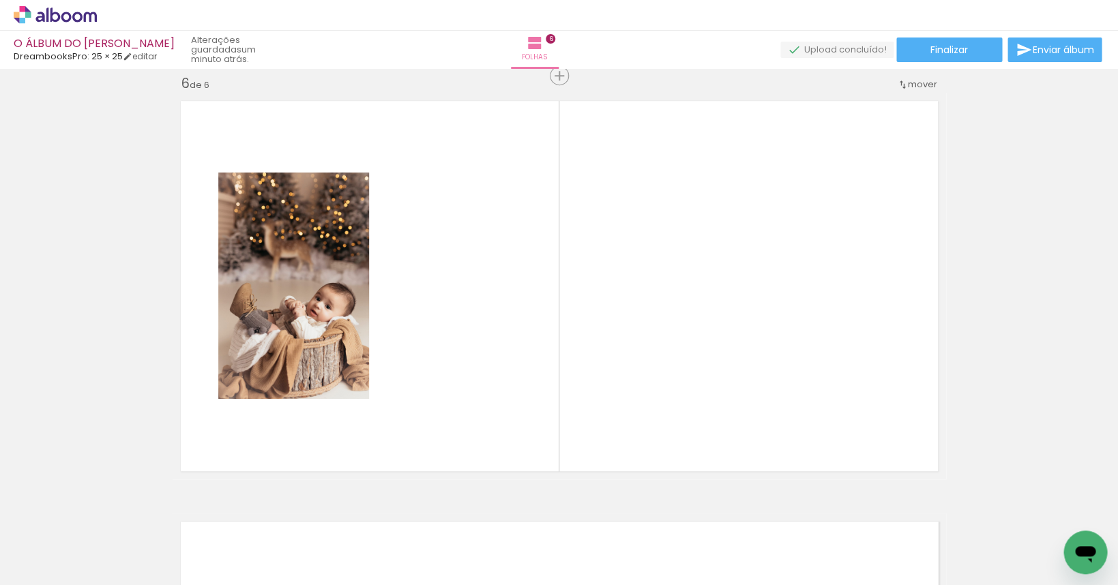
scroll to position [2120, 0]
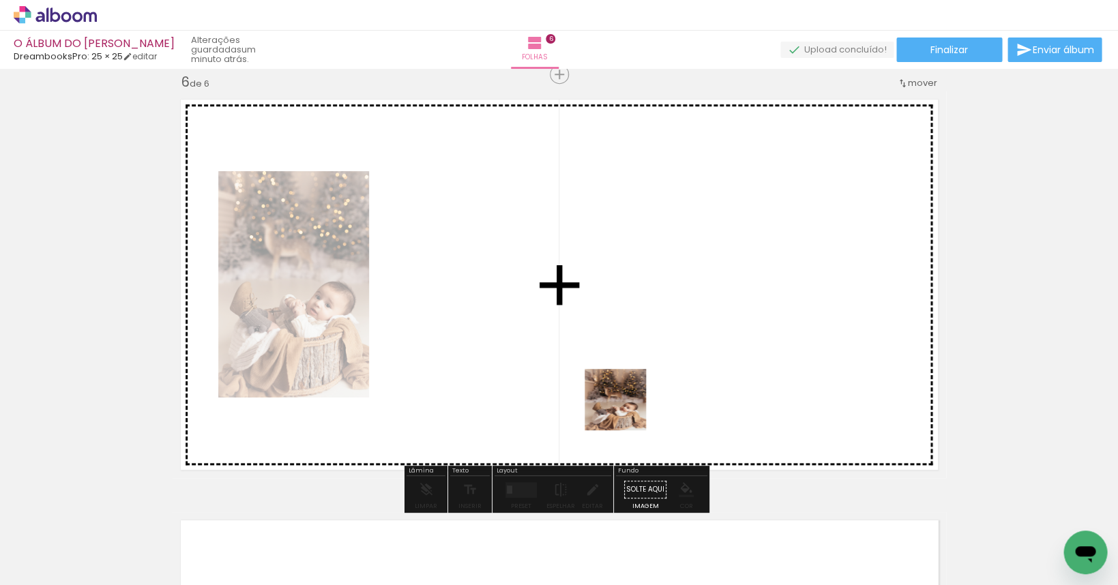
drag, startPoint x: 663, startPoint y: 543, endPoint x: 649, endPoint y: 402, distance: 141.2
click at [585, 335] on quentale-workspace at bounding box center [559, 292] width 1118 height 585
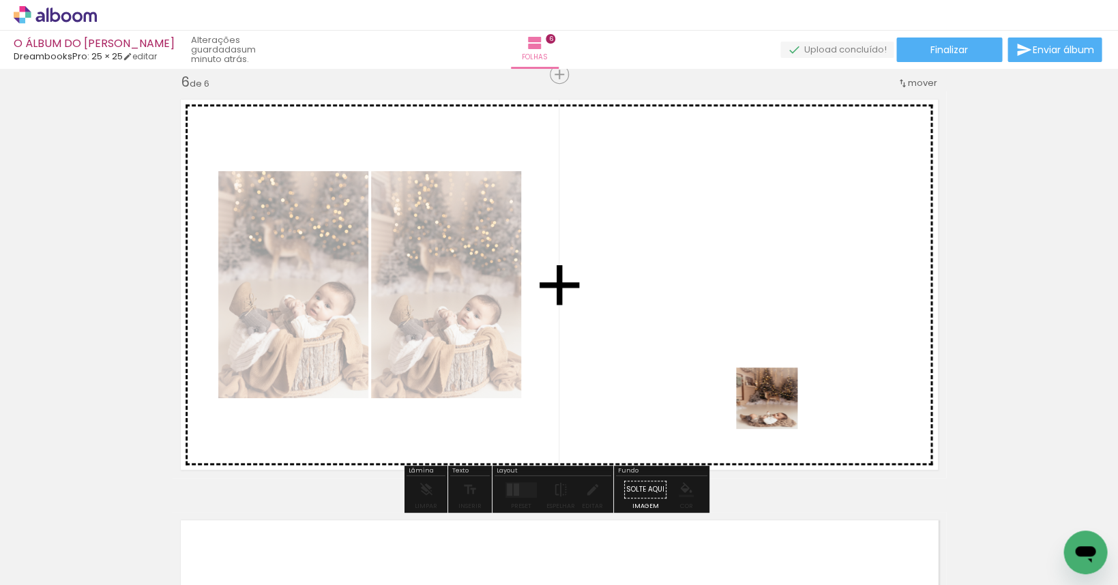
drag, startPoint x: 892, startPoint y: 537, endPoint x: 732, endPoint y: 372, distance: 230.0
click at [719, 372] on quentale-workspace at bounding box center [559, 292] width 1118 height 585
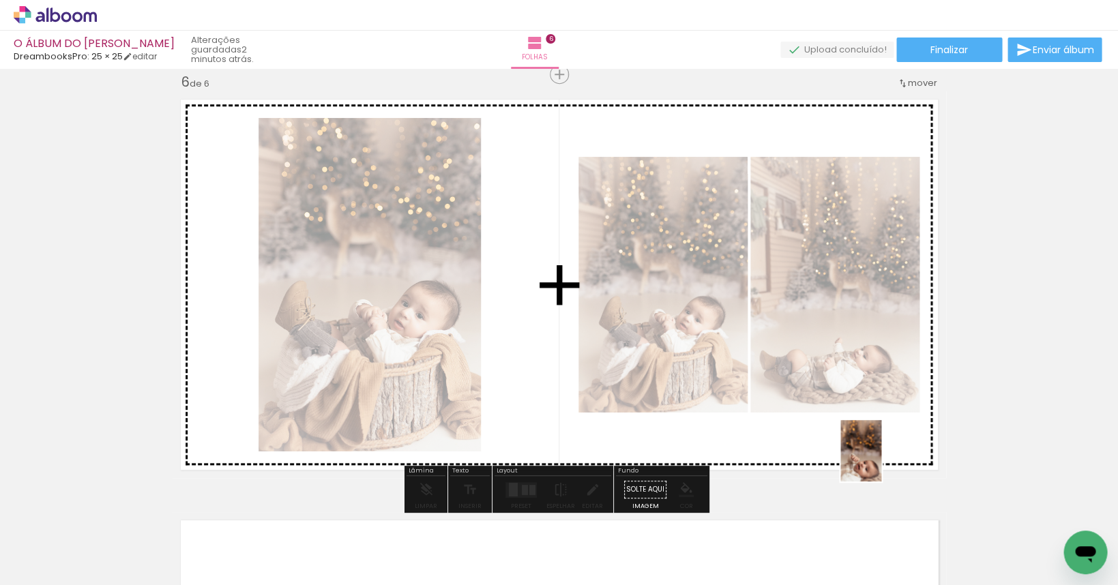
drag, startPoint x: 970, startPoint y: 537, endPoint x: 881, endPoint y: 461, distance: 116.6
click at [719, 461] on quentale-workspace at bounding box center [559, 292] width 1118 height 585
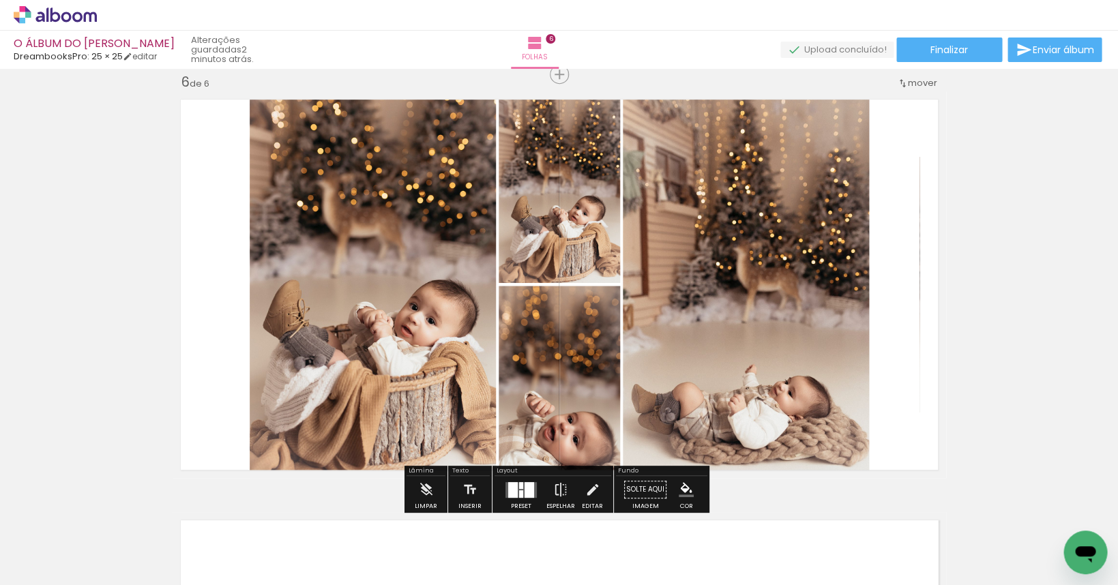
click at [515, 485] on quentale-layouter at bounding box center [520, 489] width 31 height 16
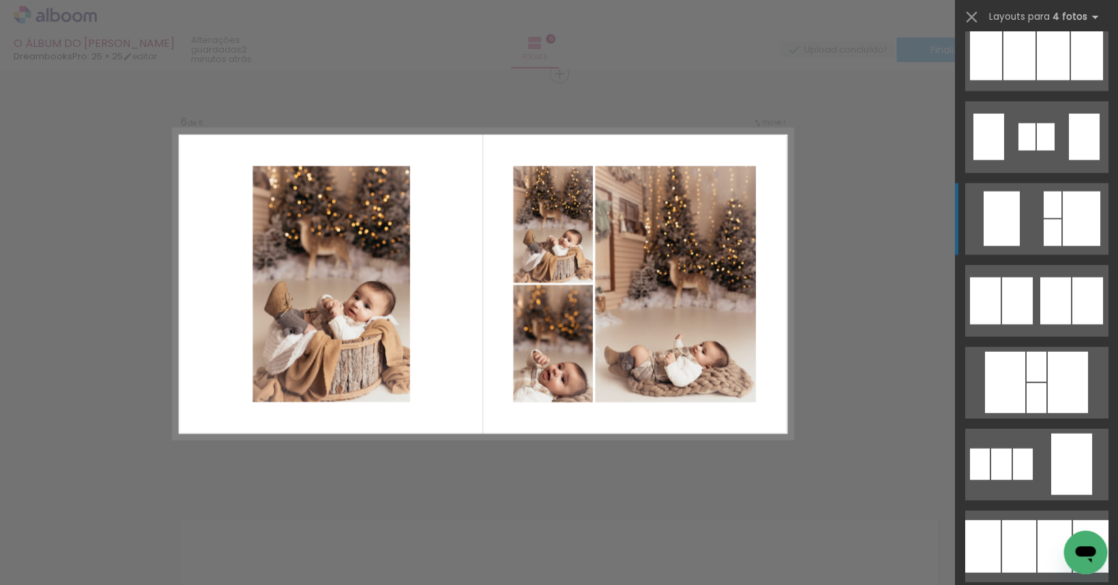
scroll to position [1071, 0]
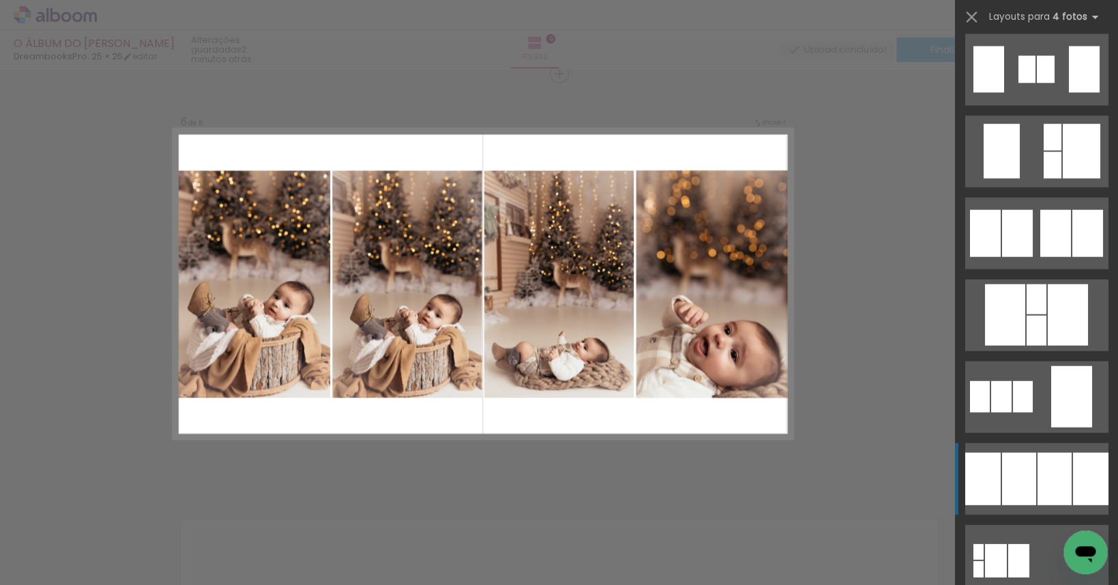
click at [719, 476] on div at bounding box center [1053, 479] width 34 height 53
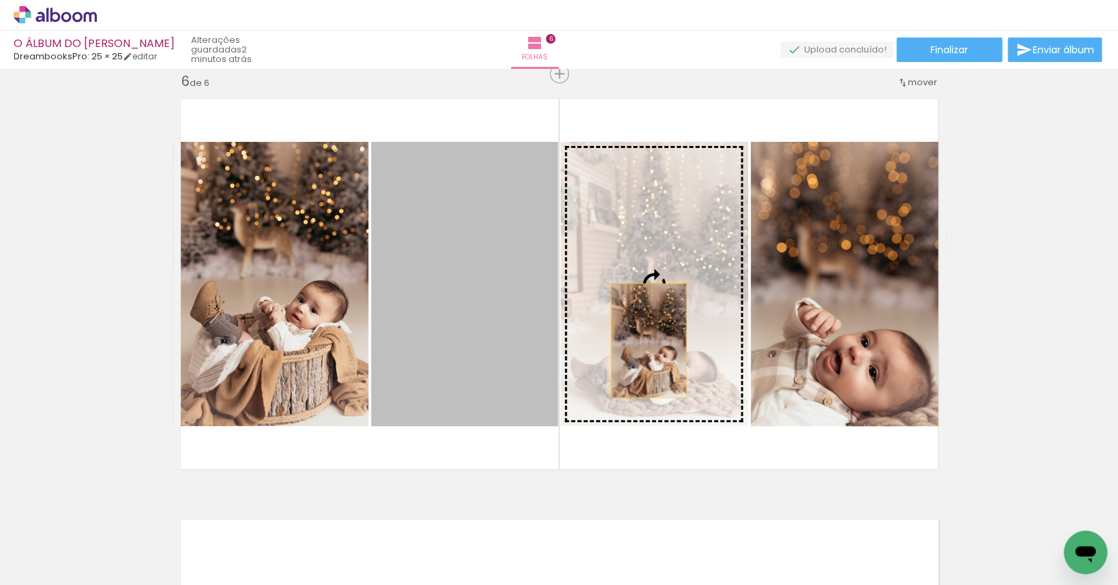
drag, startPoint x: 464, startPoint y: 353, endPoint x: 644, endPoint y: 341, distance: 180.4
click at [0, 0] on slot at bounding box center [0, 0] width 0 height 0
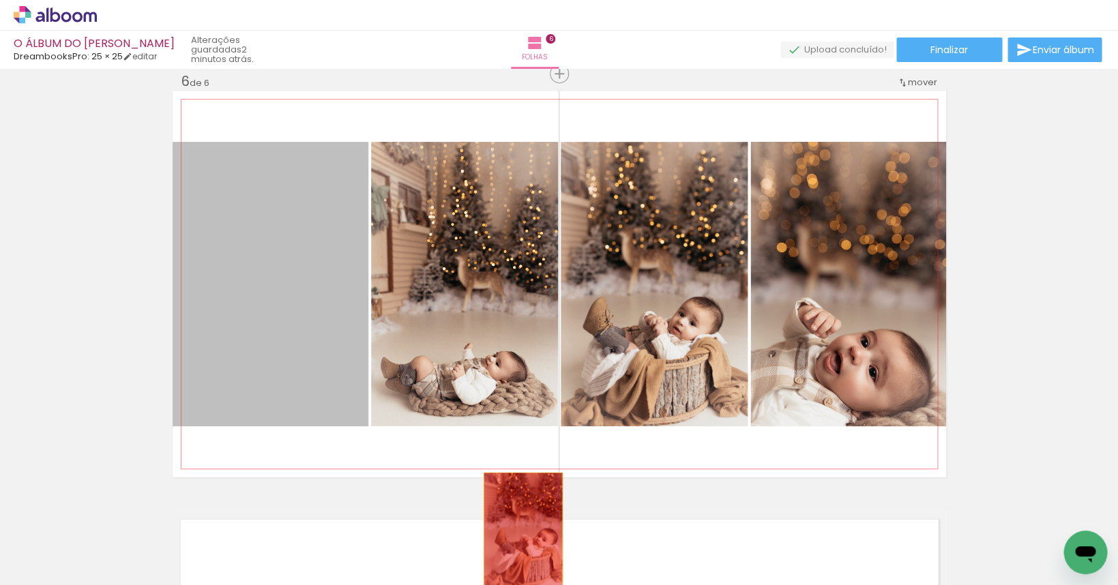
drag, startPoint x: 279, startPoint y: 278, endPoint x: 527, endPoint y: 561, distance: 376.4
click at [527, 561] on quentale-workspace at bounding box center [559, 292] width 1118 height 585
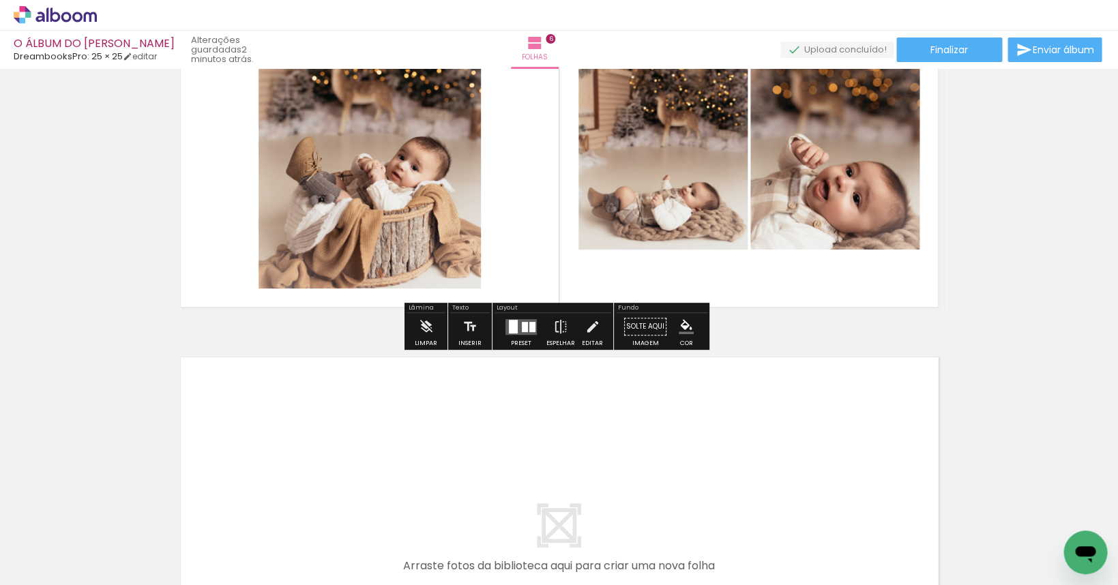
scroll to position [0, 600]
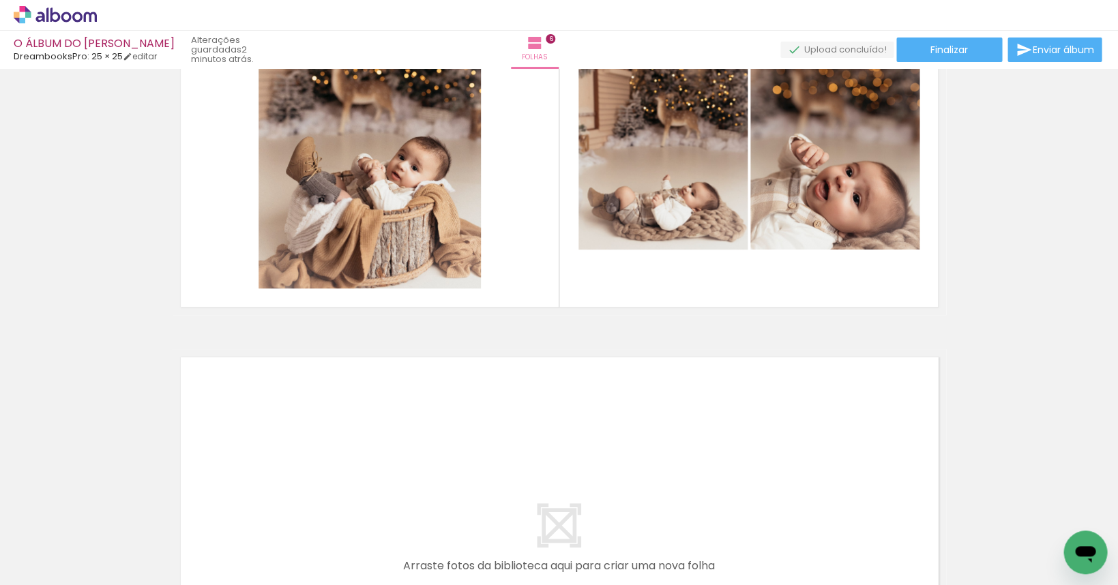
drag, startPoint x: 358, startPoint y: 582, endPoint x: 453, endPoint y: 584, distance: 94.8
click at [112, 563] on iron-horizontal-list at bounding box center [98, 542] width 27 height 85
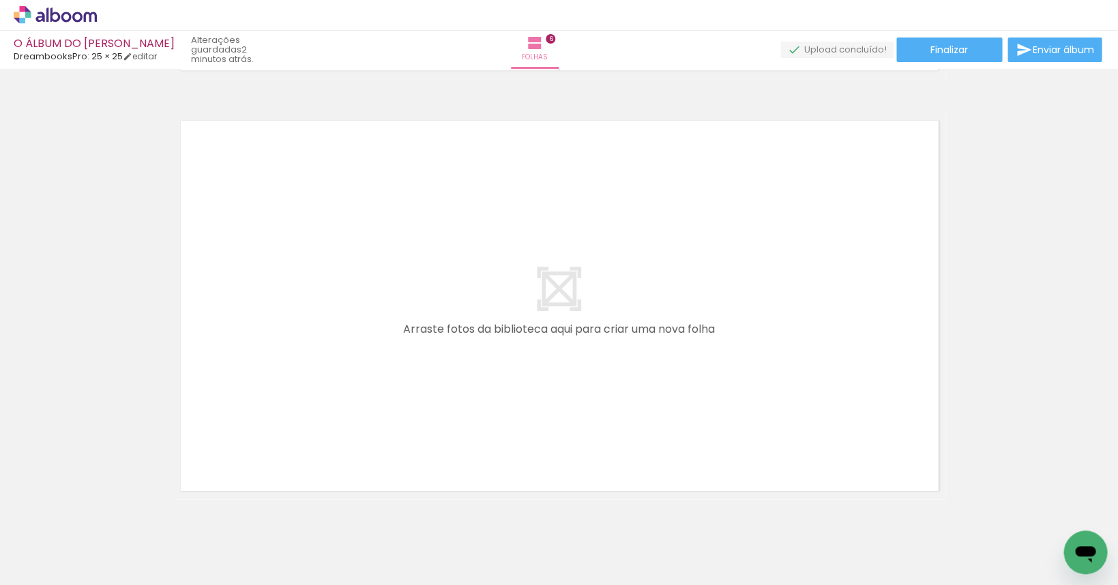
scroll to position [2568, 0]
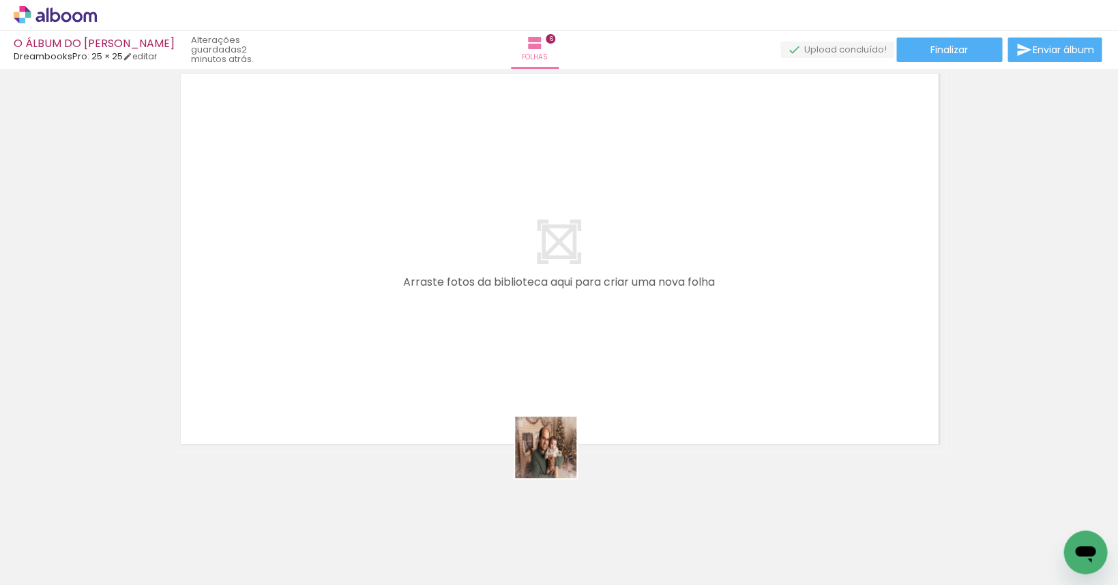
drag, startPoint x: 570, startPoint y: 549, endPoint x: 655, endPoint y: 499, distance: 98.1
click at [491, 344] on quentale-workspace at bounding box center [559, 292] width 1118 height 585
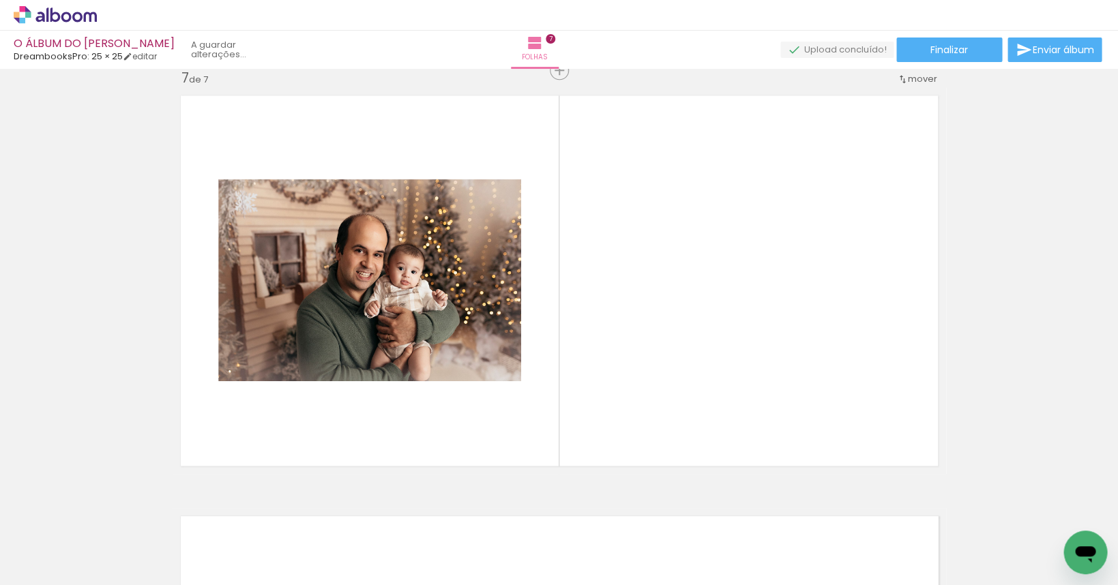
scroll to position [2542, 0]
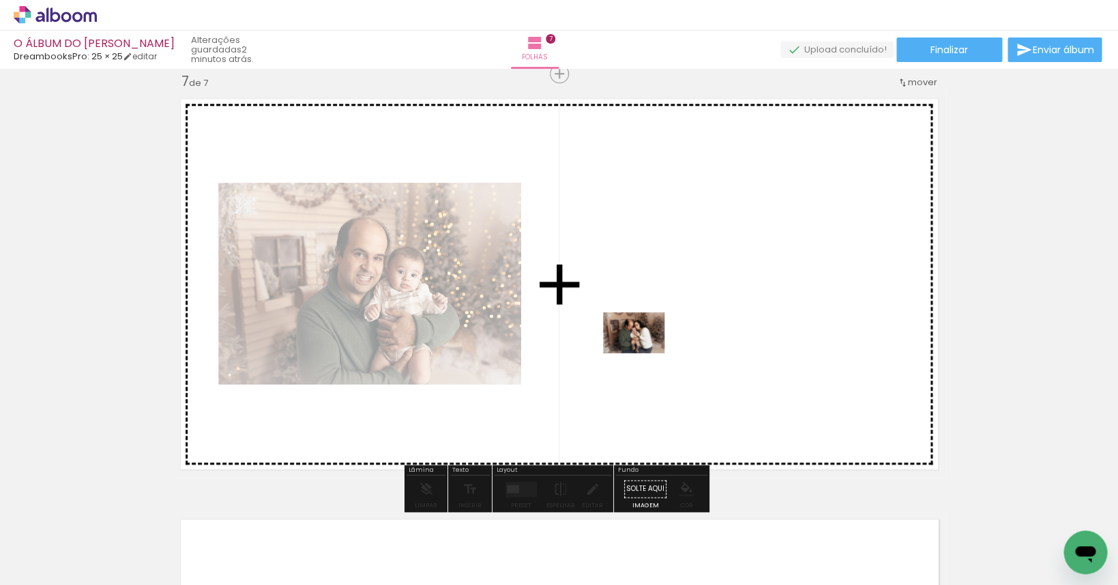
drag, startPoint x: 644, startPoint y: 539, endPoint x: 701, endPoint y: 428, distance: 124.4
click at [644, 349] on quentale-workspace at bounding box center [559, 292] width 1118 height 585
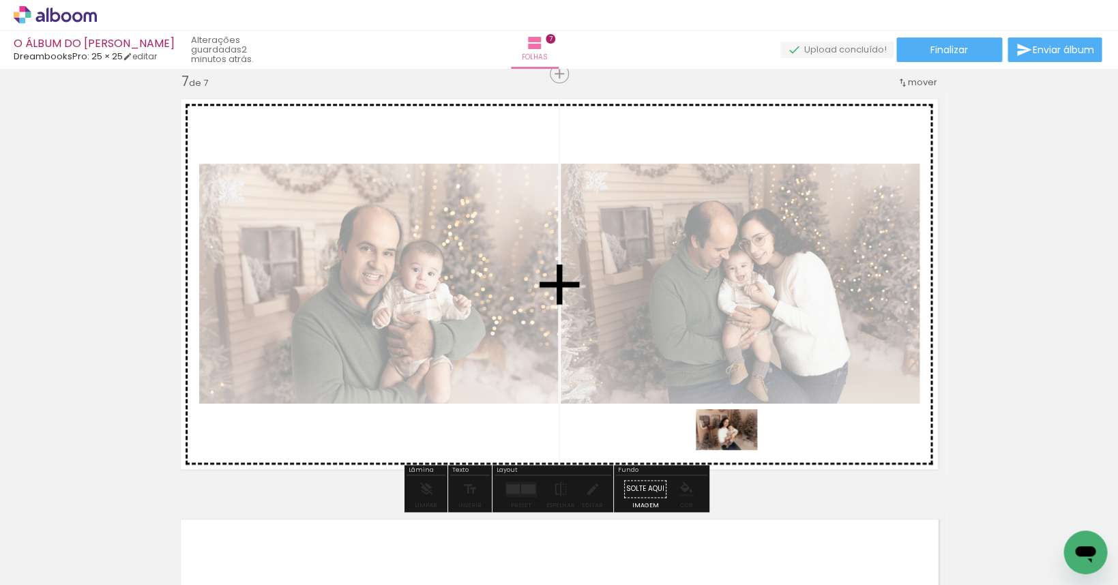
drag, startPoint x: 717, startPoint y: 545, endPoint x: 737, endPoint y: 450, distance: 97.5
click at [719, 450] on quentale-workspace at bounding box center [559, 292] width 1118 height 585
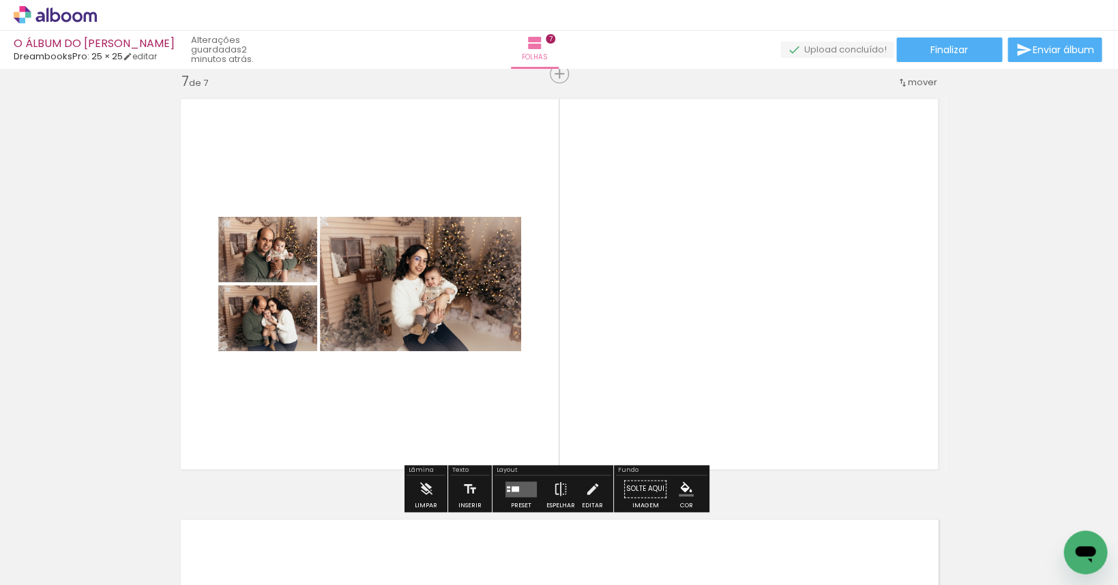
click at [522, 488] on quentale-layouter at bounding box center [520, 489] width 31 height 16
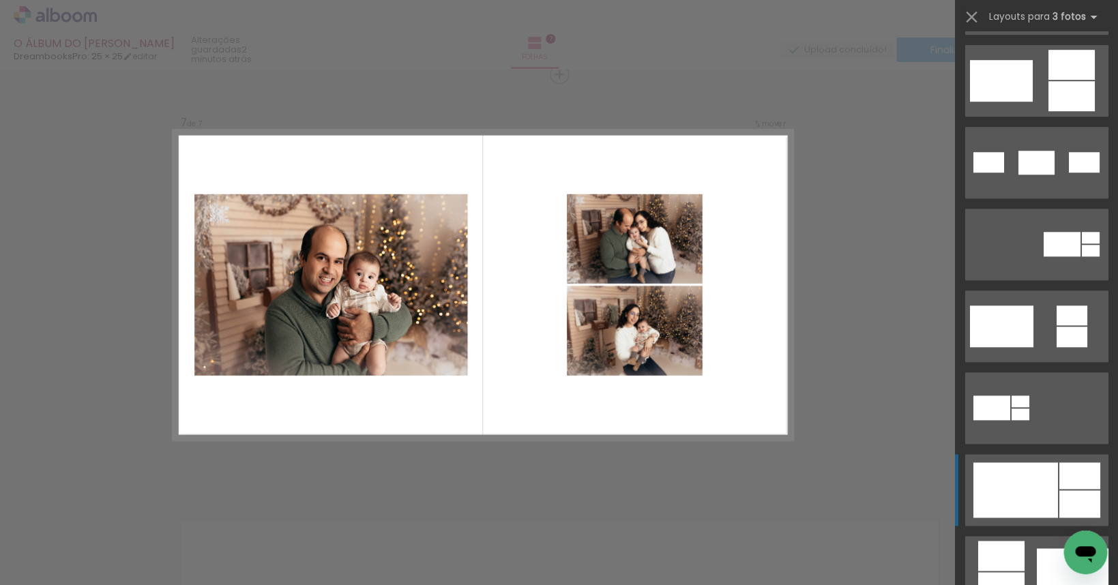
scroll to position [451, 0]
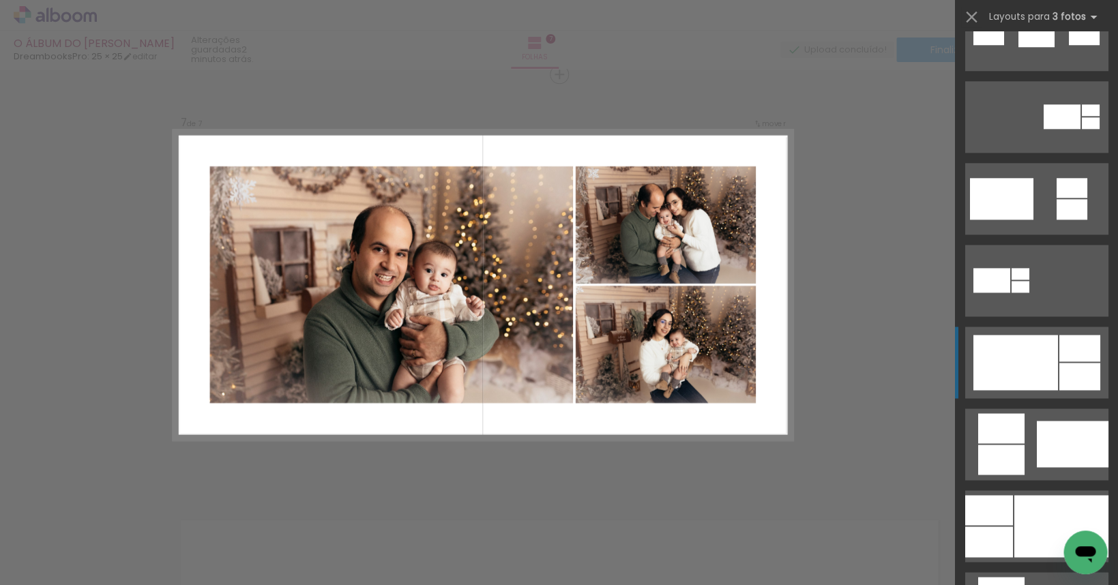
click at [719, 365] on div at bounding box center [1014, 362] width 85 height 55
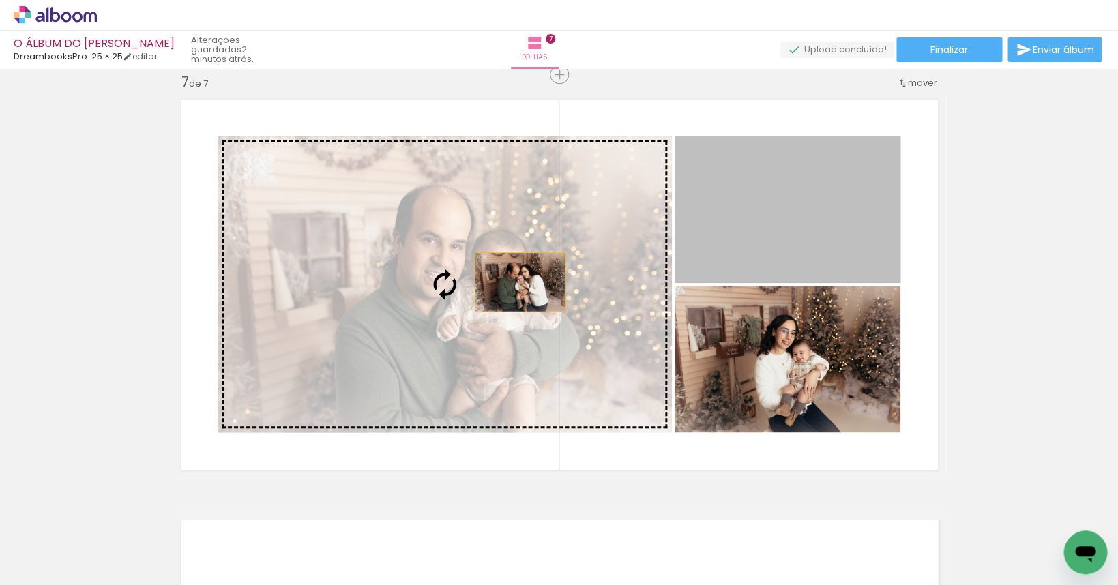
drag, startPoint x: 807, startPoint y: 203, endPoint x: 492, endPoint y: 282, distance: 324.9
click at [0, 0] on slot at bounding box center [0, 0] width 0 height 0
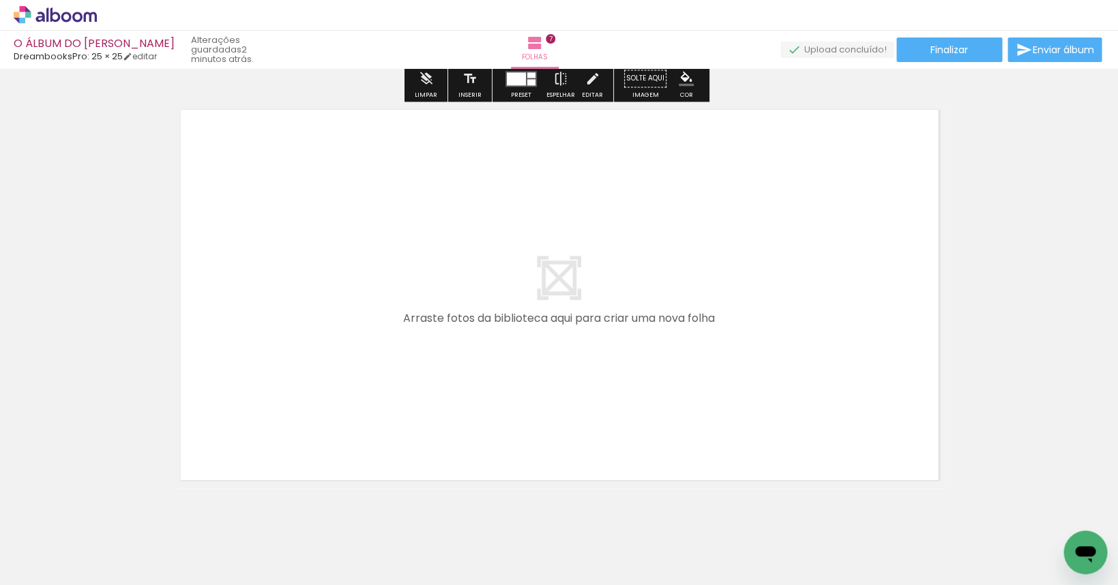
scroll to position [2988, 0]
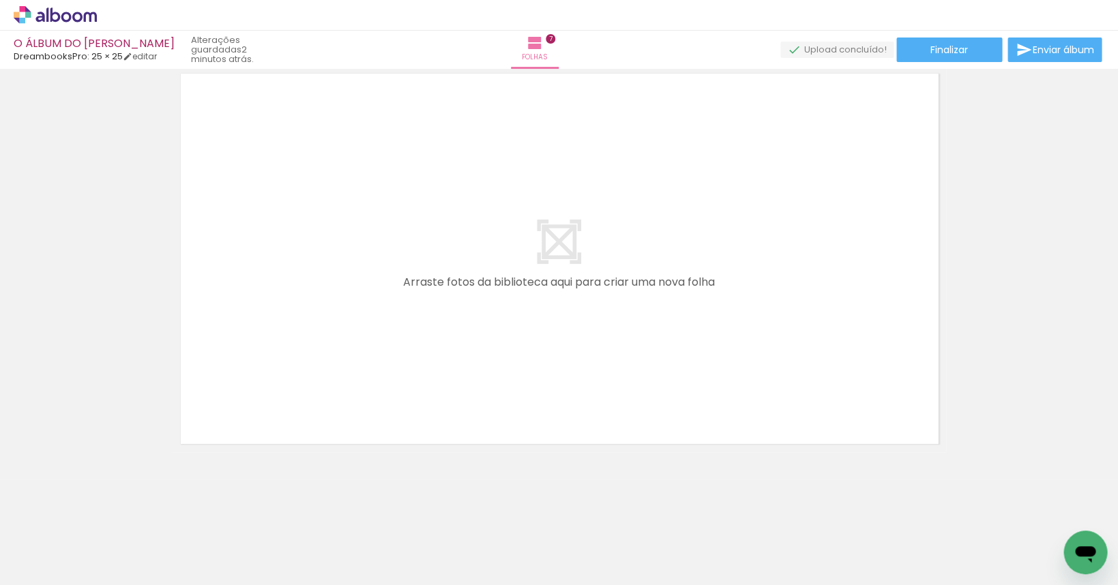
drag, startPoint x: 454, startPoint y: 581, endPoint x: 512, endPoint y: 581, distance: 58.0
click at [112, 563] on iron-horizontal-list at bounding box center [98, 542] width 27 height 85
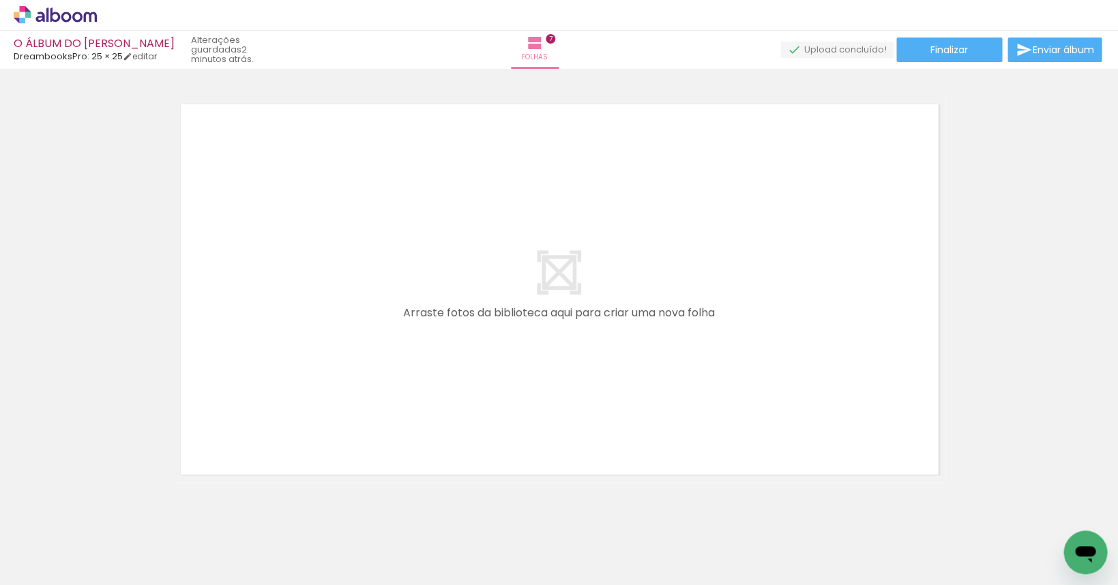
scroll to position [2932, 0]
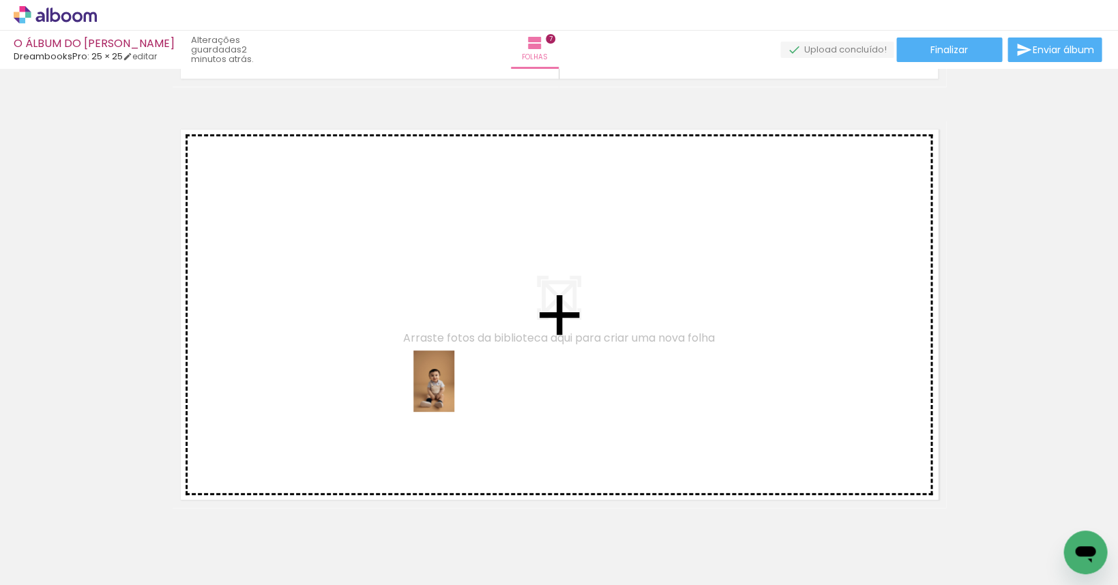
drag, startPoint x: 406, startPoint y: 536, endPoint x: 454, endPoint y: 391, distance: 152.9
click at [454, 391] on quentale-workspace at bounding box center [559, 292] width 1118 height 585
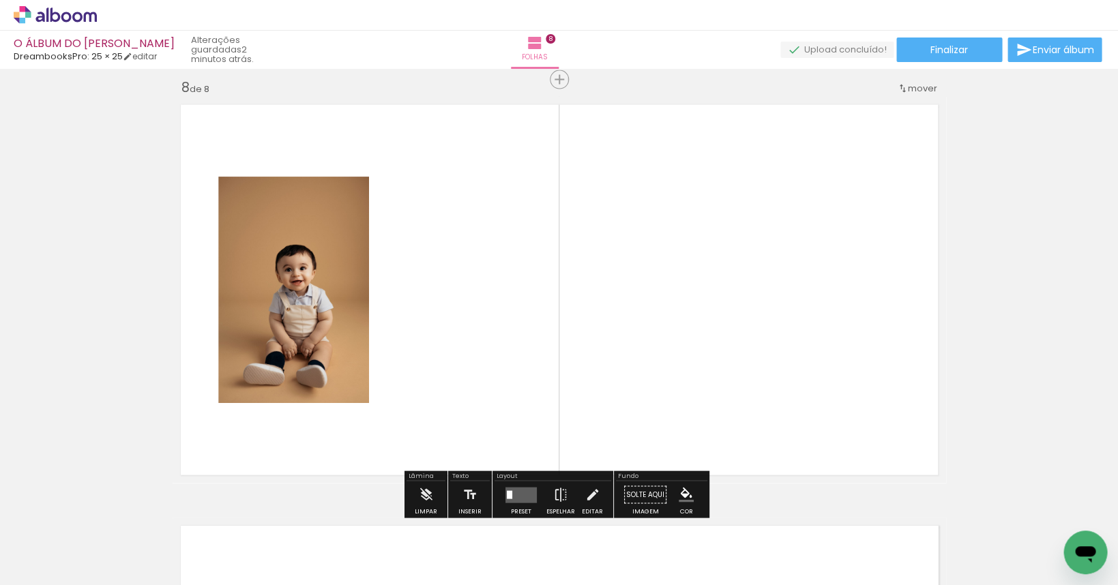
scroll to position [2962, 0]
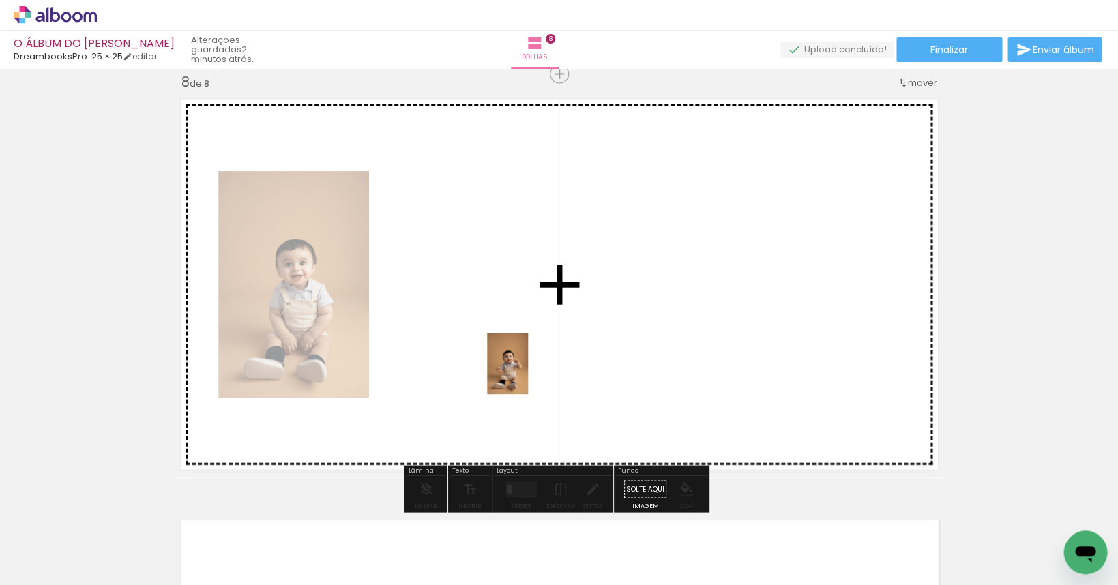
drag, startPoint x: 477, startPoint y: 533, endPoint x: 528, endPoint y: 374, distance: 166.9
click at [528, 374] on quentale-workspace at bounding box center [559, 292] width 1118 height 585
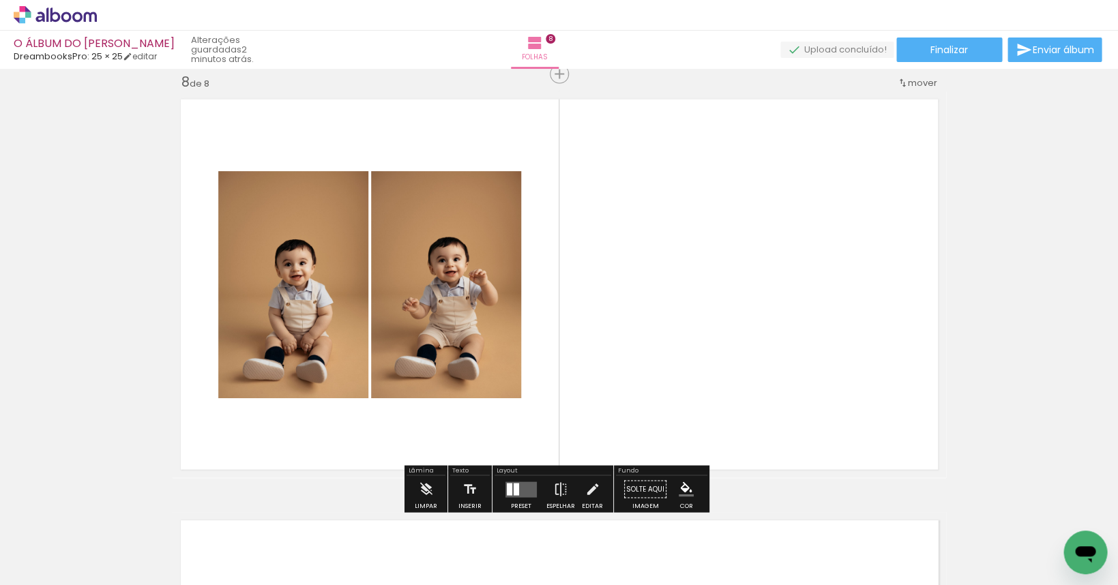
click at [513, 483] on div at bounding box center [515, 489] width 5 height 12
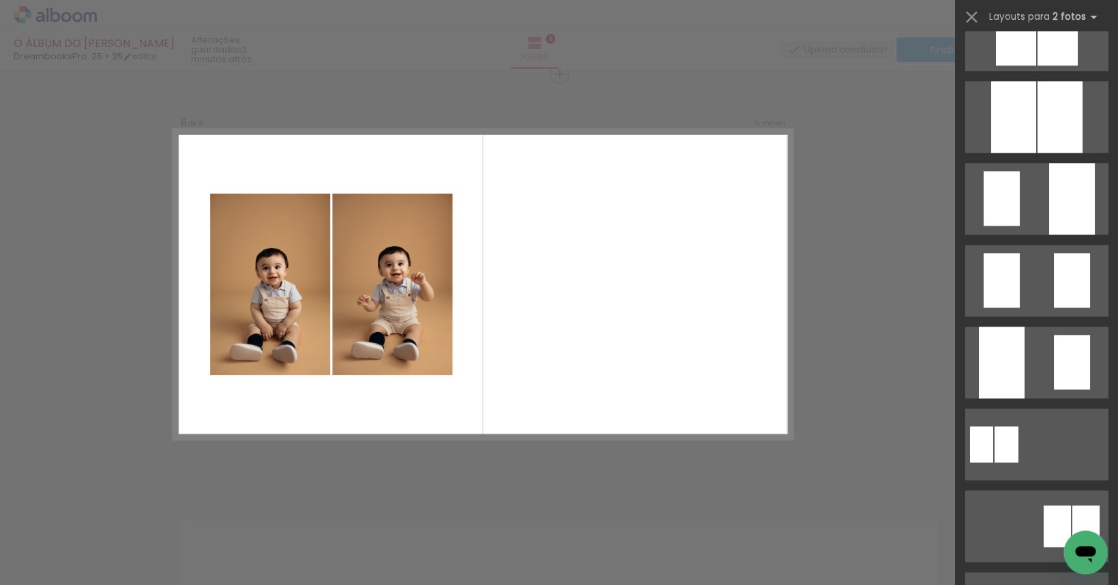
scroll to position [0, 0]
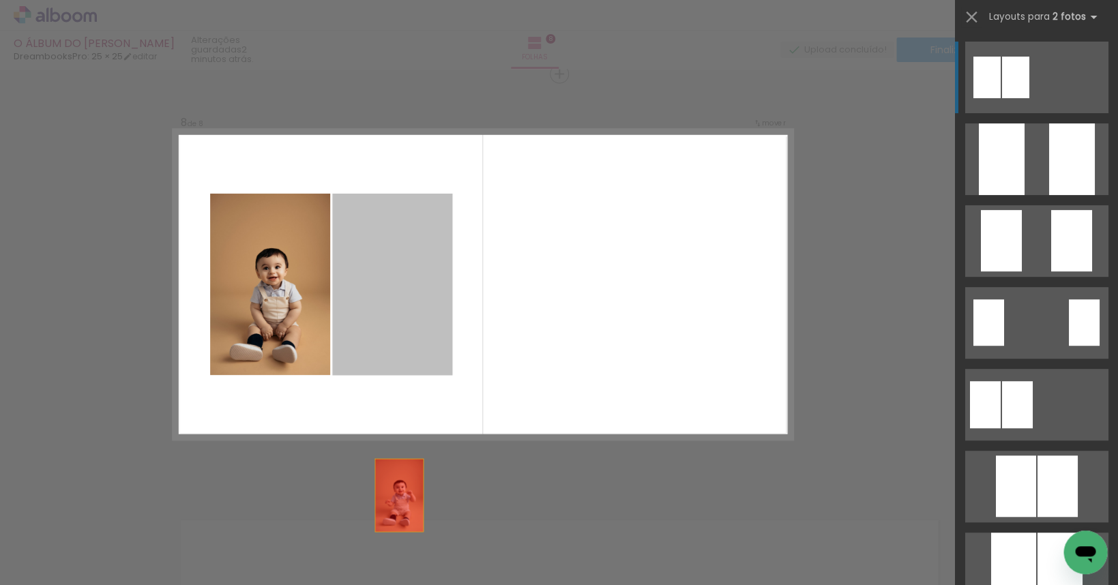
drag, startPoint x: 663, startPoint y: 301, endPoint x: 638, endPoint y: 548, distance: 248.8
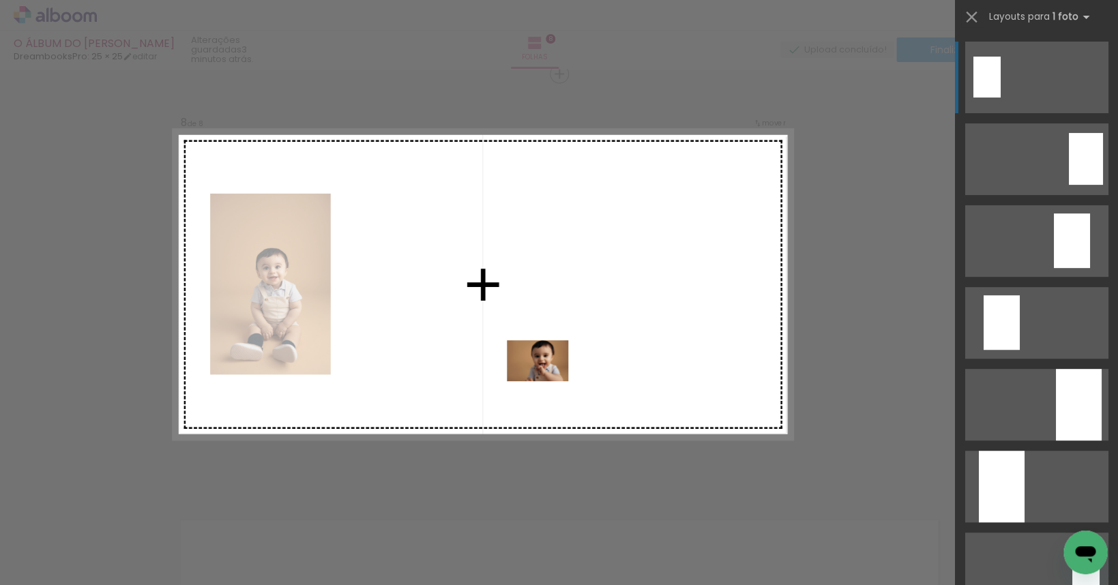
drag, startPoint x: 554, startPoint y: 545, endPoint x: 638, endPoint y: 539, distance: 84.1
click at [548, 381] on quentale-workspace at bounding box center [559, 292] width 1118 height 585
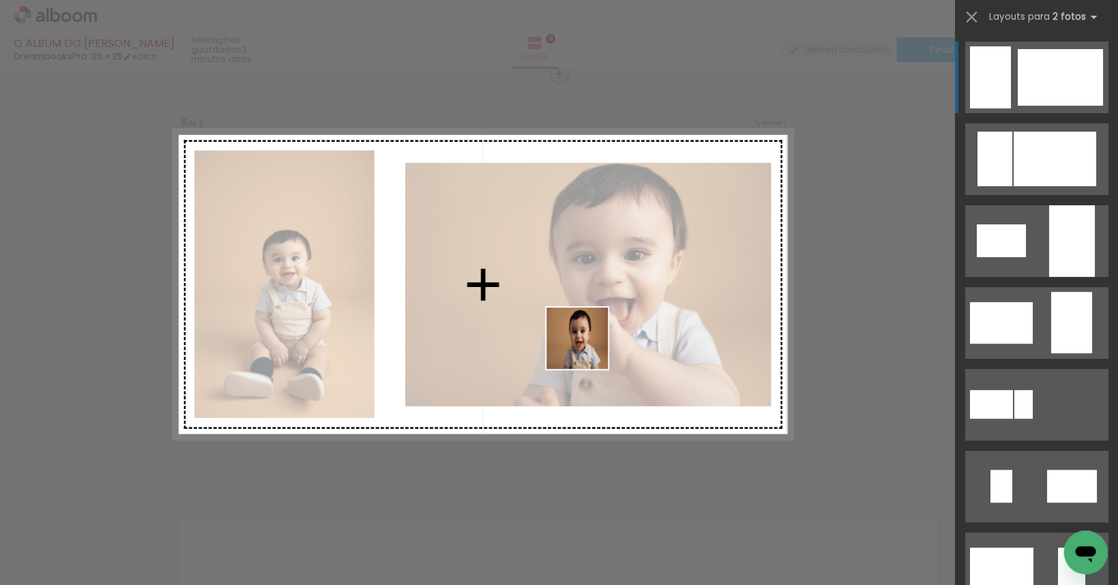
drag, startPoint x: 638, startPoint y: 539, endPoint x: 587, endPoint y: 348, distance: 197.0
click at [587, 348] on quentale-workspace at bounding box center [559, 292] width 1118 height 585
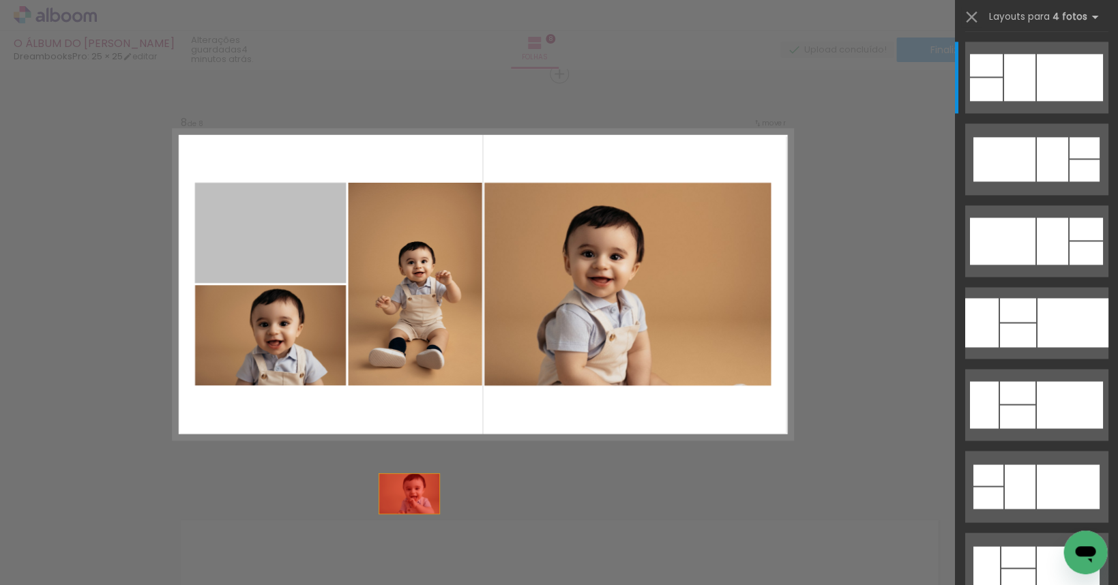
scroll to position [2976, 0]
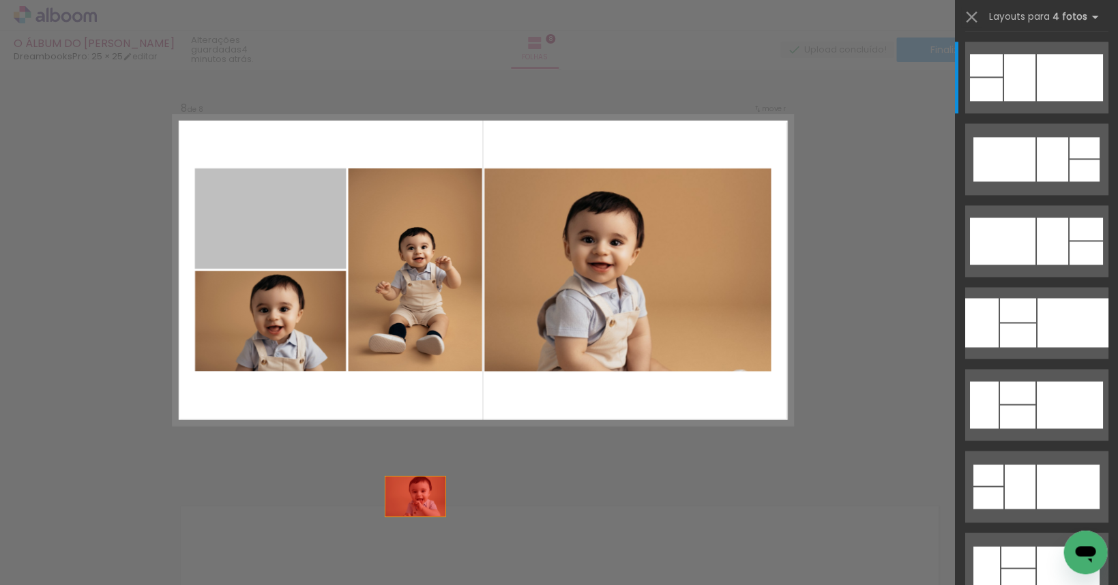
drag, startPoint x: 282, startPoint y: 266, endPoint x: 447, endPoint y: 580, distance: 355.0
click at [447, 580] on quentale-workspace at bounding box center [559, 292] width 1118 height 585
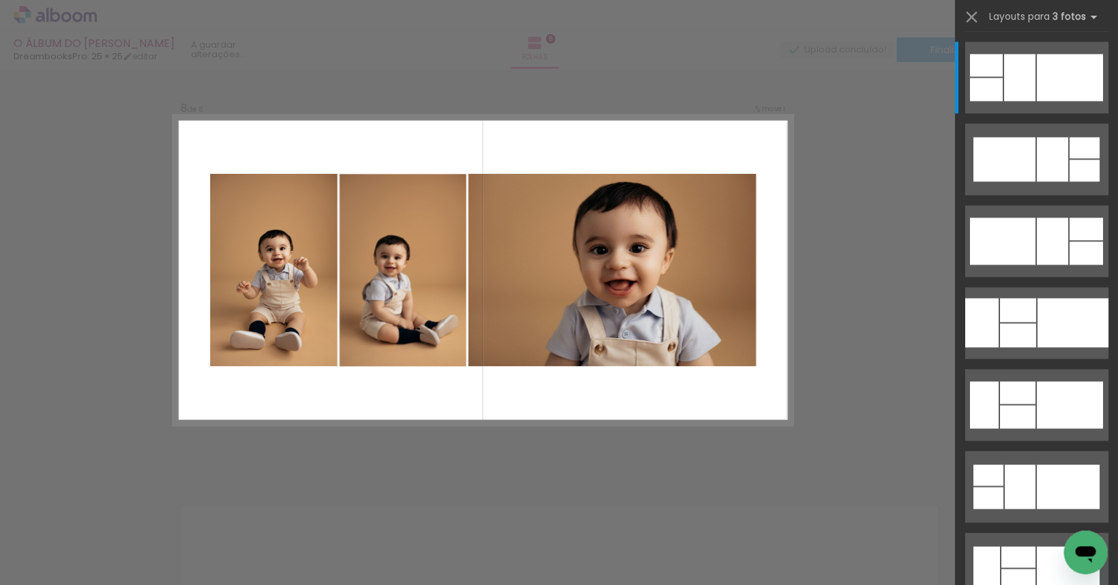
scroll to position [0, 0]
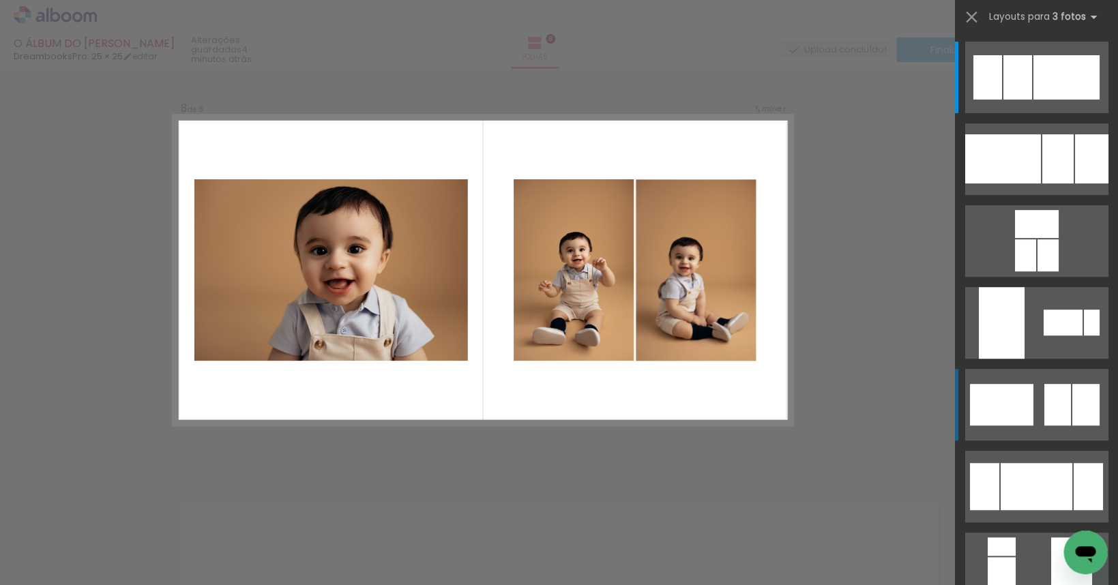
click at [1045, 408] on div at bounding box center [1056, 405] width 27 height 42
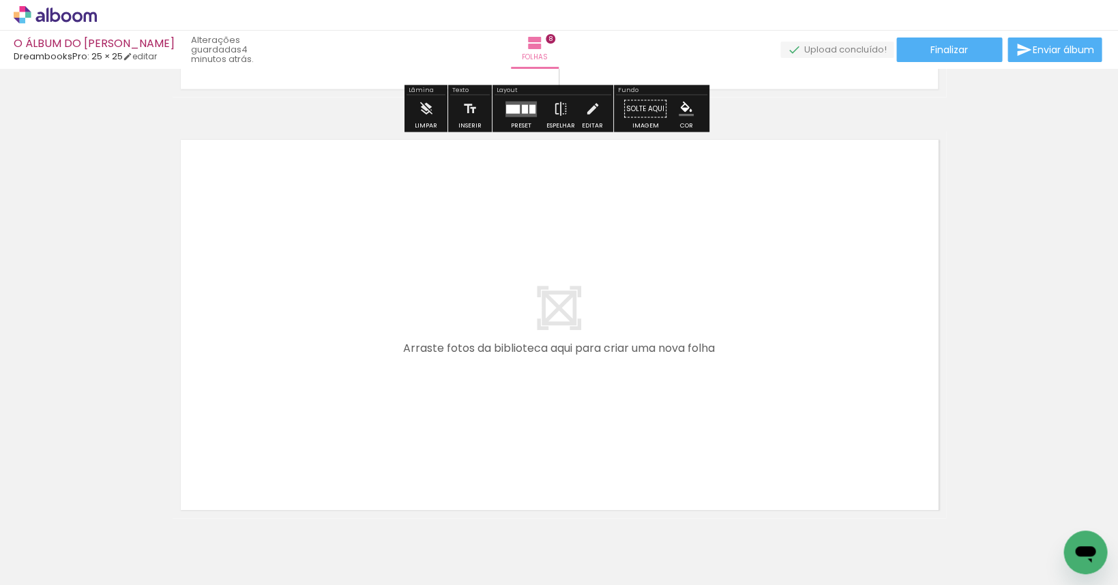
scroll to position [3393, 0]
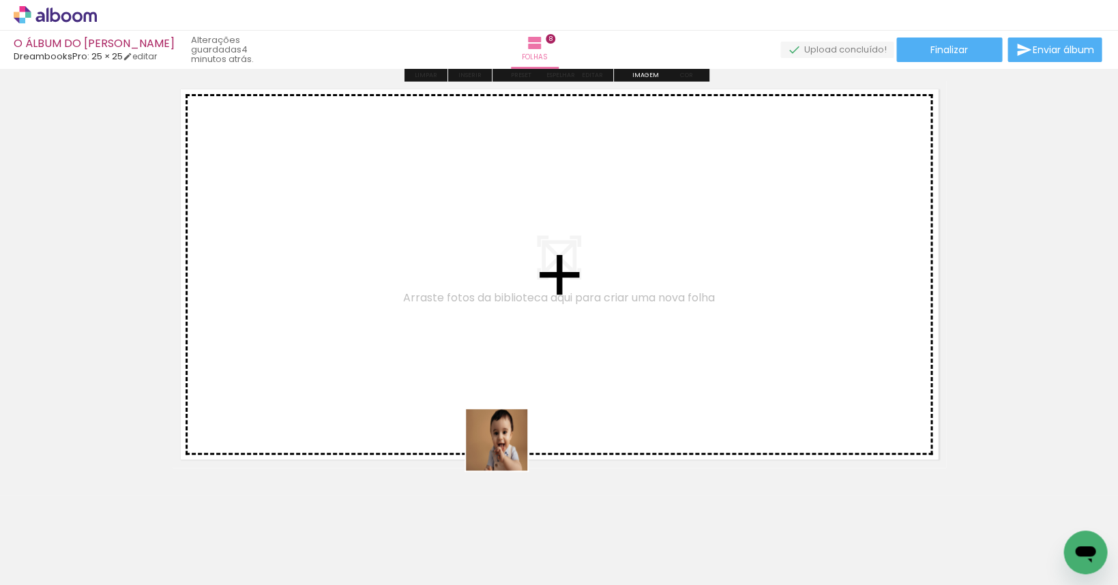
drag, startPoint x: 533, startPoint y: 523, endPoint x: 611, endPoint y: 531, distance: 78.8
click at [451, 363] on quentale-workspace at bounding box center [559, 292] width 1118 height 585
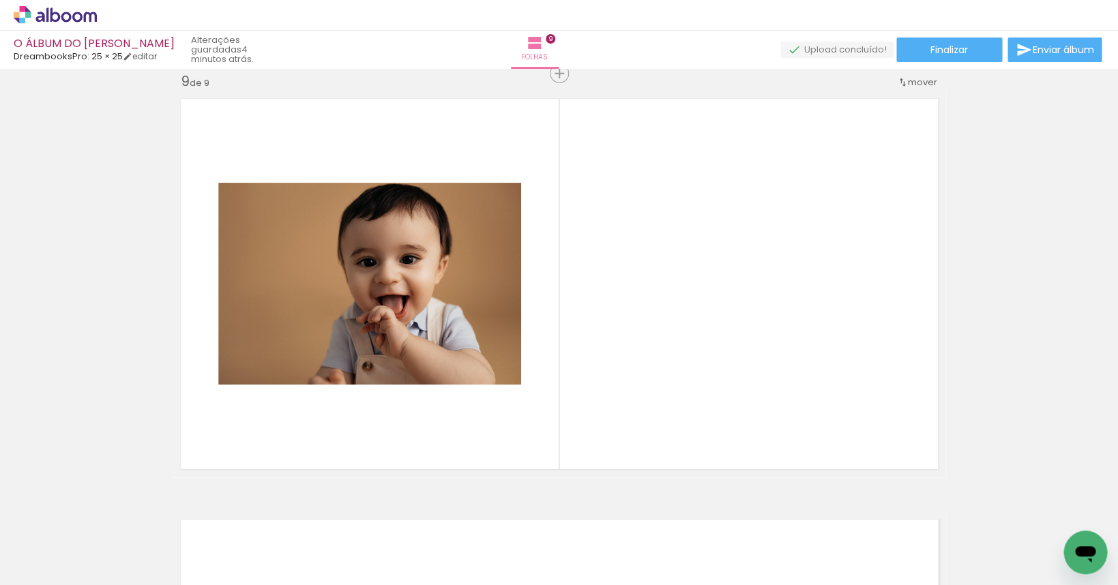
scroll to position [0, 1358]
drag, startPoint x: 528, startPoint y: 581, endPoint x: 627, endPoint y: 581, distance: 98.2
click at [112, 581] on iron-horizontal-list at bounding box center [98, 542] width 27 height 85
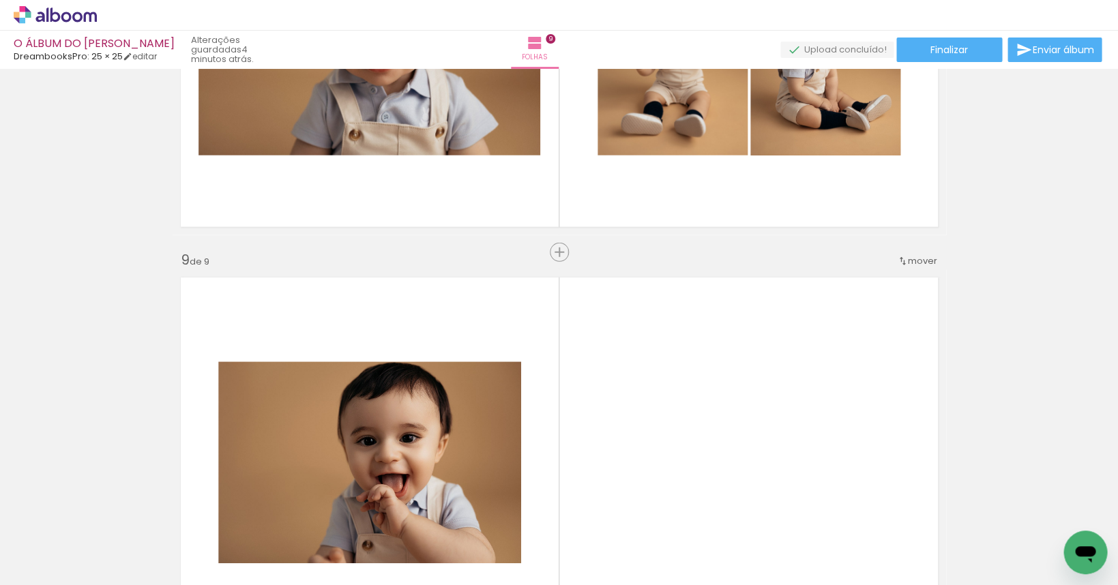
scroll to position [3147, 0]
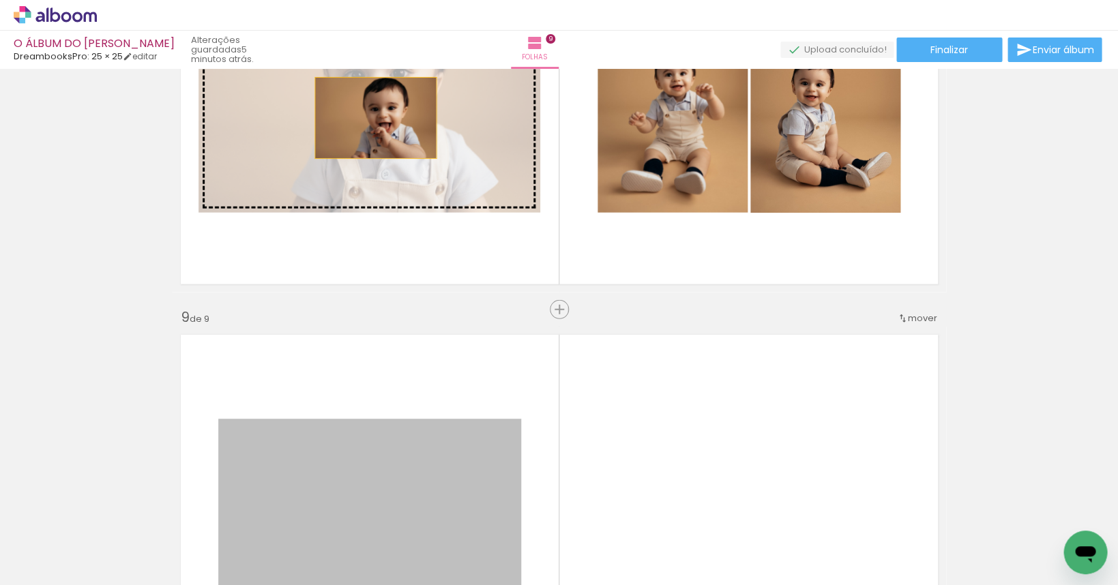
drag, startPoint x: 455, startPoint y: 455, endPoint x: 371, endPoint y: 119, distance: 346.6
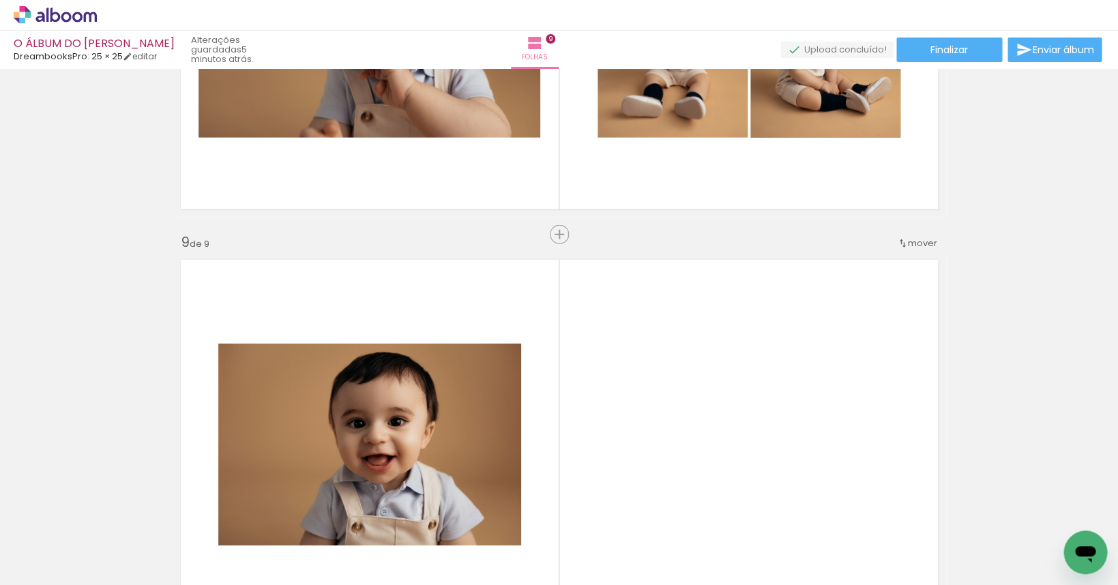
scroll to position [3395, 0]
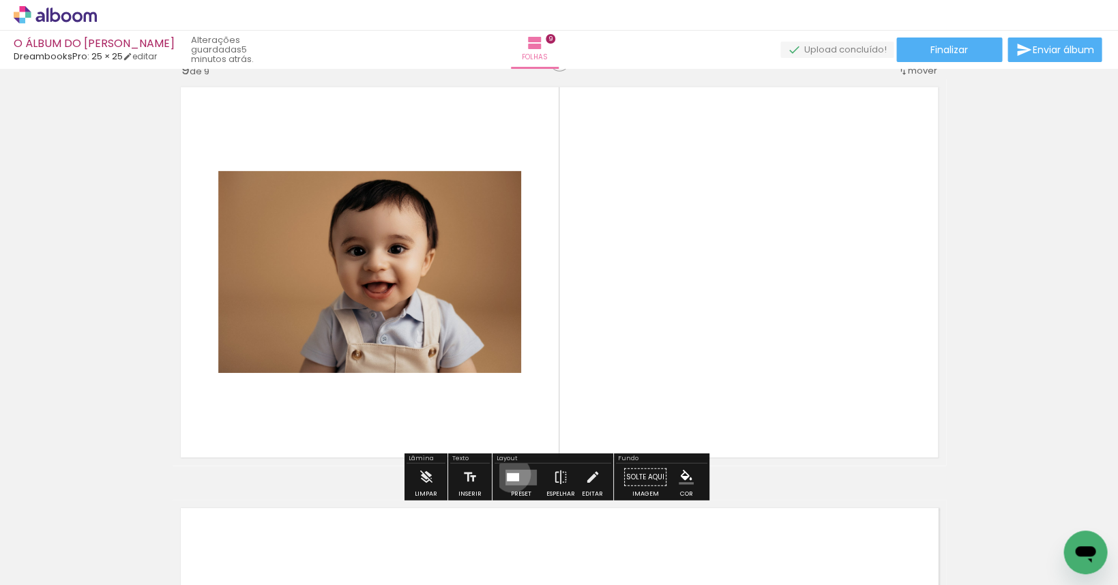
click at [509, 475] on div at bounding box center [513, 477] width 12 height 8
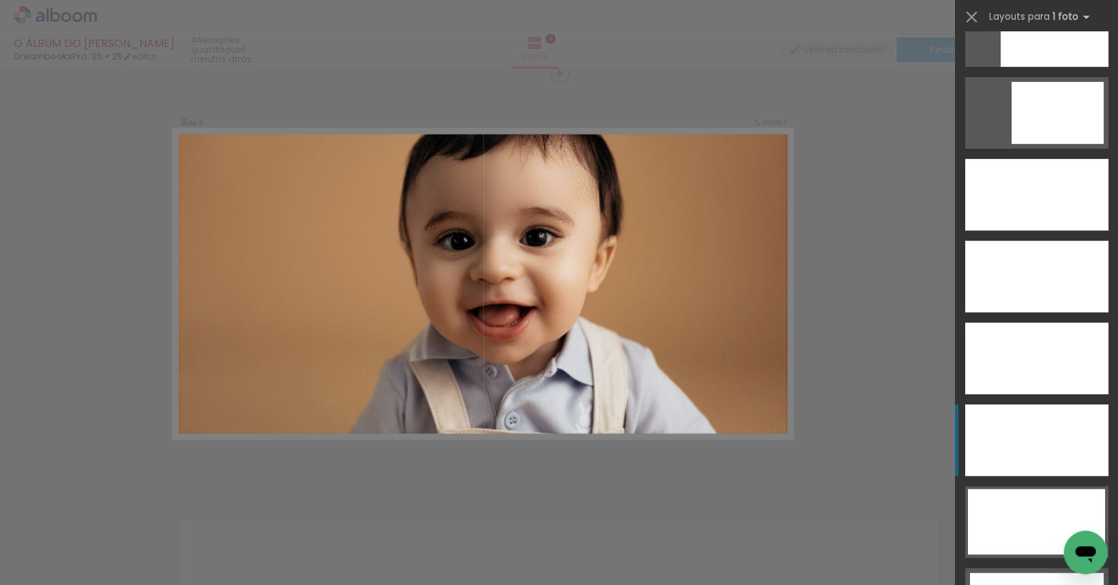
scroll to position [3589, 0]
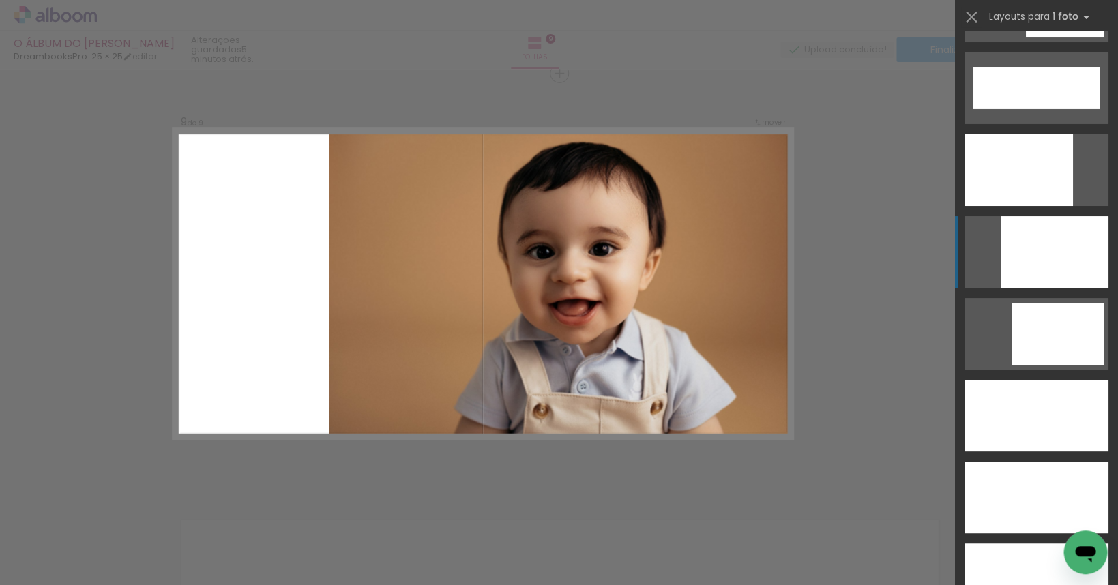
click at [1046, 257] on div at bounding box center [1054, 252] width 108 height 72
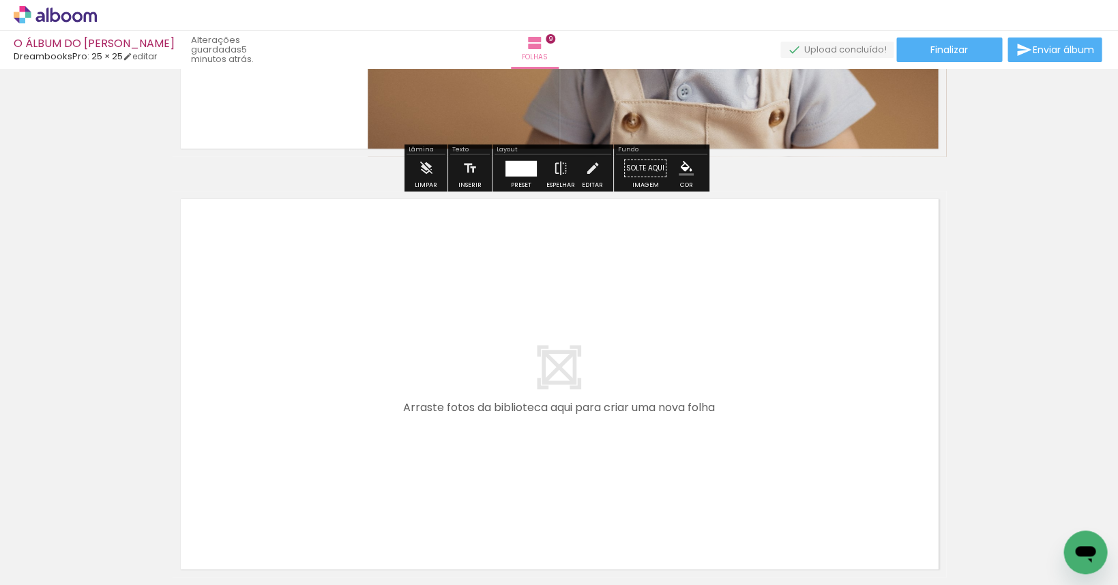
scroll to position [3829, 0]
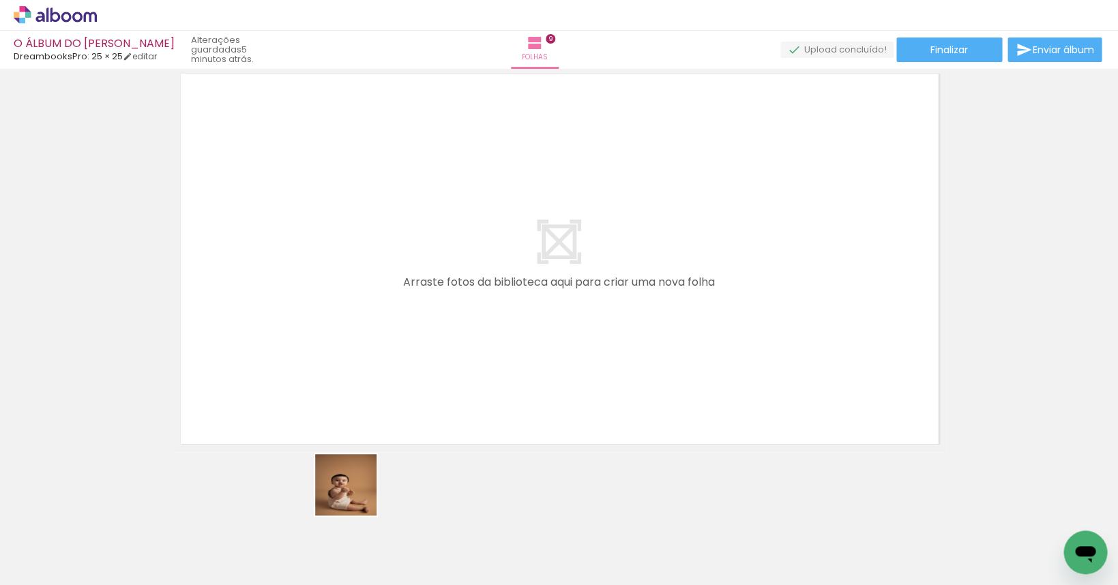
drag, startPoint x: 325, startPoint y: 552, endPoint x: 412, endPoint y: 361, distance: 209.3
click at [412, 361] on quentale-workspace at bounding box center [559, 292] width 1118 height 585
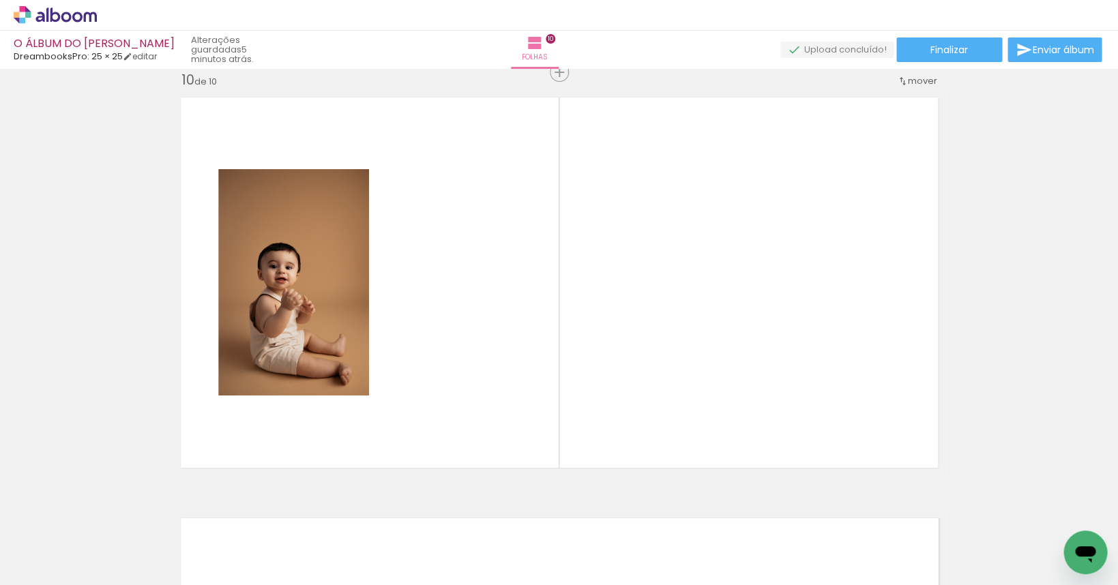
scroll to position [3803, 0]
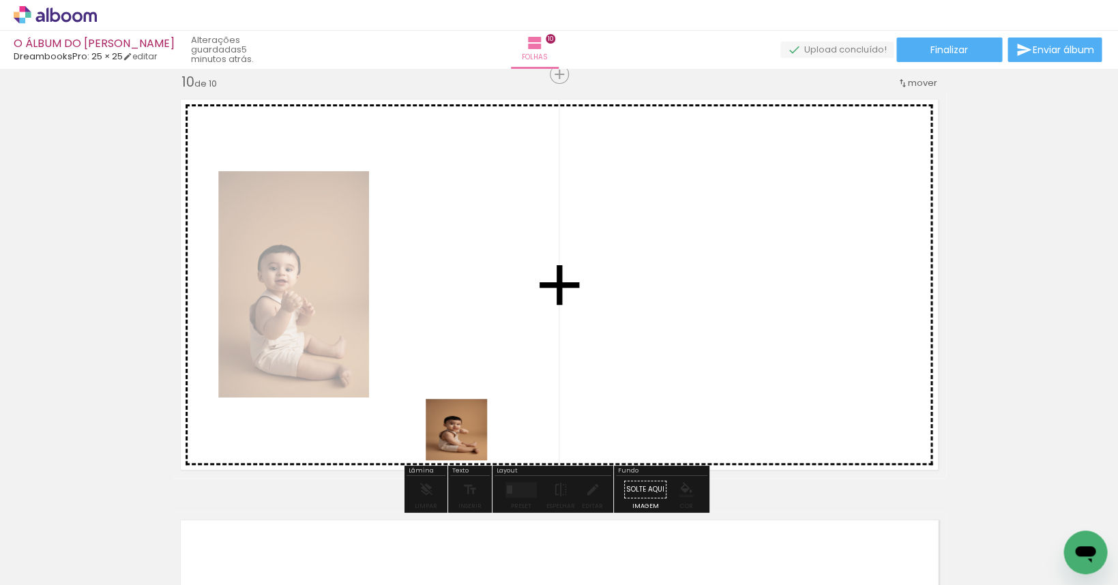
drag, startPoint x: 404, startPoint y: 545, endPoint x: 499, endPoint y: 491, distance: 109.9
click at [482, 368] on quentale-workspace at bounding box center [559, 292] width 1118 height 585
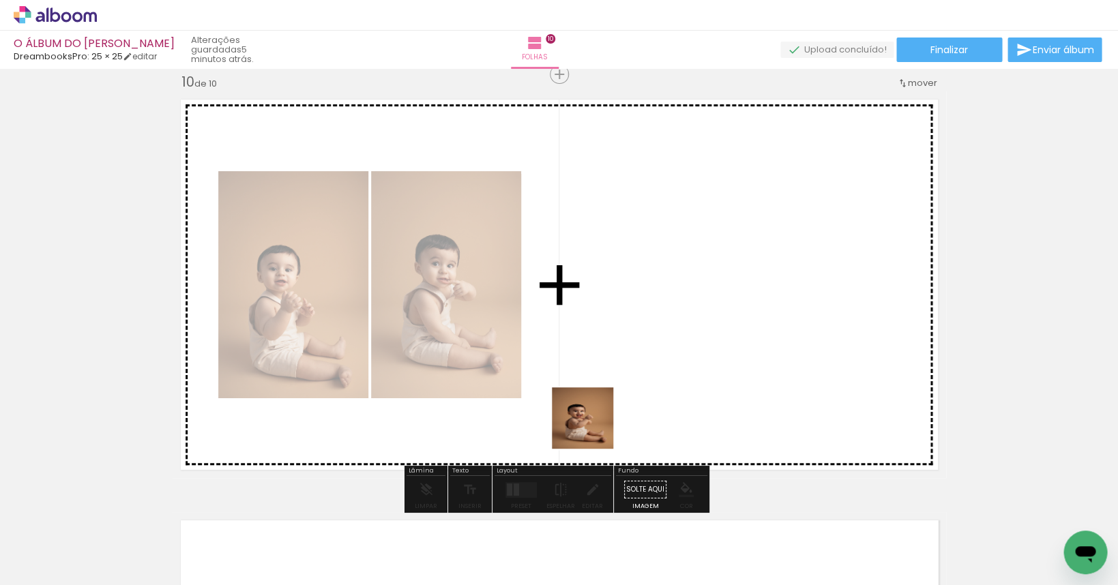
drag, startPoint x: 487, startPoint y: 546, endPoint x: 610, endPoint y: 384, distance: 203.5
click at [614, 374] on quentale-workspace at bounding box center [559, 292] width 1118 height 585
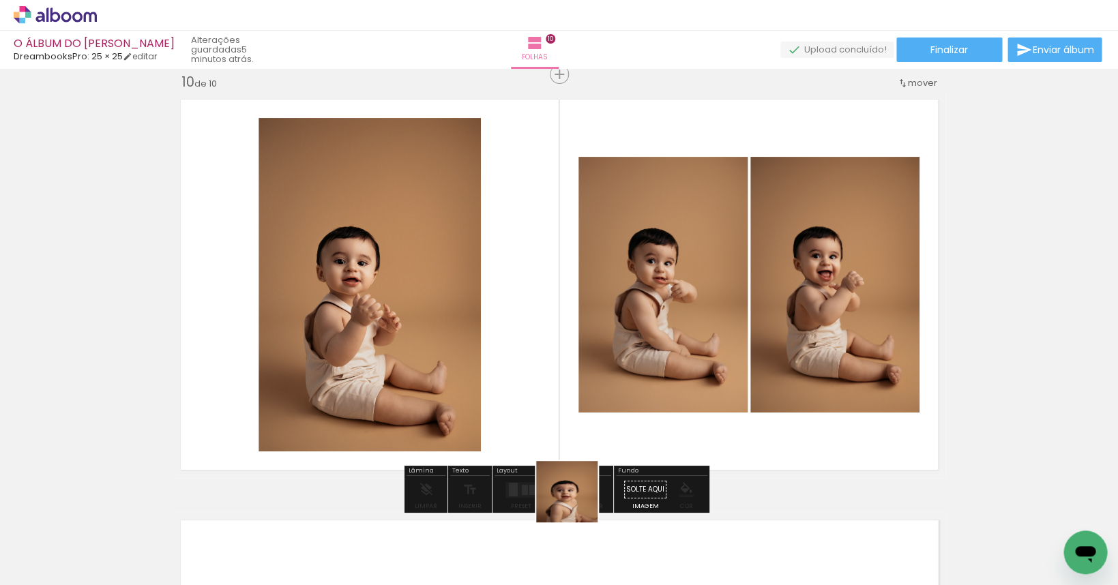
drag, startPoint x: 577, startPoint y: 502, endPoint x: 608, endPoint y: 391, distance: 114.6
click at [608, 391] on quentale-workspace at bounding box center [559, 292] width 1118 height 585
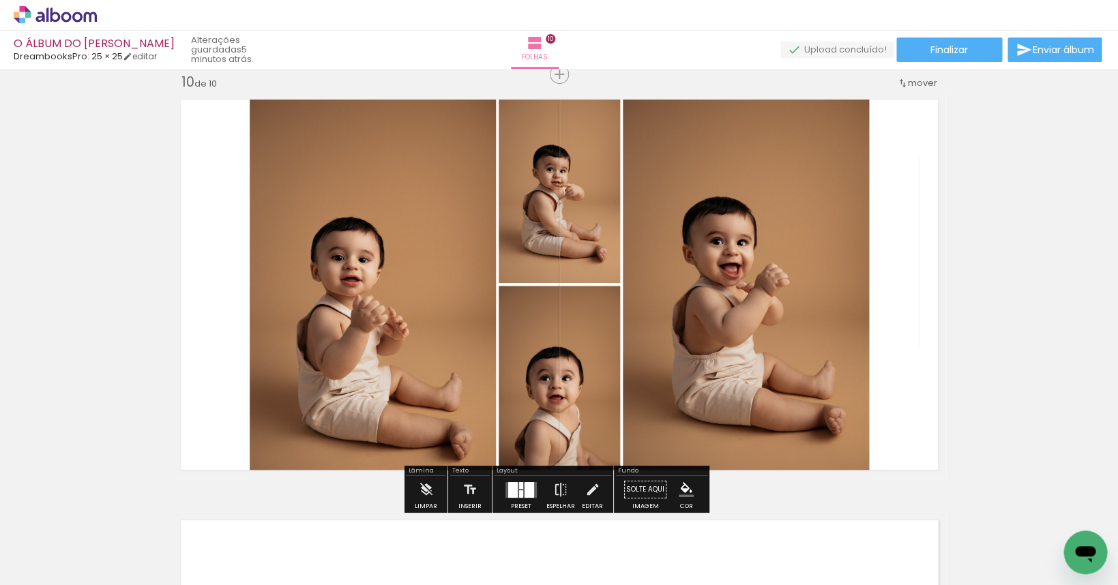
click at [527, 495] on div at bounding box center [529, 489] width 10 height 16
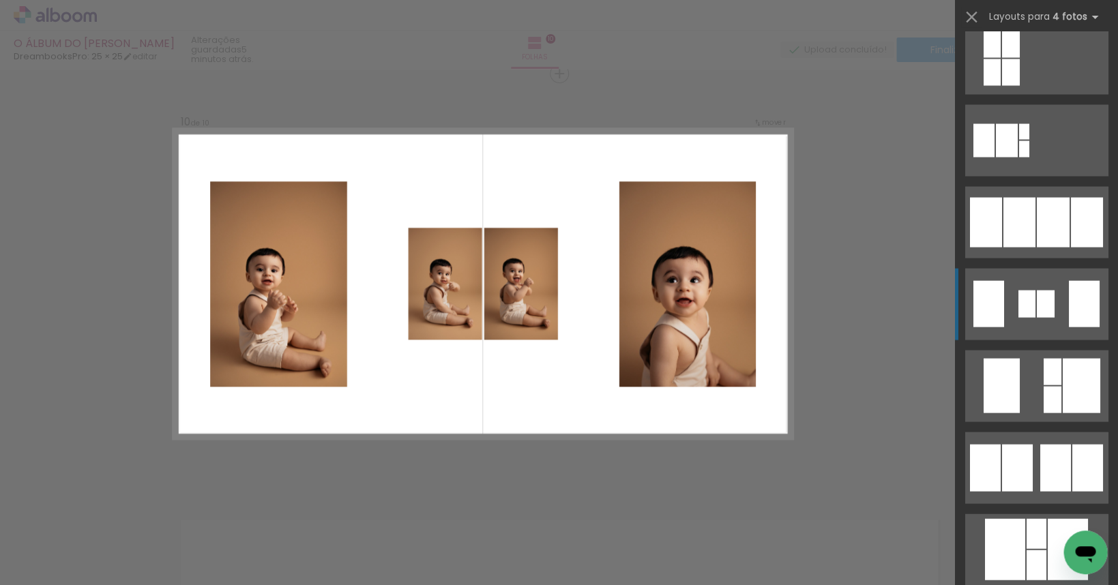
scroll to position [893, 0]
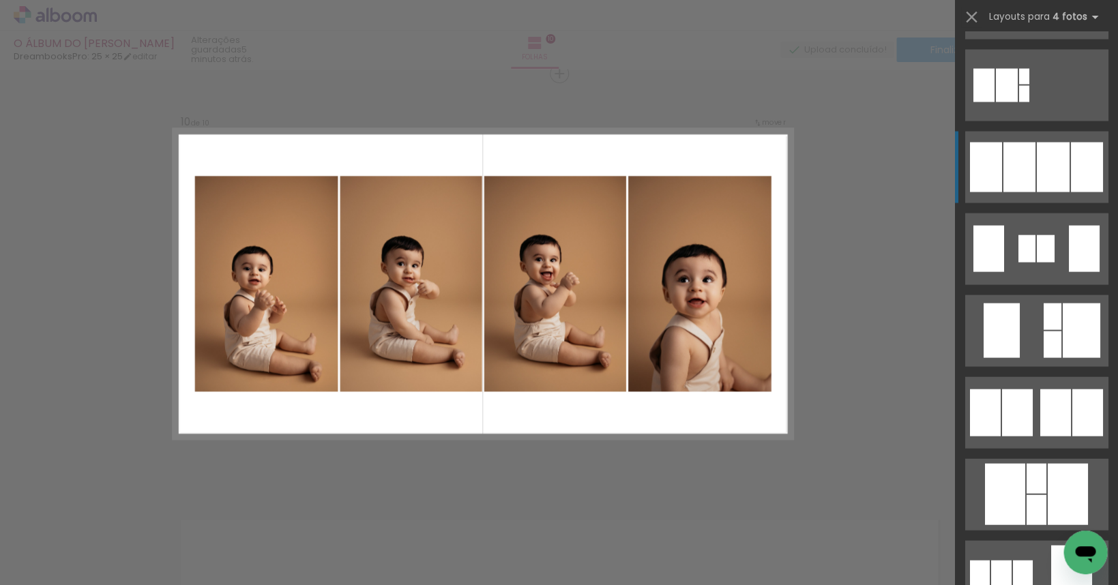
click at [1041, 166] on div at bounding box center [1052, 167] width 33 height 50
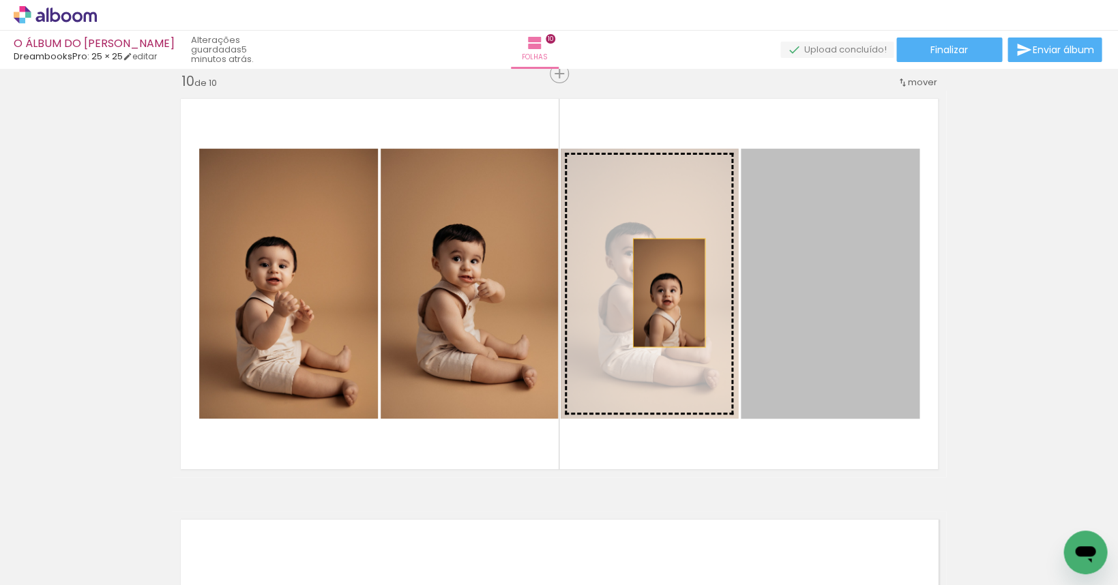
drag, startPoint x: 835, startPoint y: 310, endPoint x: 664, endPoint y: 293, distance: 171.2
click at [0, 0] on slot at bounding box center [0, 0] width 0 height 0
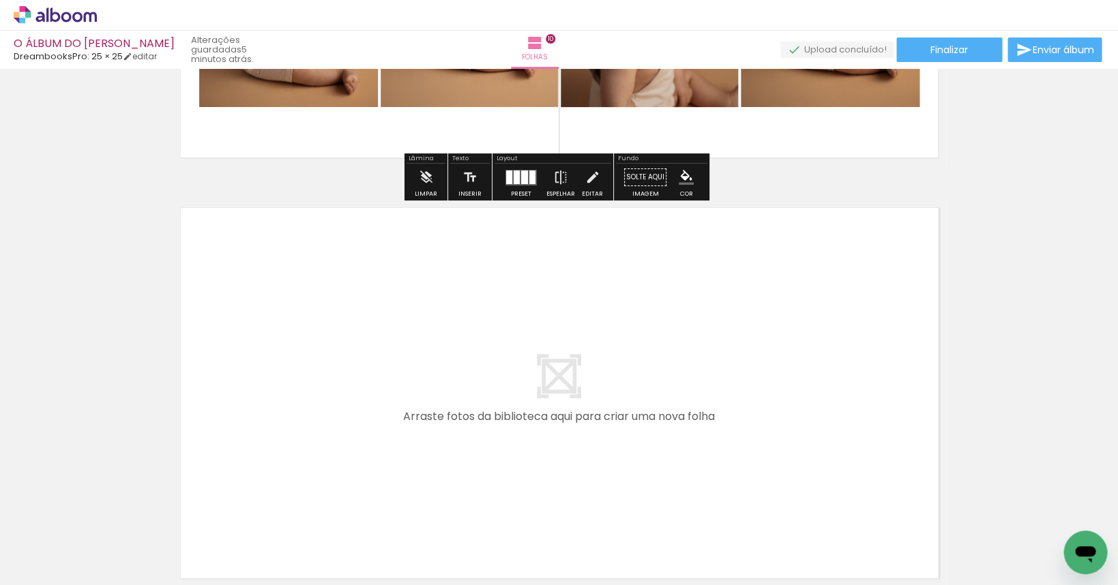
scroll to position [3869, 0]
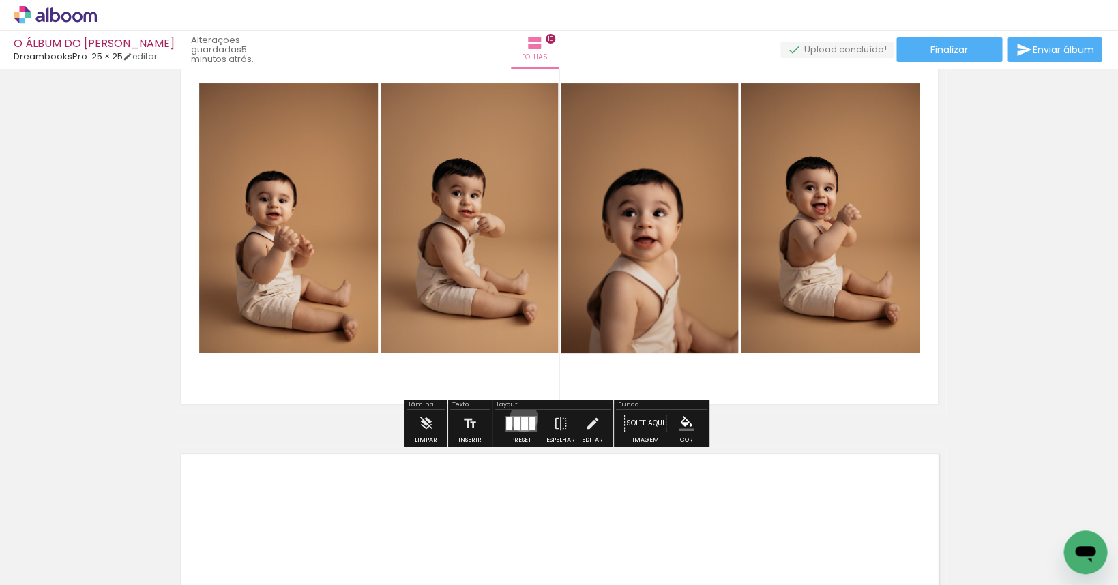
click at [521, 418] on div at bounding box center [524, 423] width 7 height 14
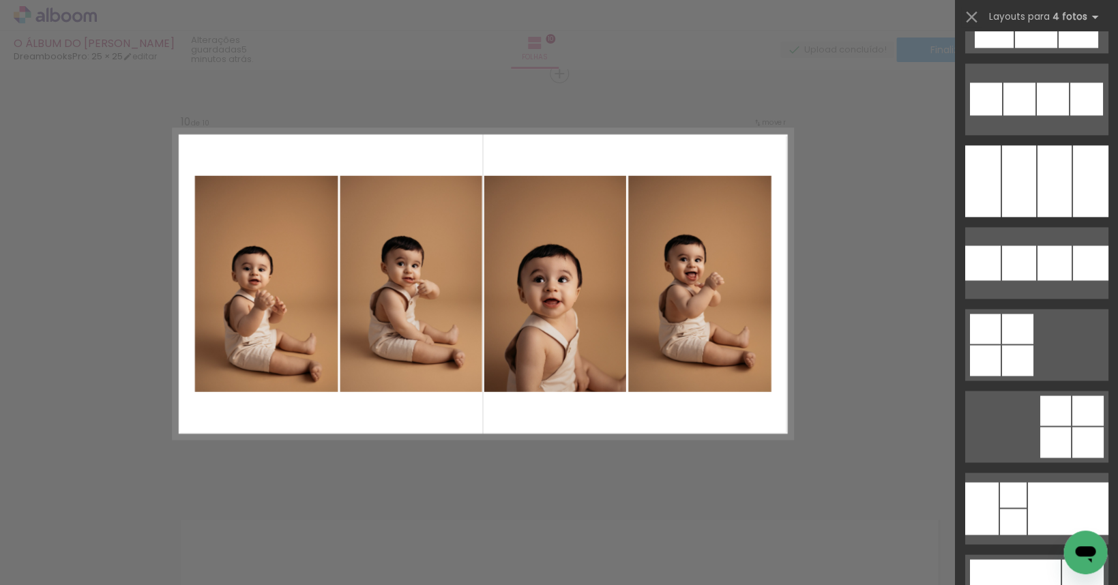
scroll to position [9908, 0]
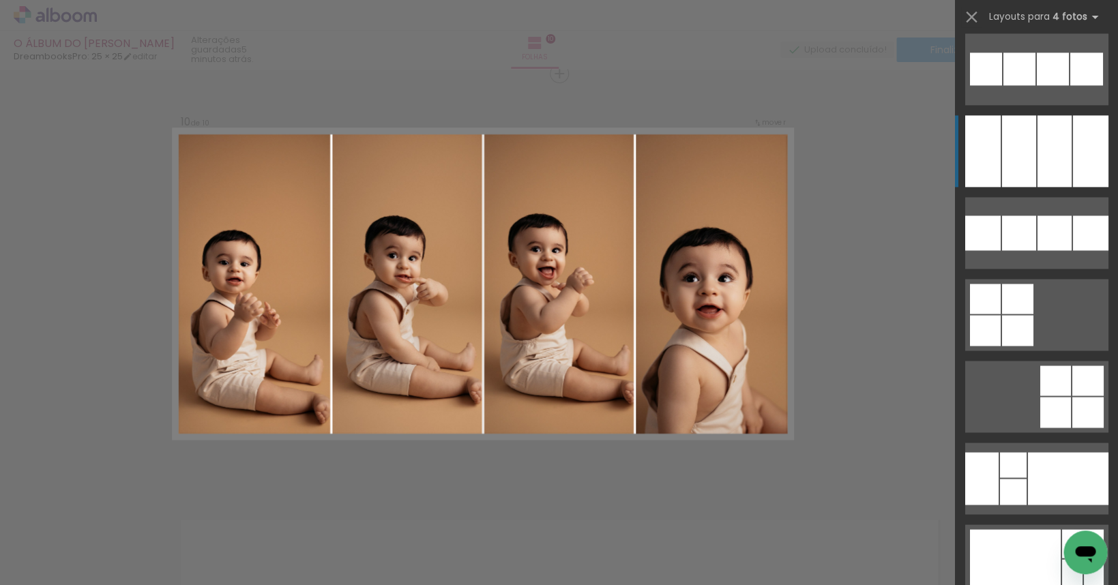
click at [1050, 155] on div at bounding box center [1053, 151] width 34 height 72
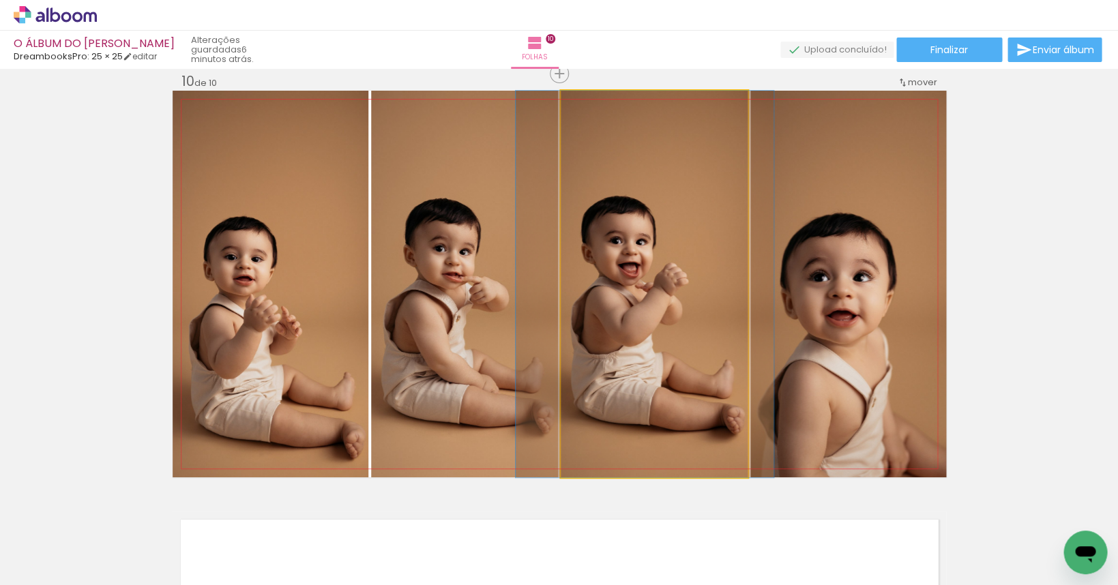
drag, startPoint x: 638, startPoint y: 315, endPoint x: 629, endPoint y: 317, distance: 9.8
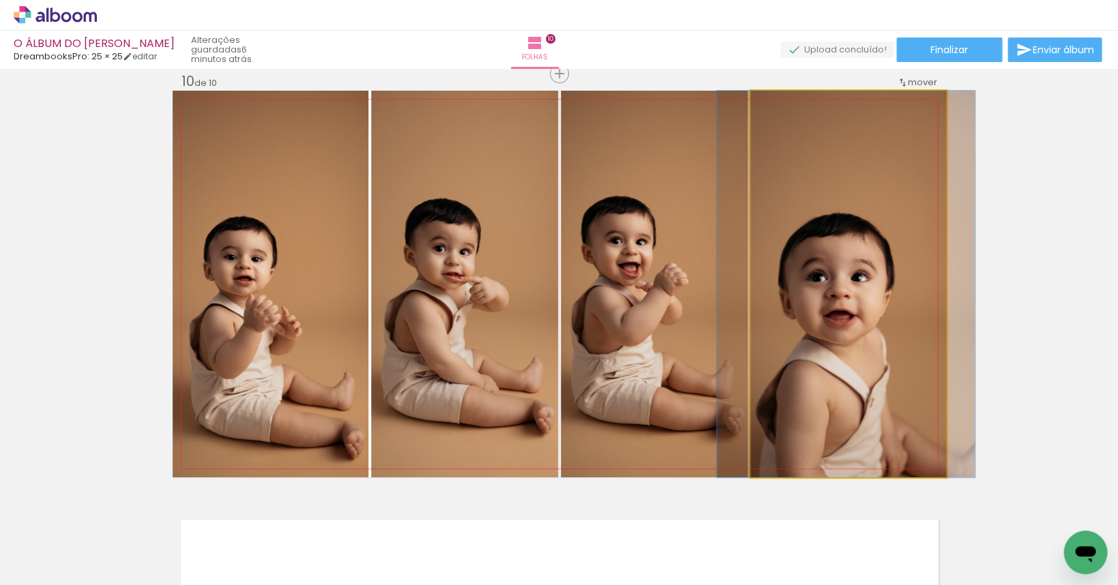
drag, startPoint x: 805, startPoint y: 316, endPoint x: 997, endPoint y: 226, distance: 212.3
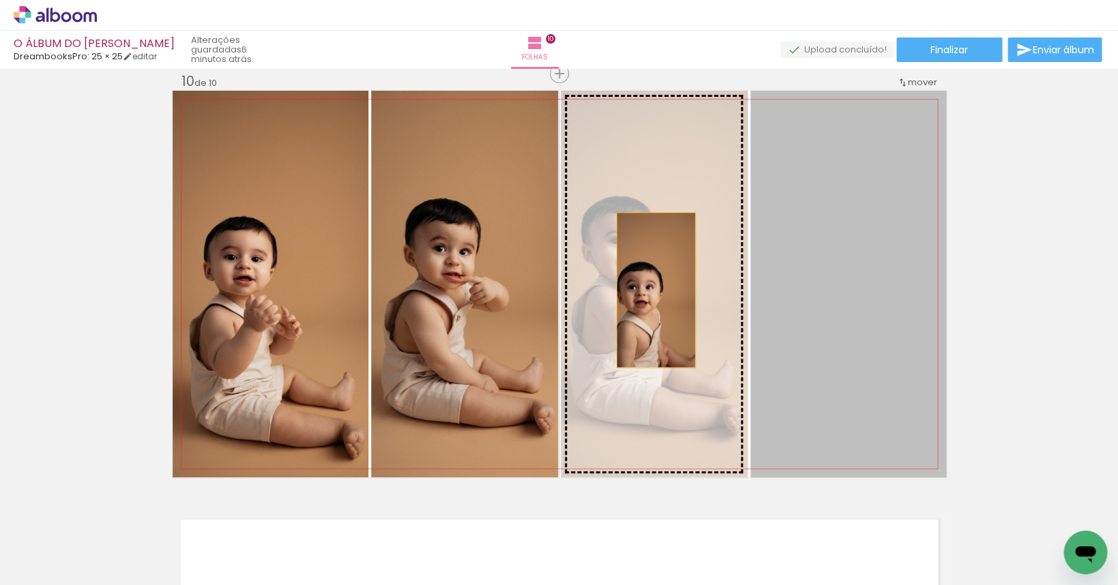
drag, startPoint x: 856, startPoint y: 281, endPoint x: 651, endPoint y: 290, distance: 204.8
click at [0, 0] on slot at bounding box center [0, 0] width 0 height 0
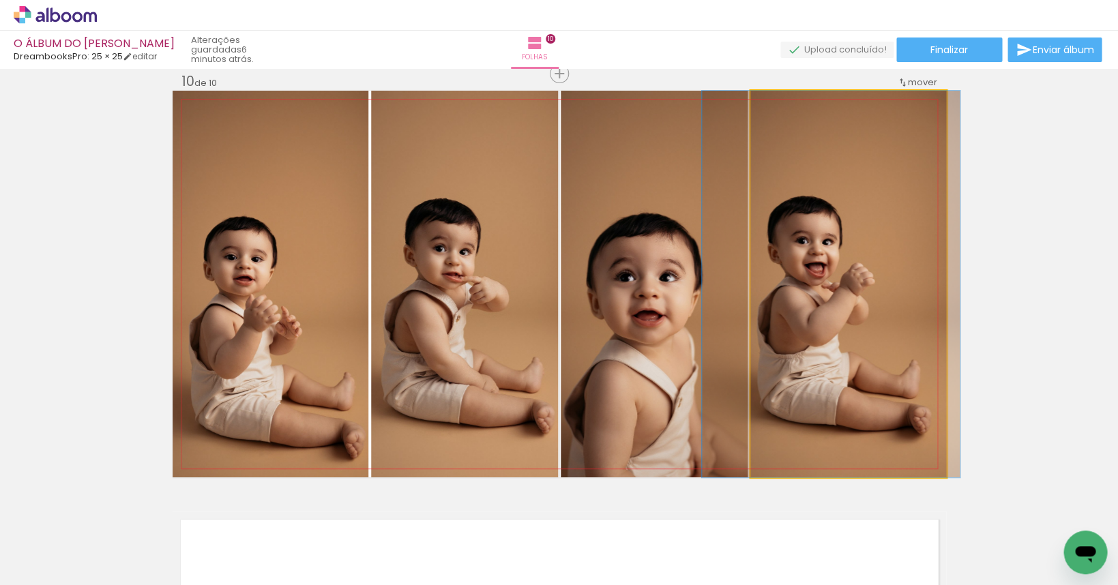
drag, startPoint x: 824, startPoint y: 320, endPoint x: 807, endPoint y: 320, distance: 17.0
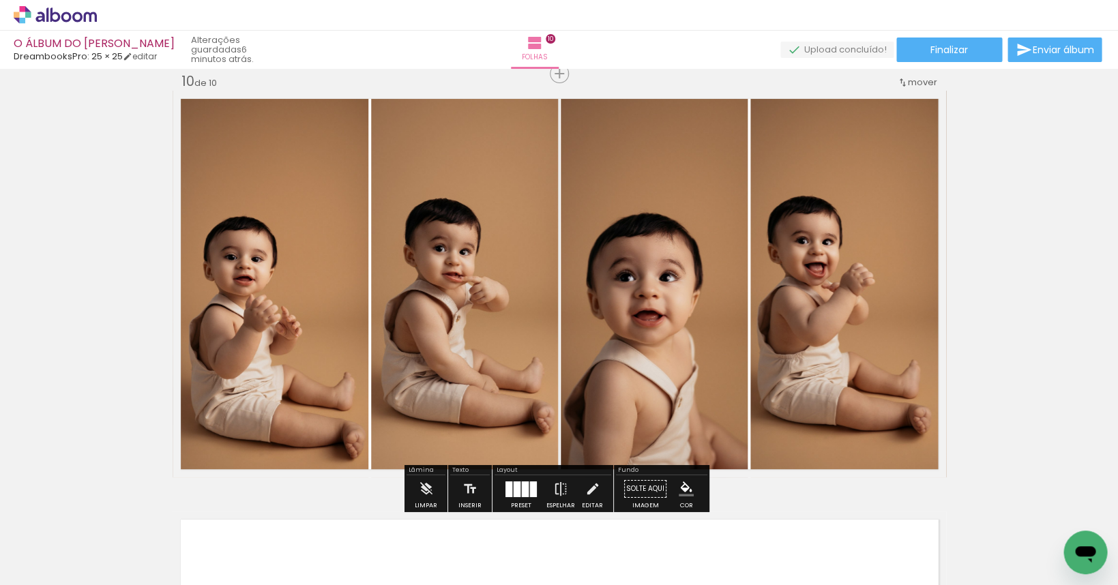
scroll to position [3837, 0]
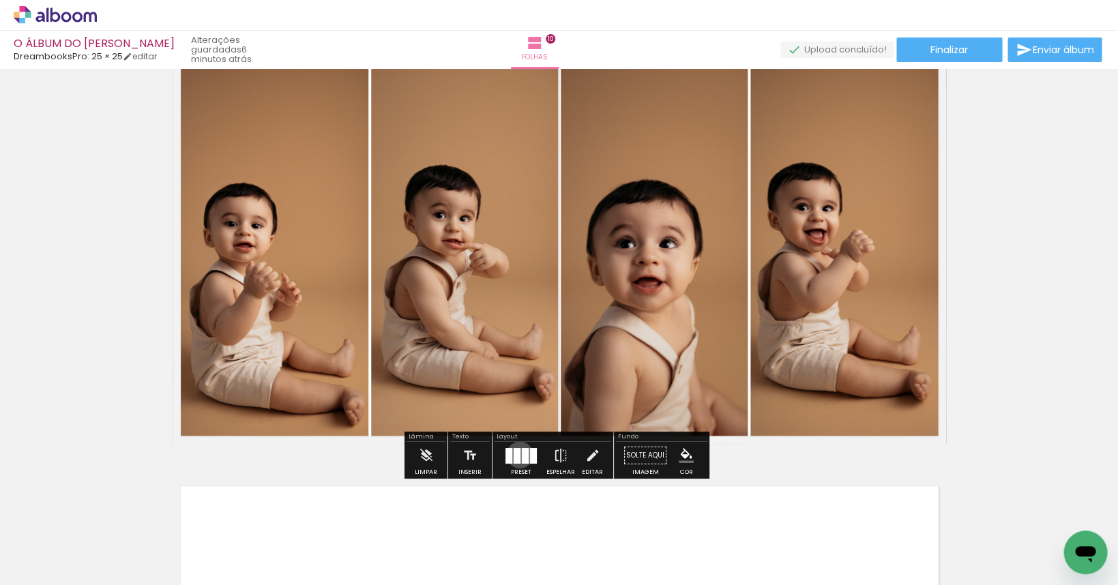
click at [516, 455] on div at bounding box center [516, 455] width 7 height 16
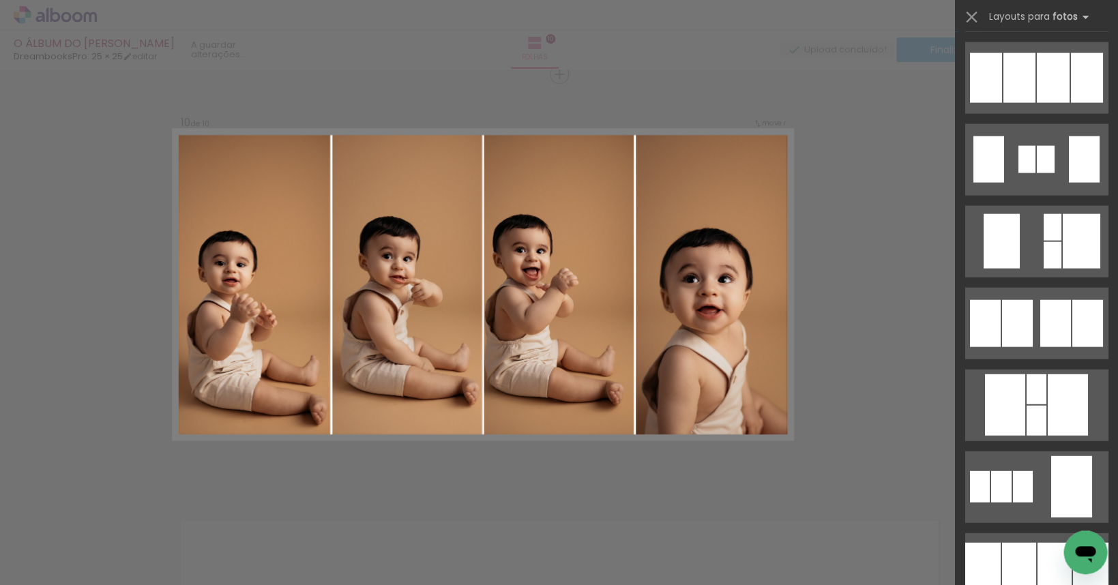
scroll to position [911, 0]
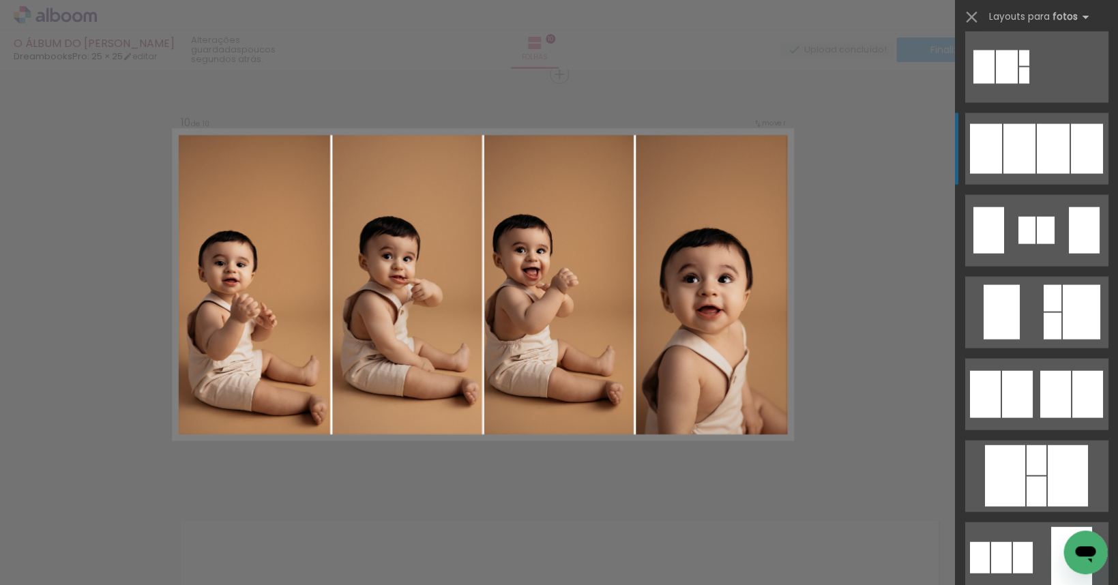
click at [1036, 160] on div at bounding box center [1052, 148] width 33 height 50
click at [970, 14] on iron-icon at bounding box center [970, 17] width 19 height 19
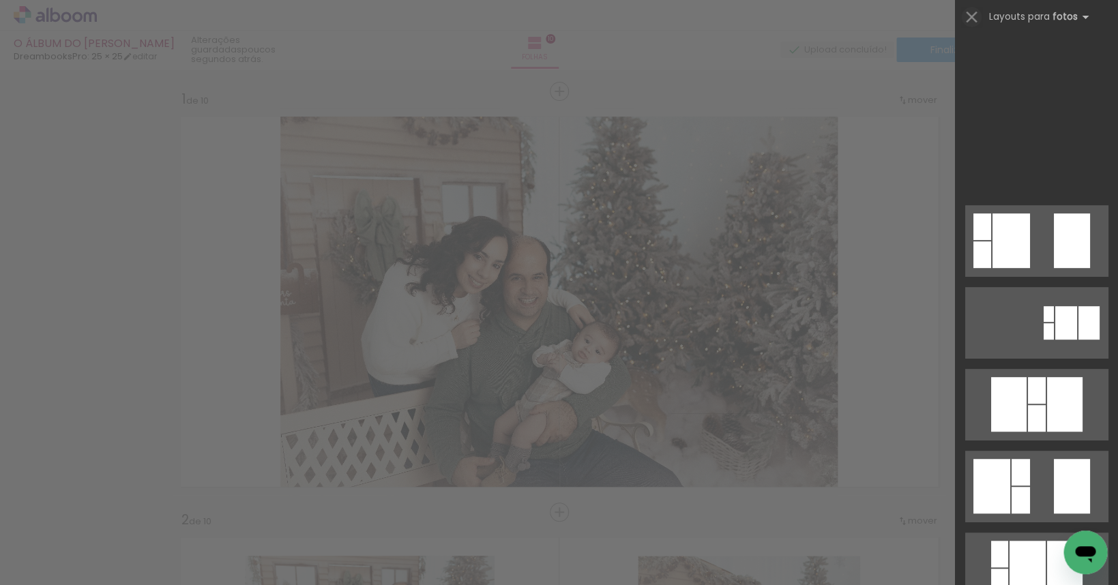
scroll to position [0, 1796]
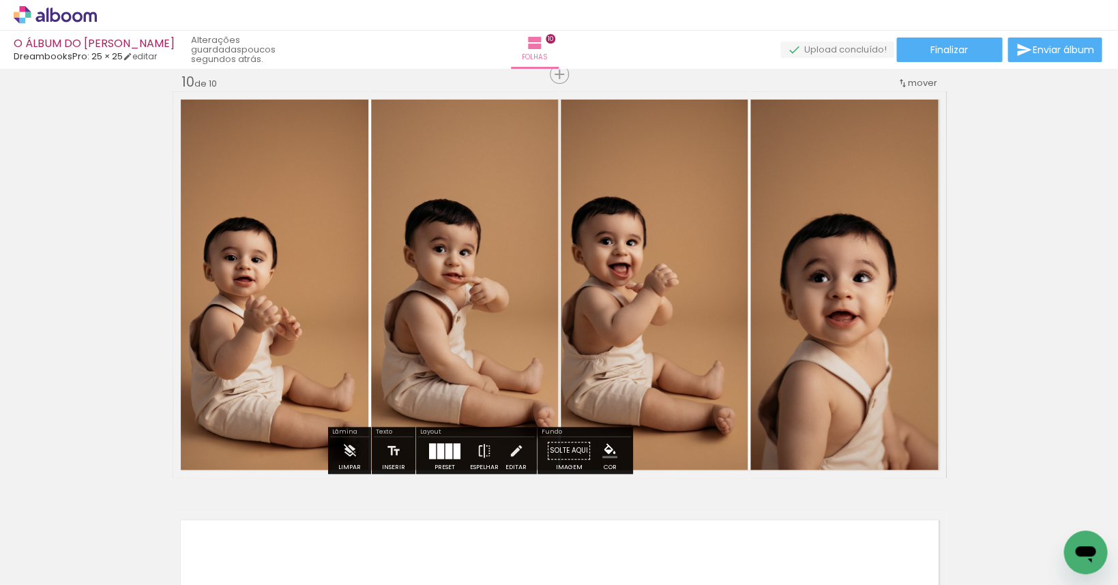
click at [440, 458] on quentale-layouter at bounding box center [444, 451] width 31 height 16
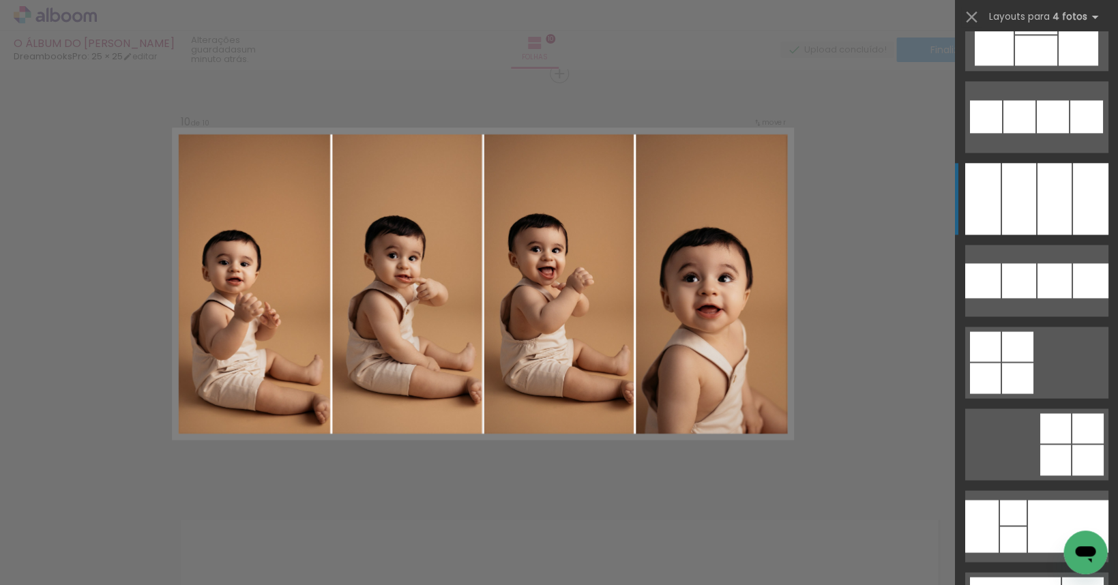
scroll to position [9859, 0]
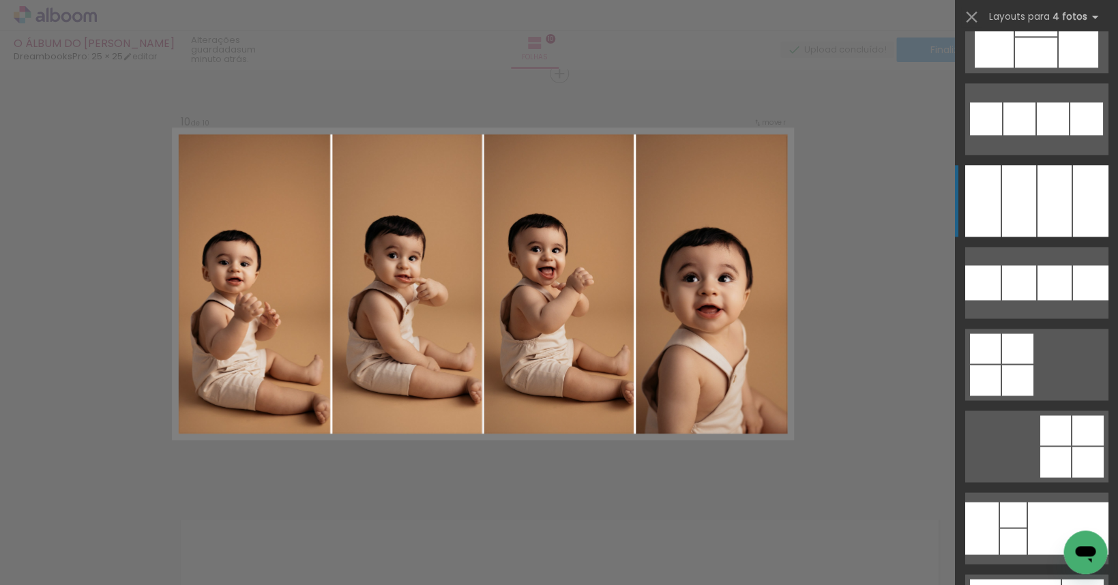
click at [1036, 197] on div at bounding box center [1053, 201] width 34 height 72
click at [1001, 205] on div at bounding box center [1018, 201] width 34 height 72
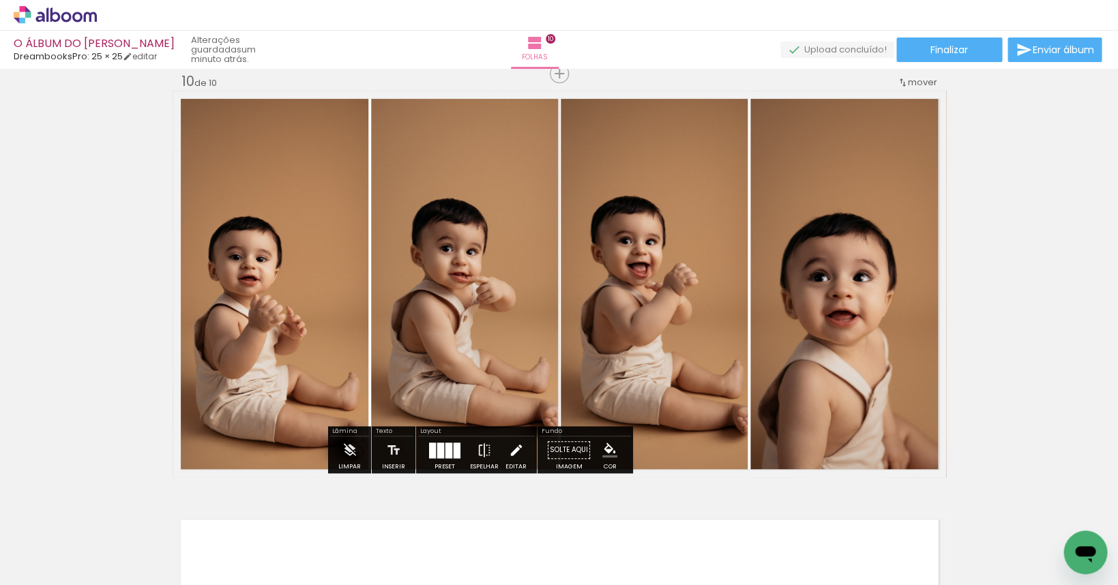
click at [511, 449] on iron-icon at bounding box center [515, 449] width 15 height 27
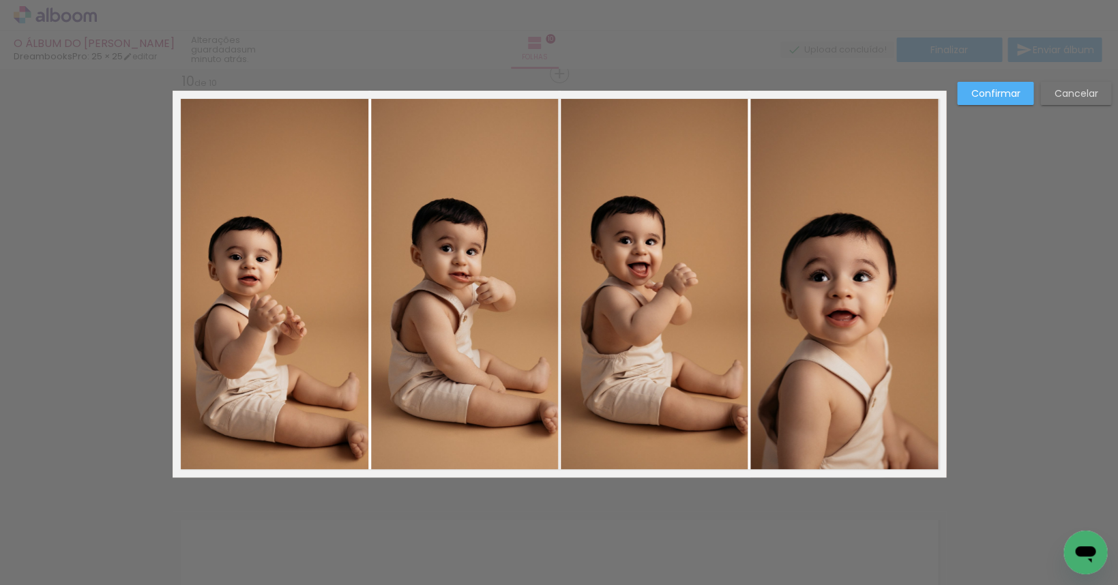
click at [327, 320] on quentale-photo at bounding box center [271, 284] width 196 height 387
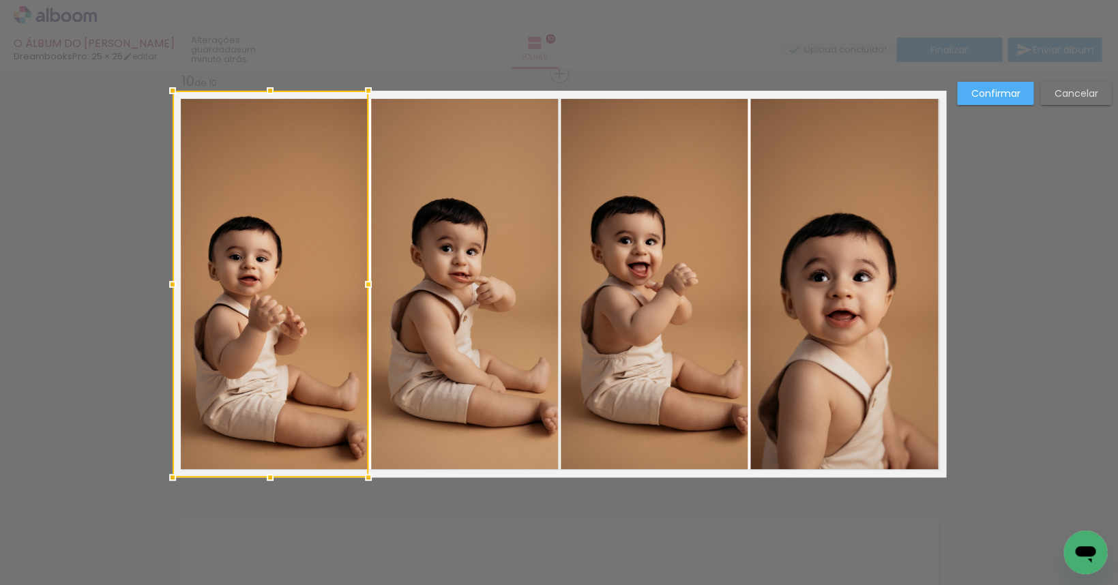
click at [416, 299] on quentale-photo at bounding box center [464, 284] width 187 height 387
drag, startPoint x: 574, startPoint y: 301, endPoint x: 674, endPoint y: 303, distance: 99.6
click at [575, 301] on quentale-photo at bounding box center [653, 284] width 187 height 387
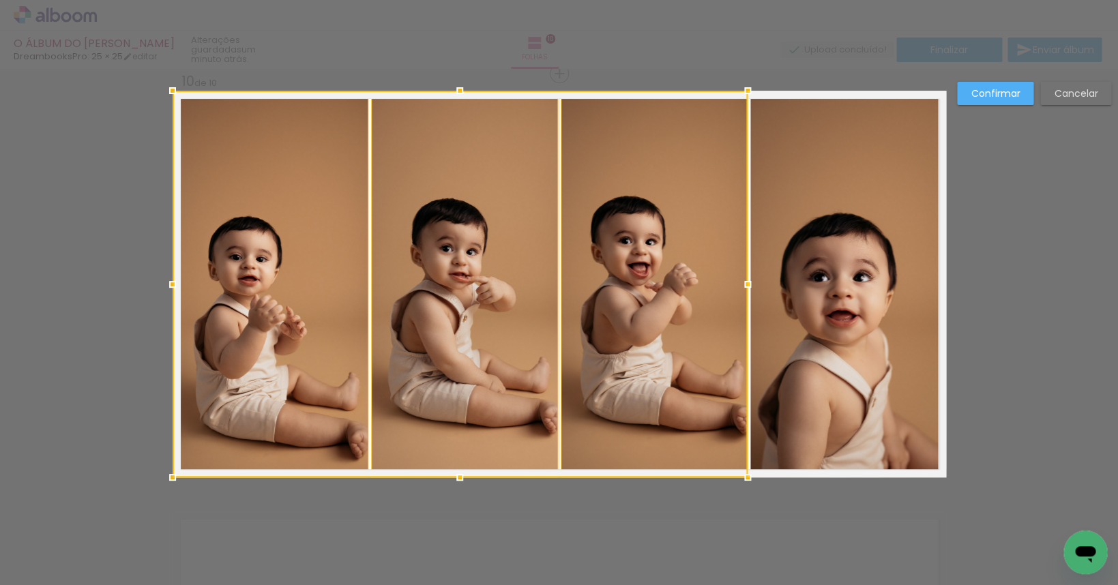
click at [839, 303] on quentale-photo at bounding box center [848, 284] width 196 height 387
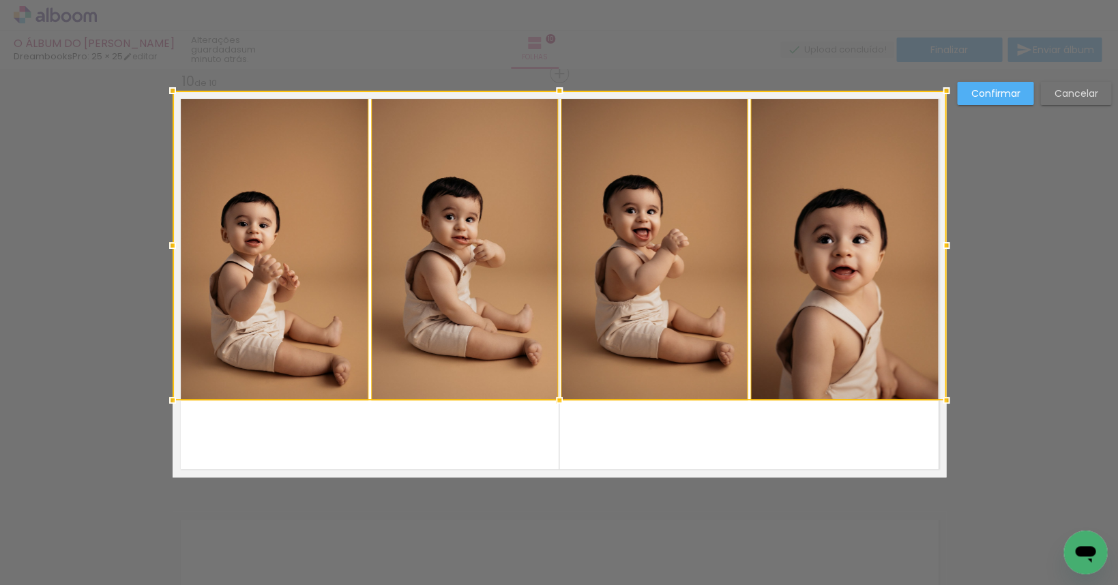
drag, startPoint x: 556, startPoint y: 477, endPoint x: 558, endPoint y: 400, distance: 77.1
click at [558, 400] on div at bounding box center [558, 400] width 27 height 27
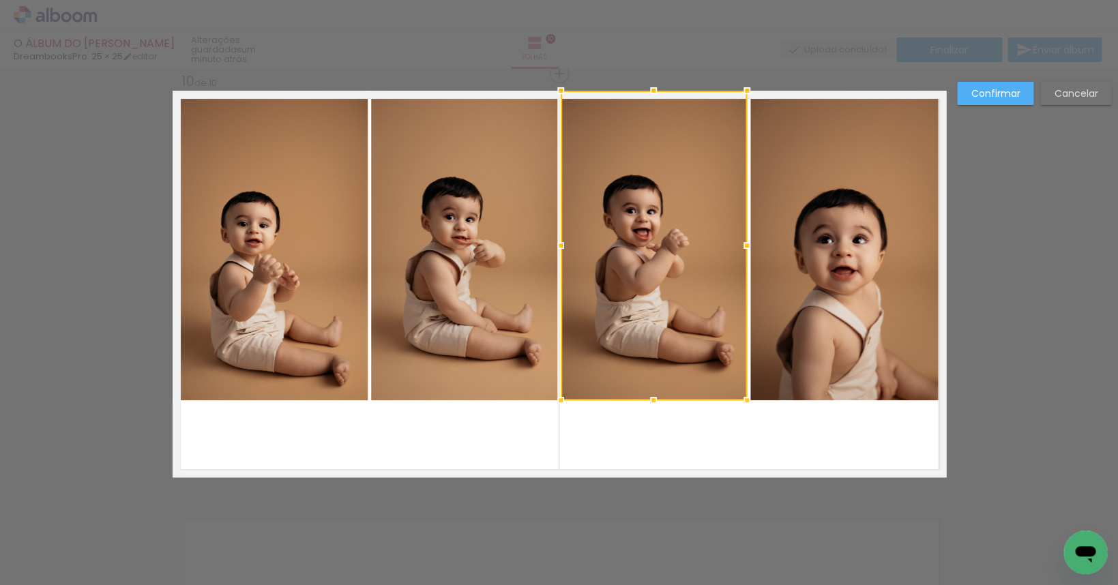
click at [614, 253] on div at bounding box center [653, 246] width 186 height 310
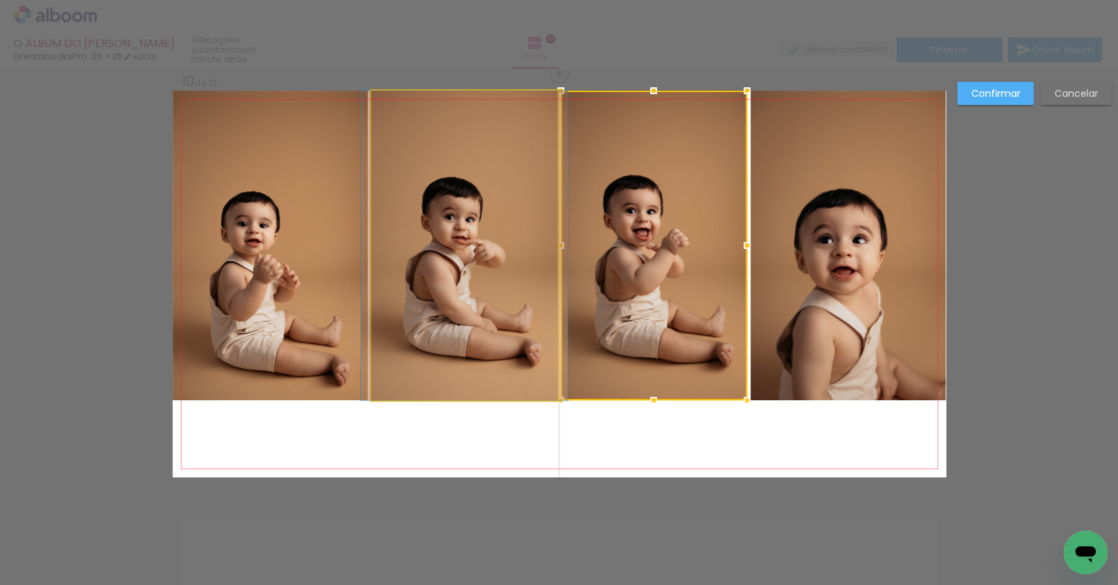
click at [491, 253] on quentale-photo at bounding box center [464, 246] width 186 height 310
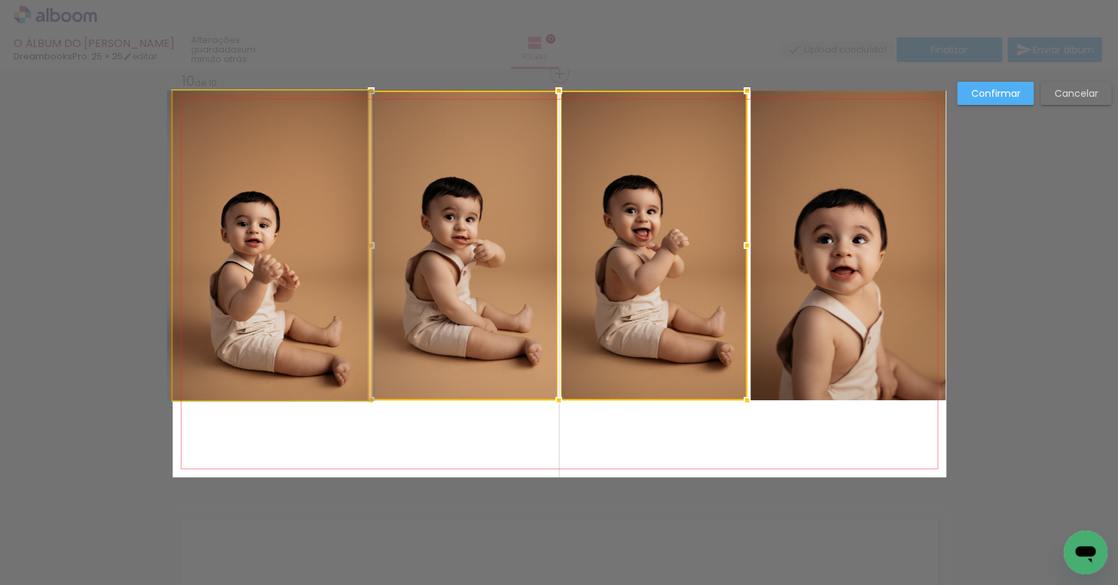
click at [312, 241] on quentale-photo at bounding box center [271, 246] width 196 height 310
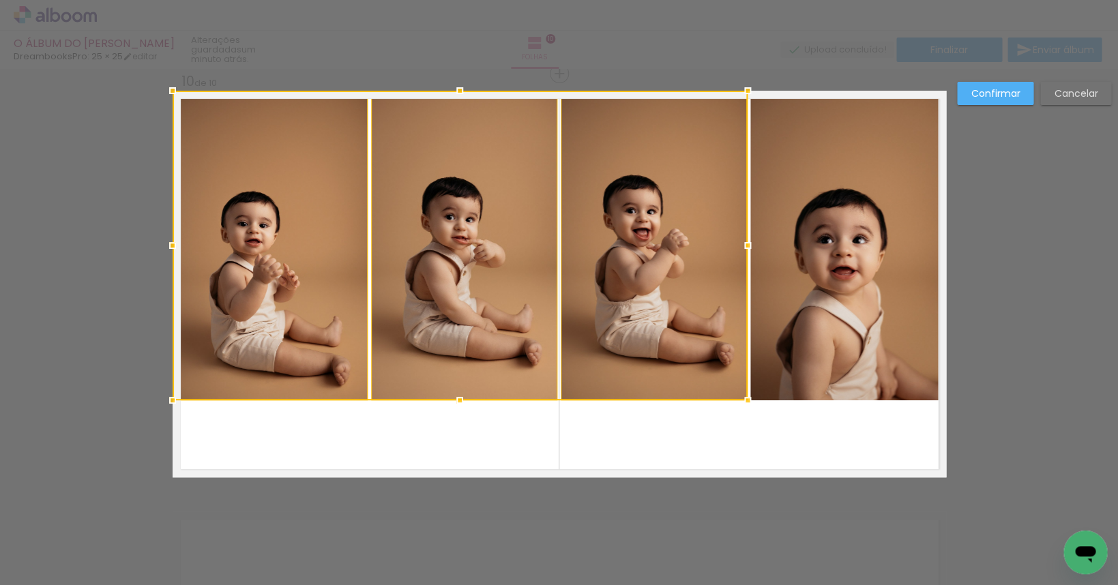
click at [851, 239] on quentale-photo at bounding box center [848, 246] width 196 height 310
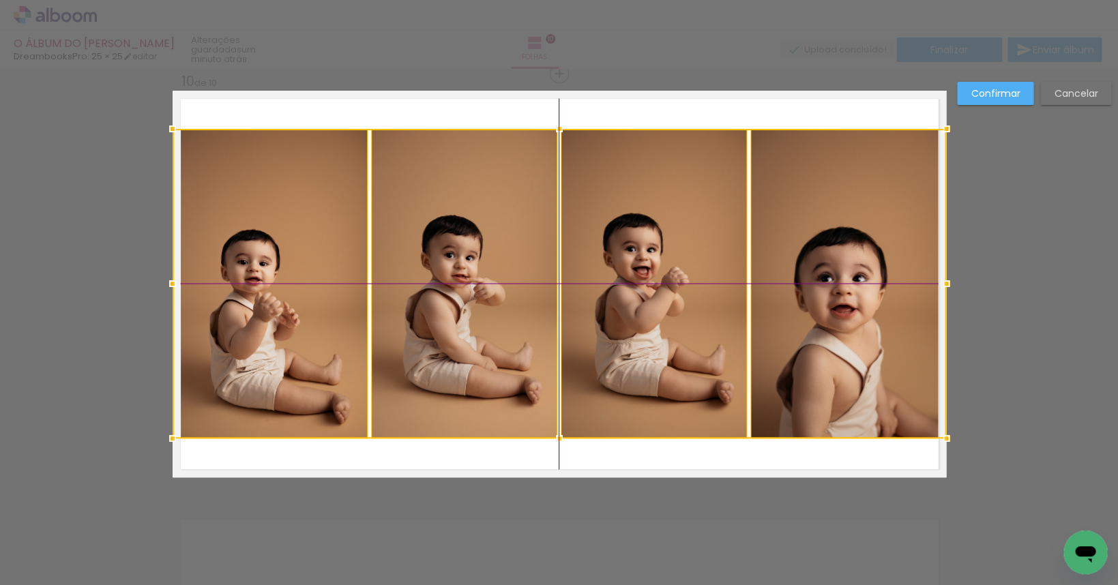
drag, startPoint x: 833, startPoint y: 226, endPoint x: 830, endPoint y: 267, distance: 41.0
click at [830, 267] on div at bounding box center [559, 284] width 773 height 310
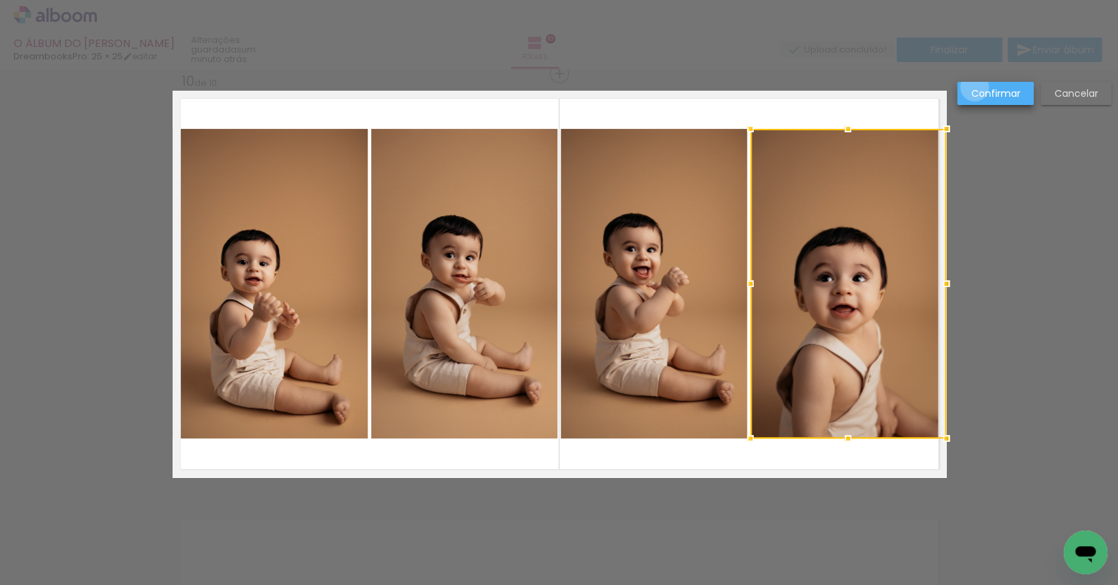
click at [0, 0] on slot "Confirmar" at bounding box center [0, 0] width 0 height 0
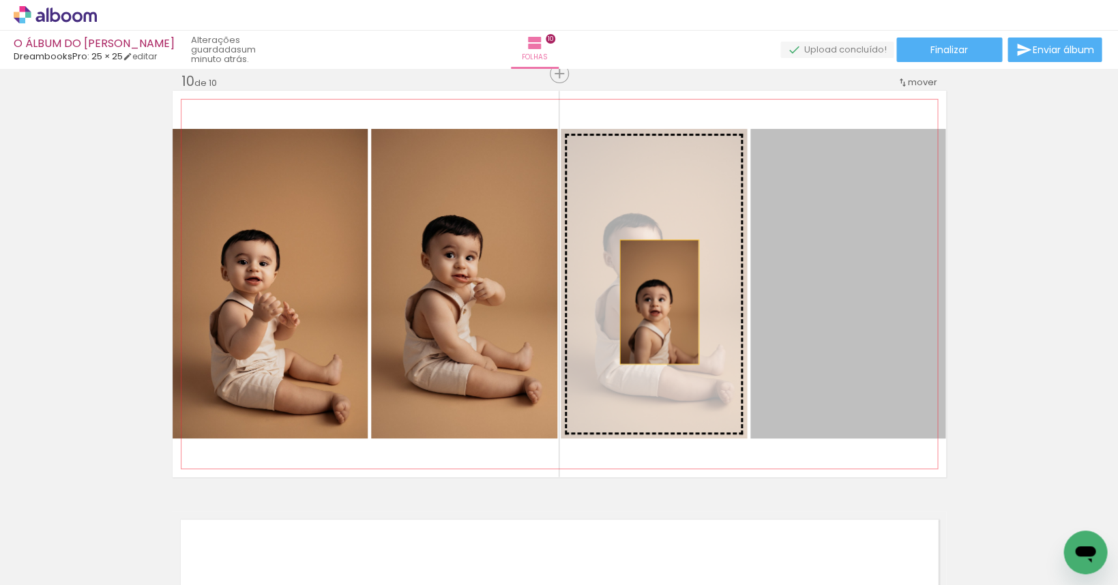
drag, startPoint x: 837, startPoint y: 309, endPoint x: 655, endPoint y: 303, distance: 182.8
click at [0, 0] on slot at bounding box center [0, 0] width 0 height 0
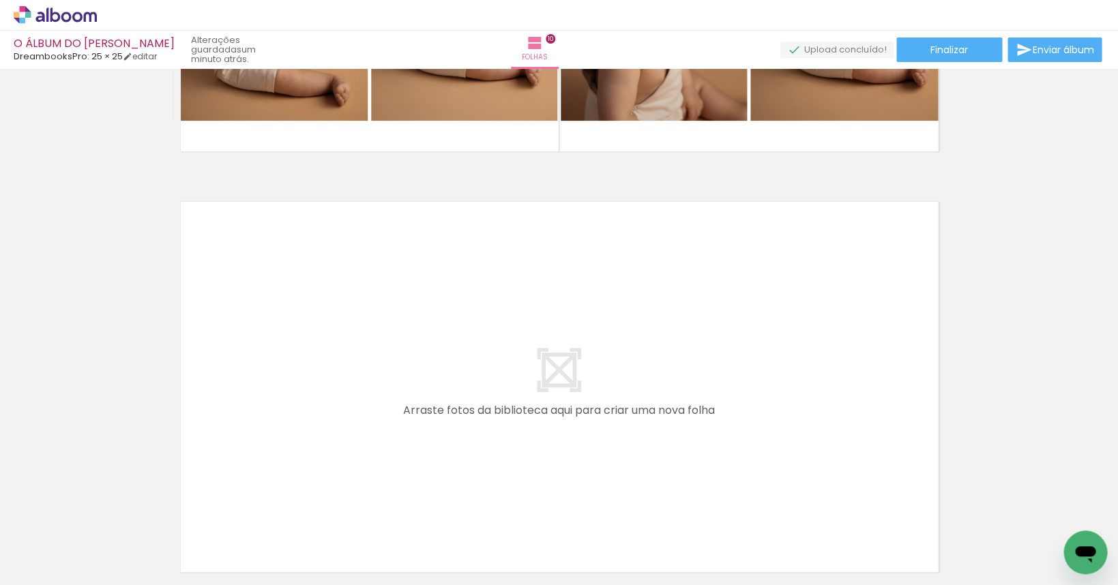
scroll to position [4251, 0]
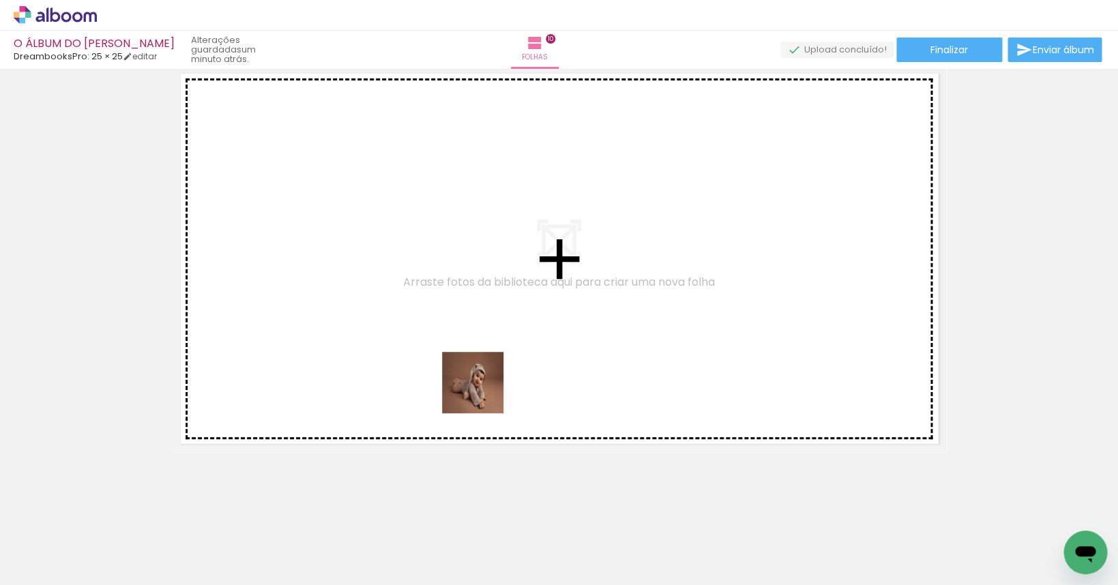
drag, startPoint x: 635, startPoint y: 543, endPoint x: 464, endPoint y: 359, distance: 251.8
click at [464, 359] on quentale-workspace at bounding box center [559, 292] width 1118 height 585
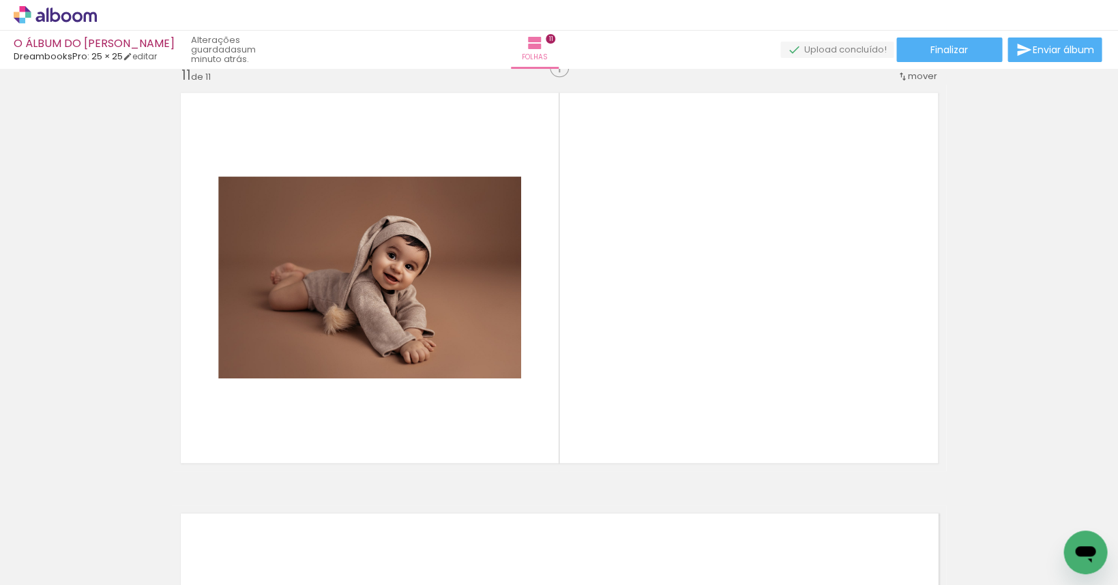
scroll to position [4225, 0]
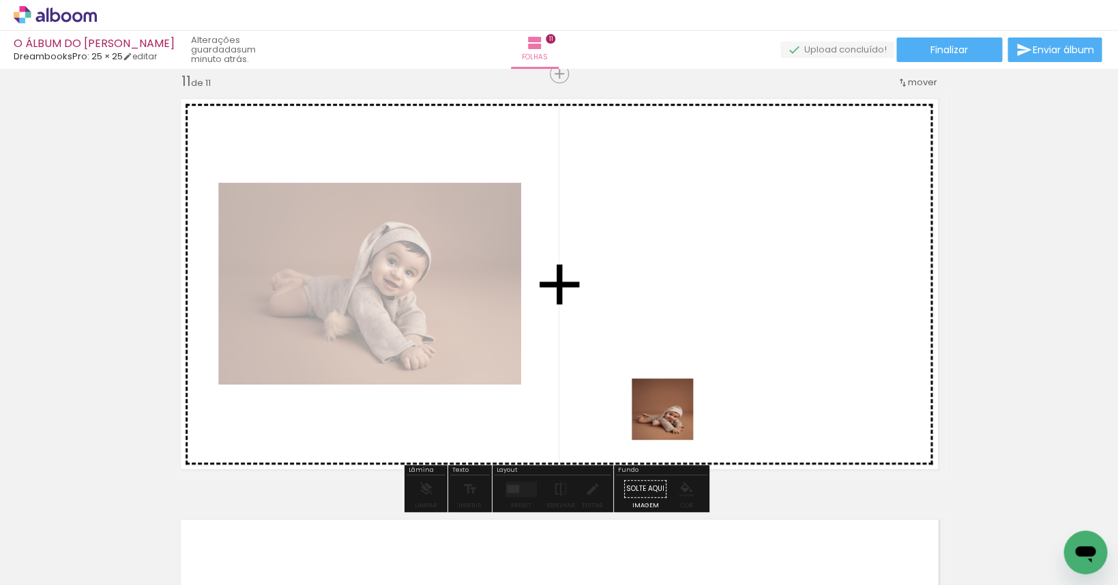
drag, startPoint x: 720, startPoint y: 533, endPoint x: 659, endPoint y: 348, distance: 193.8
click at [659, 350] on quentale-workspace at bounding box center [559, 292] width 1118 height 585
